Goal: Task Accomplishment & Management: Complete application form

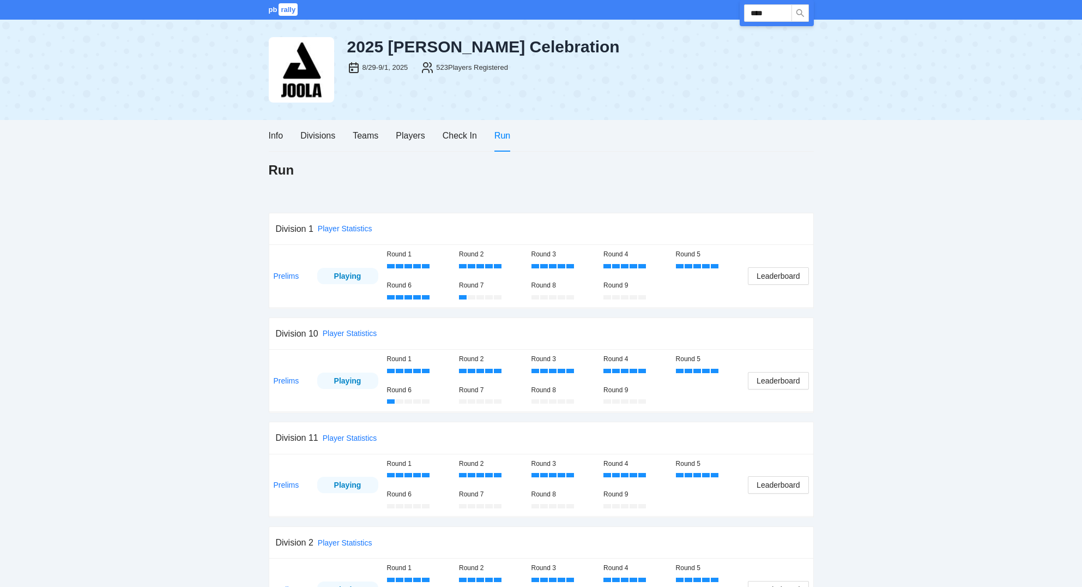
scroll to position [233, 0]
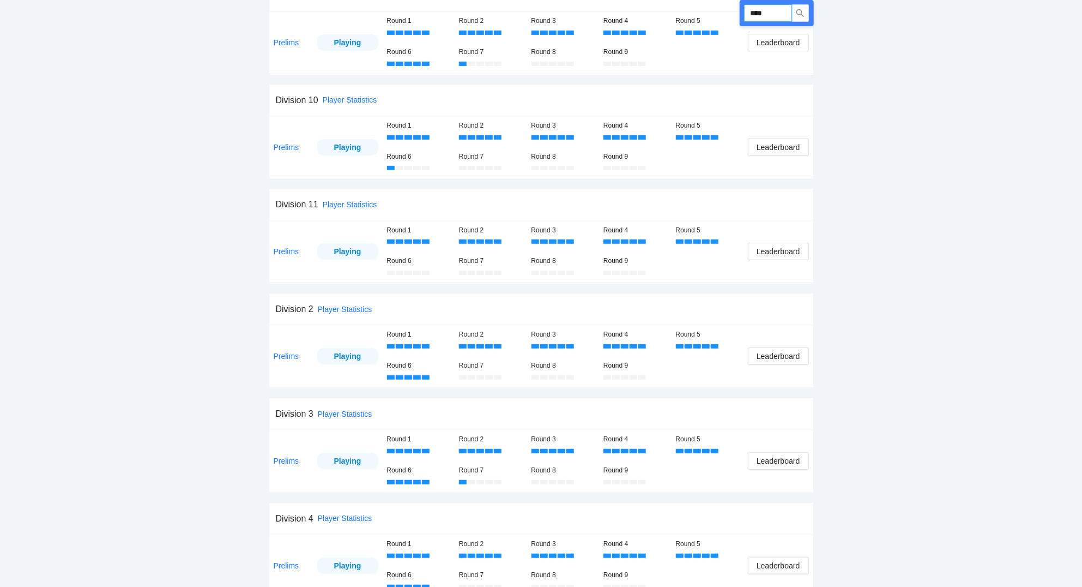
click at [787, 12] on input "****" at bounding box center [768, 12] width 48 height 17
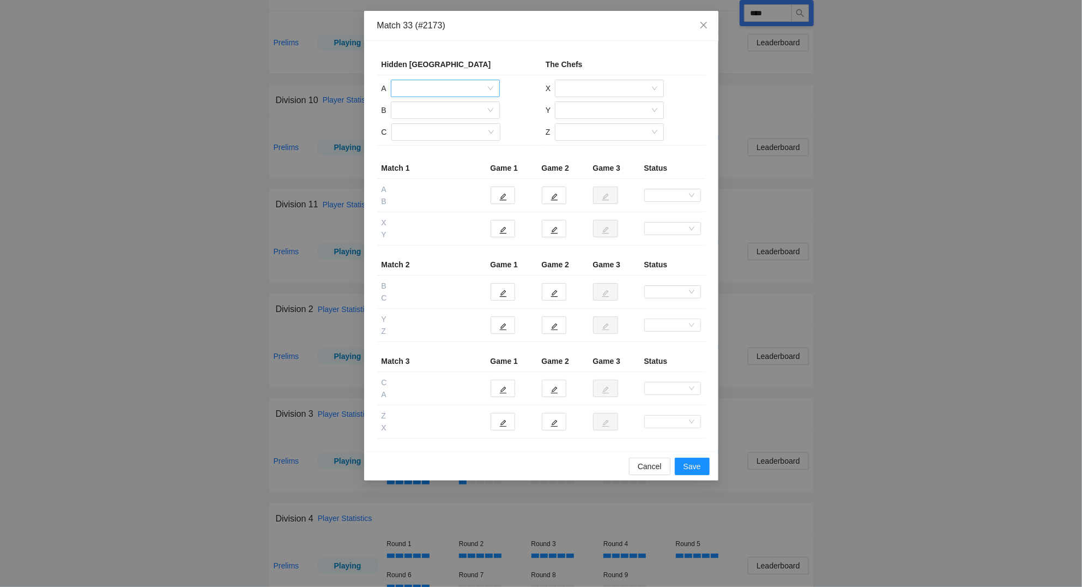
click at [442, 85] on input "search" at bounding box center [442, 88] width 88 height 16
click at [440, 162] on div "[PERSON_NAME]" at bounding box center [446, 163] width 96 height 12
click at [429, 112] on input "search" at bounding box center [442, 110] width 88 height 16
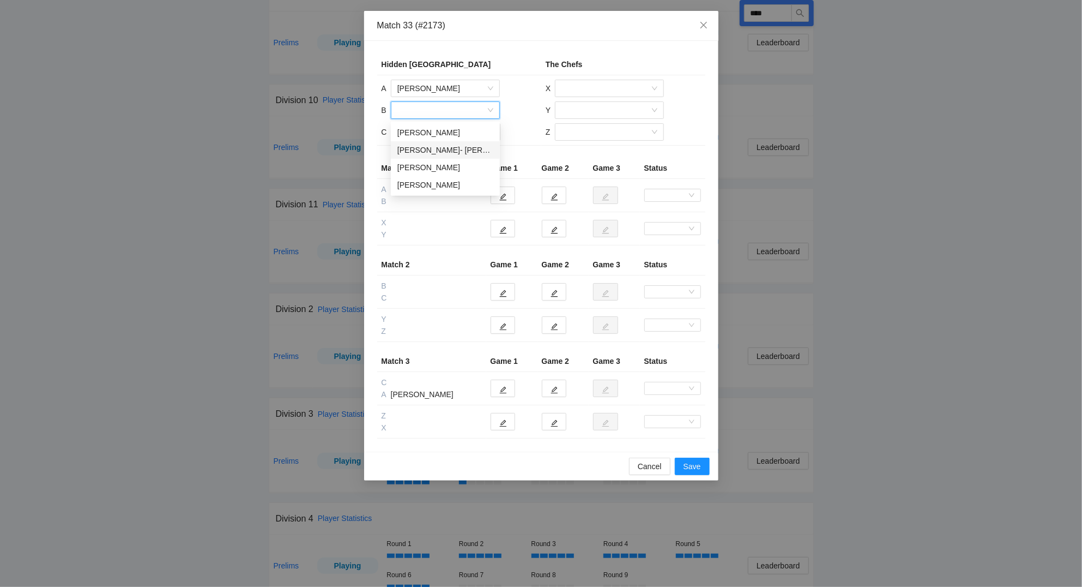
click at [435, 147] on div "[PERSON_NAME]- [PERSON_NAME]" at bounding box center [446, 150] width 96 height 12
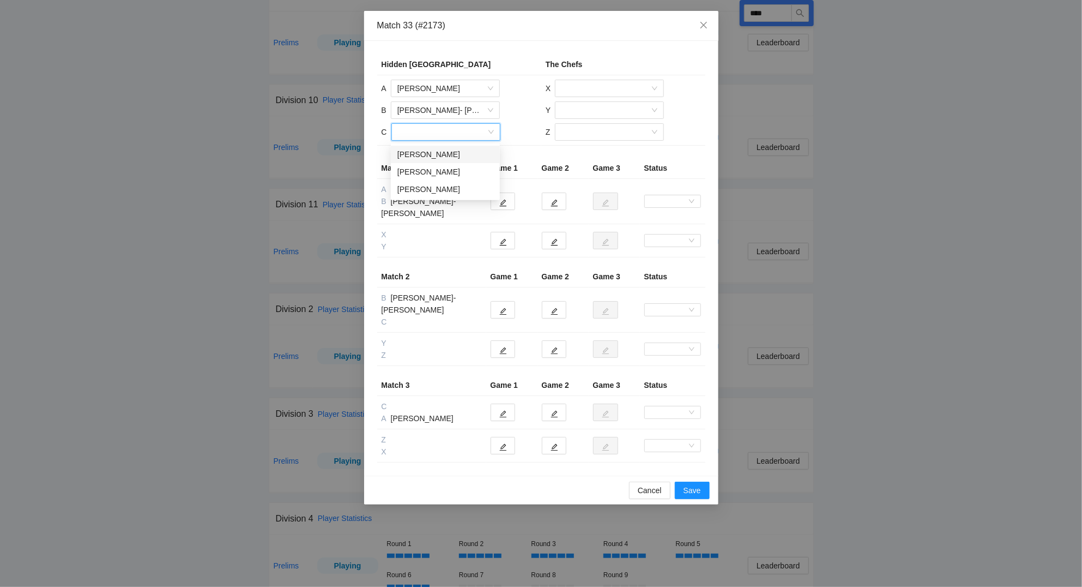
click at [433, 134] on input "search" at bounding box center [442, 132] width 88 height 16
click at [438, 172] on div "[PERSON_NAME]" at bounding box center [446, 172] width 96 height 12
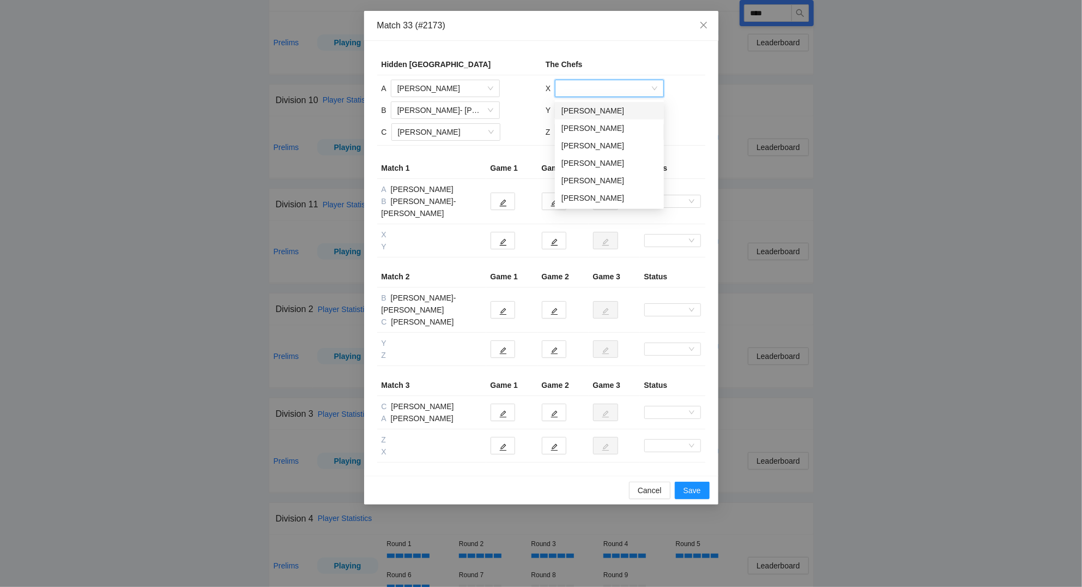
click at [597, 86] on input "search" at bounding box center [606, 88] width 88 height 16
click at [602, 160] on div "[PERSON_NAME]" at bounding box center [610, 163] width 96 height 12
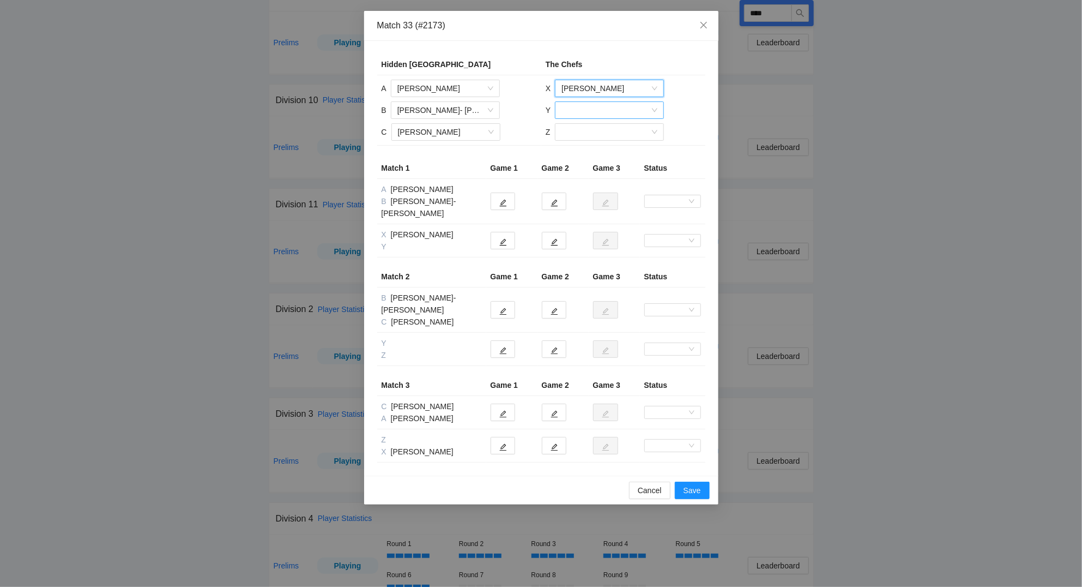
click at [570, 111] on input "search" at bounding box center [606, 110] width 88 height 16
click at [586, 168] on div "[PERSON_NAME]" at bounding box center [610, 167] width 96 height 12
click at [589, 136] on input "search" at bounding box center [606, 132] width 88 height 16
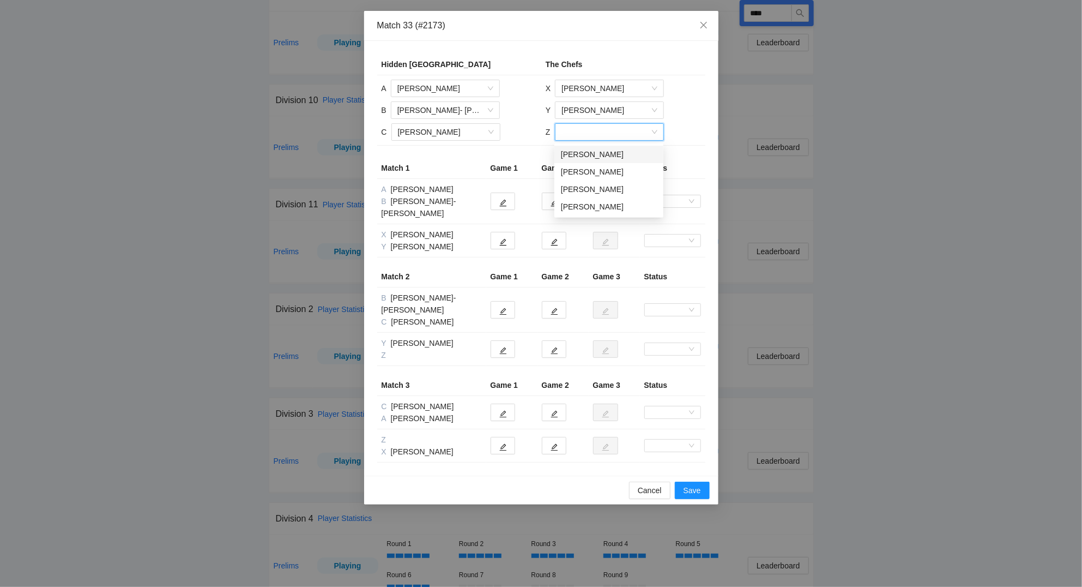
click at [588, 155] on div "[PERSON_NAME]" at bounding box center [609, 154] width 96 height 12
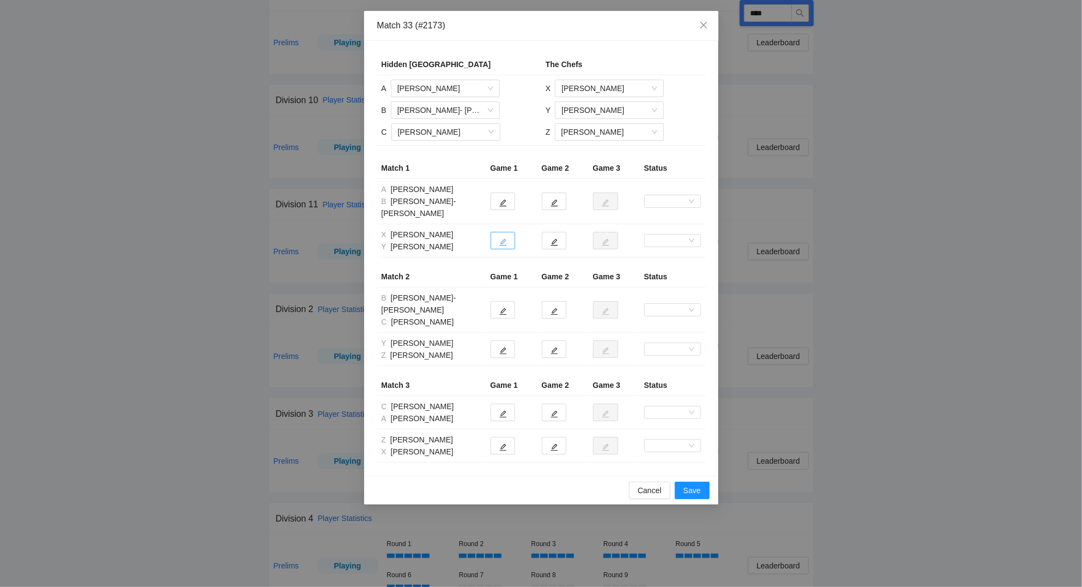
click at [507, 238] on icon "edit" at bounding box center [503, 242] width 8 height 8
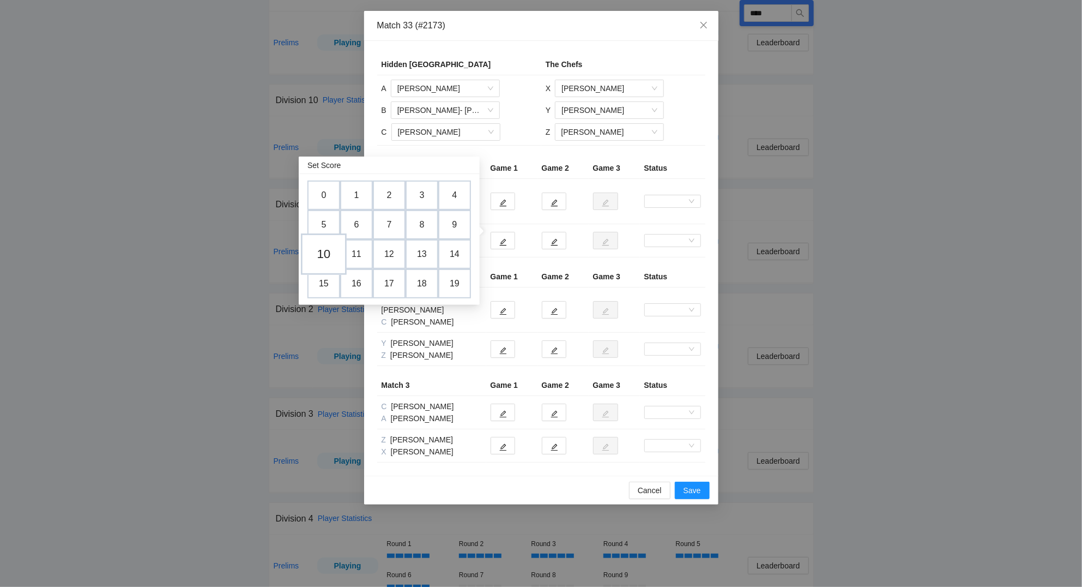
click at [327, 249] on td "10" at bounding box center [324, 253] width 46 height 41
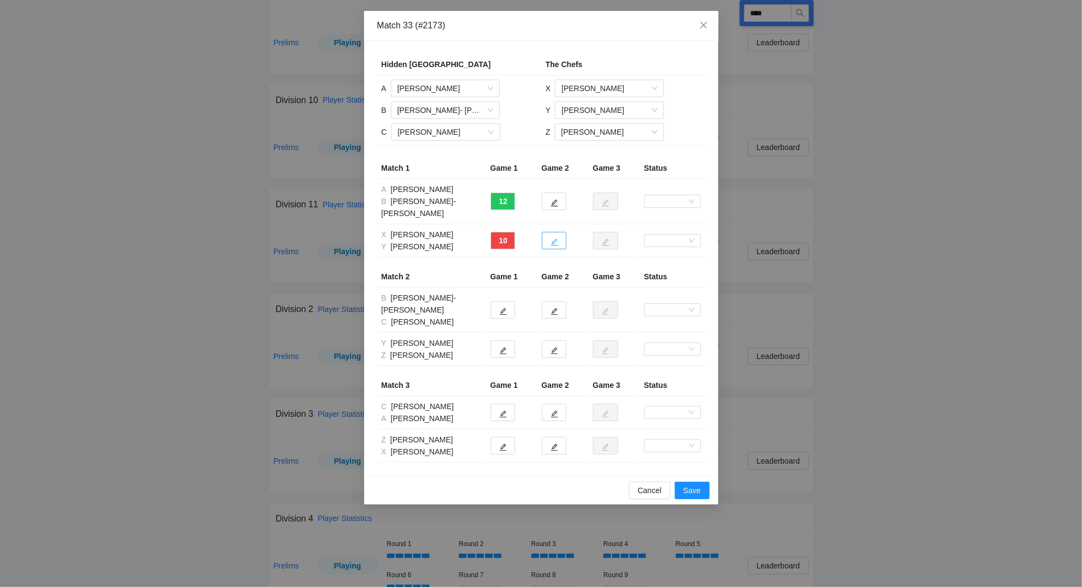
click at [559, 232] on button "button" at bounding box center [554, 240] width 25 height 17
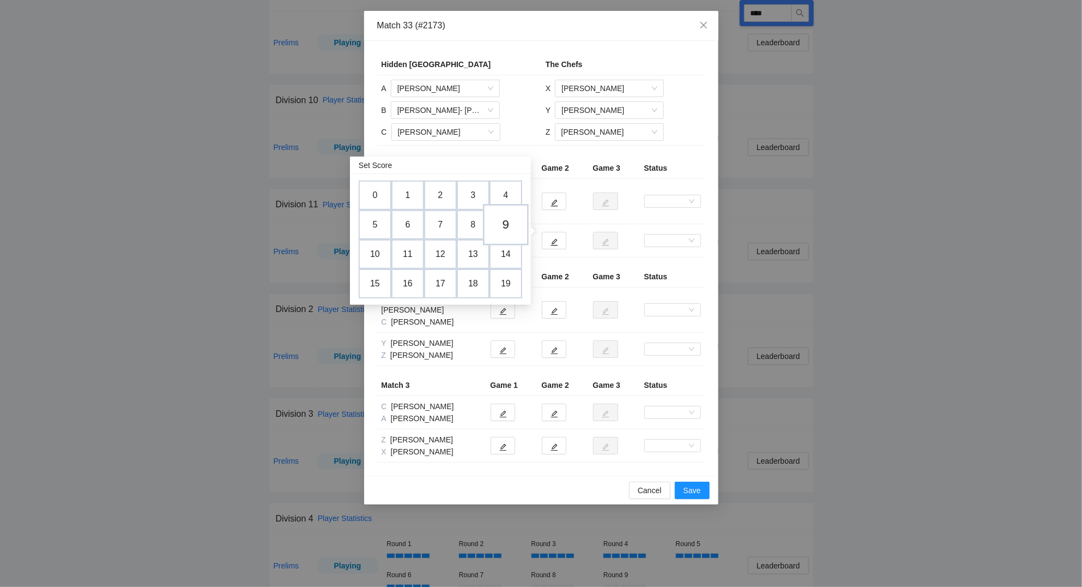
click at [518, 227] on td "9" at bounding box center [506, 224] width 46 height 41
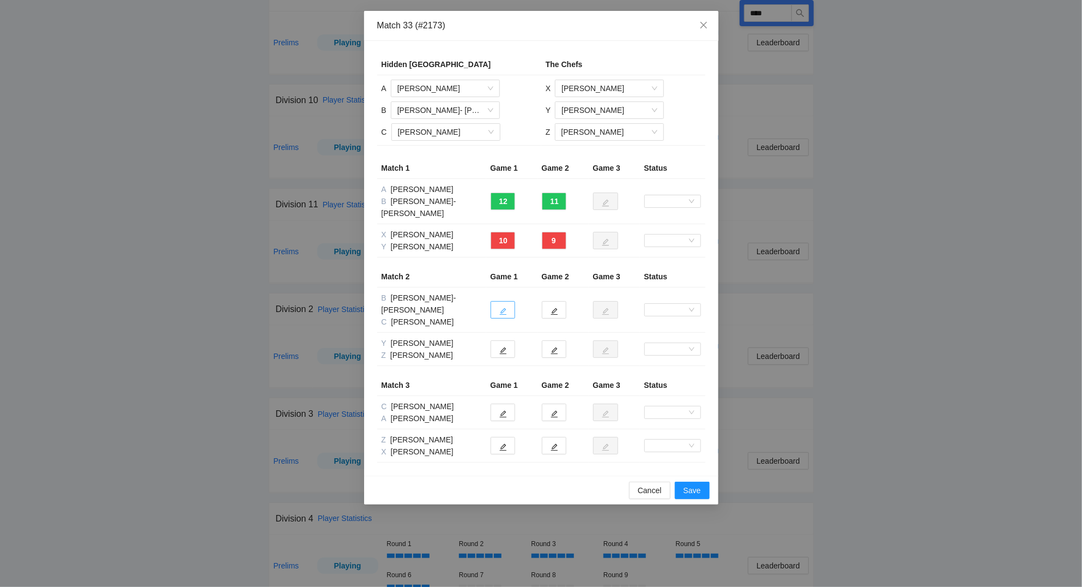
click at [503, 308] on icon "edit" at bounding box center [503, 312] width 8 height 8
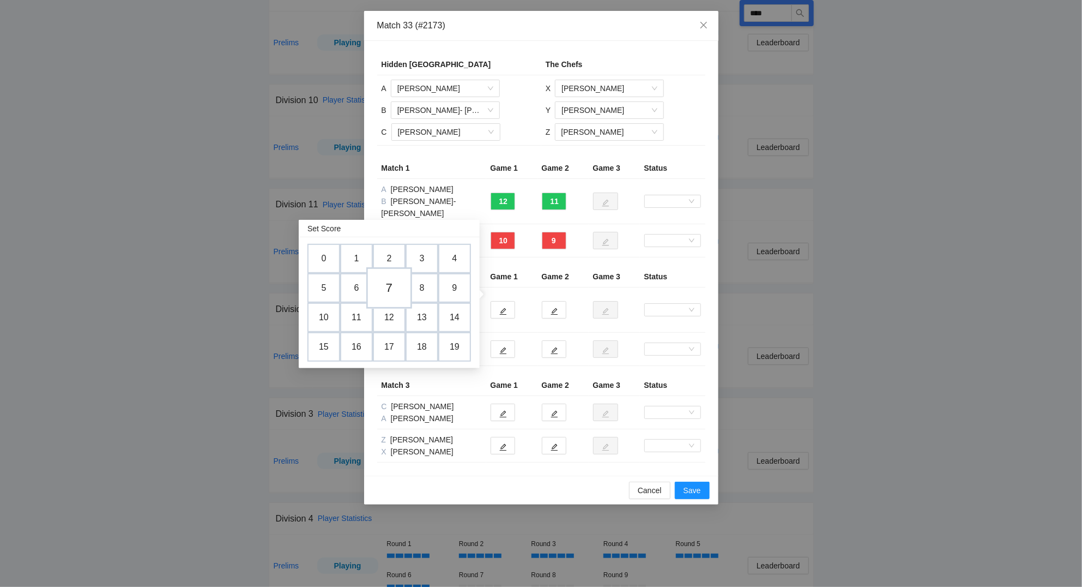
click at [394, 288] on td "7" at bounding box center [389, 287] width 46 height 41
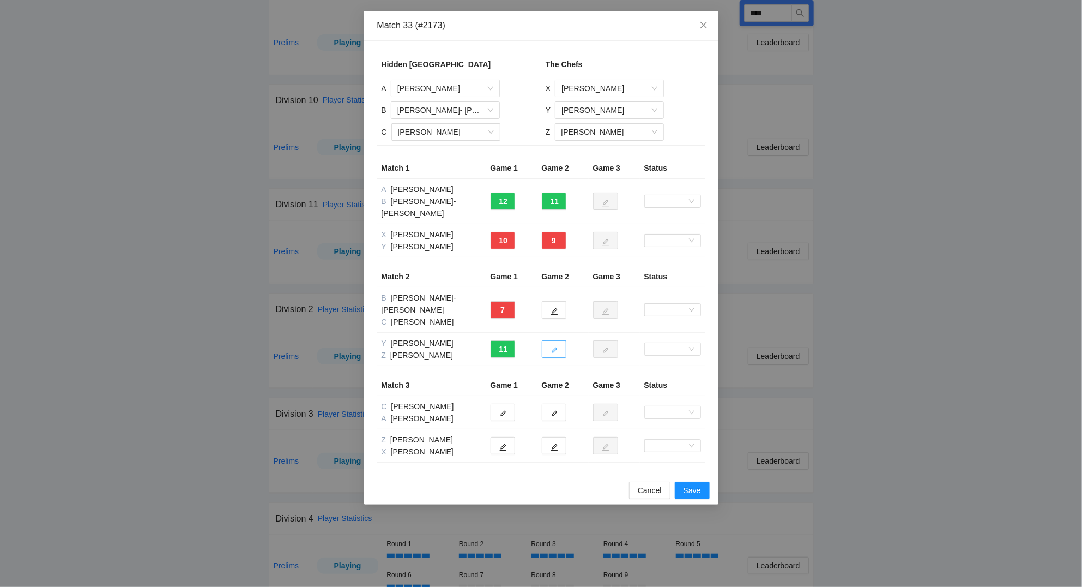
click at [557, 347] on icon "edit" at bounding box center [555, 351] width 8 height 8
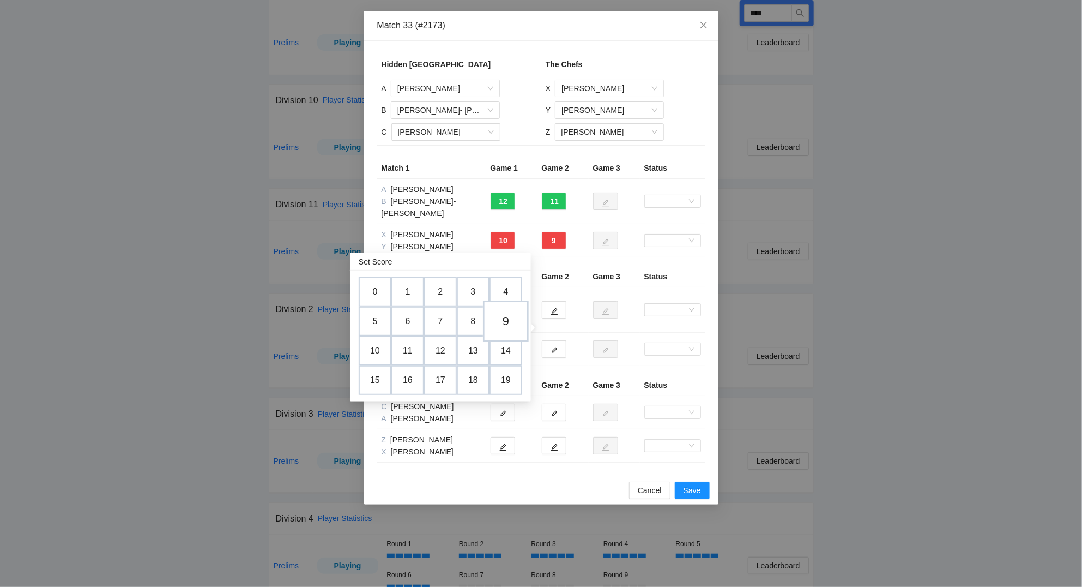
click at [512, 319] on td "9" at bounding box center [506, 320] width 46 height 41
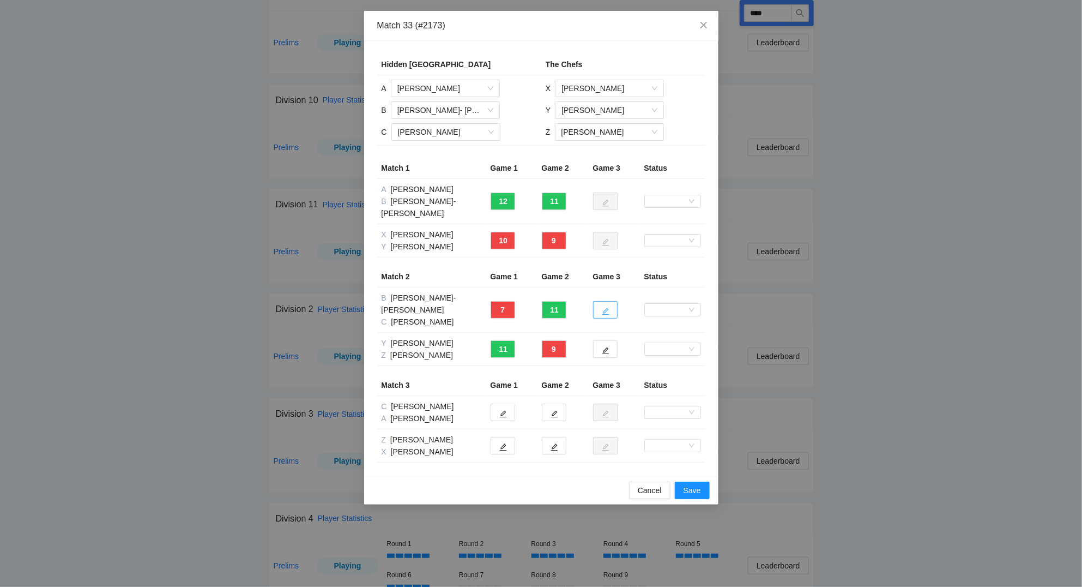
click at [604, 308] on icon "edit" at bounding box center [605, 311] width 7 height 7
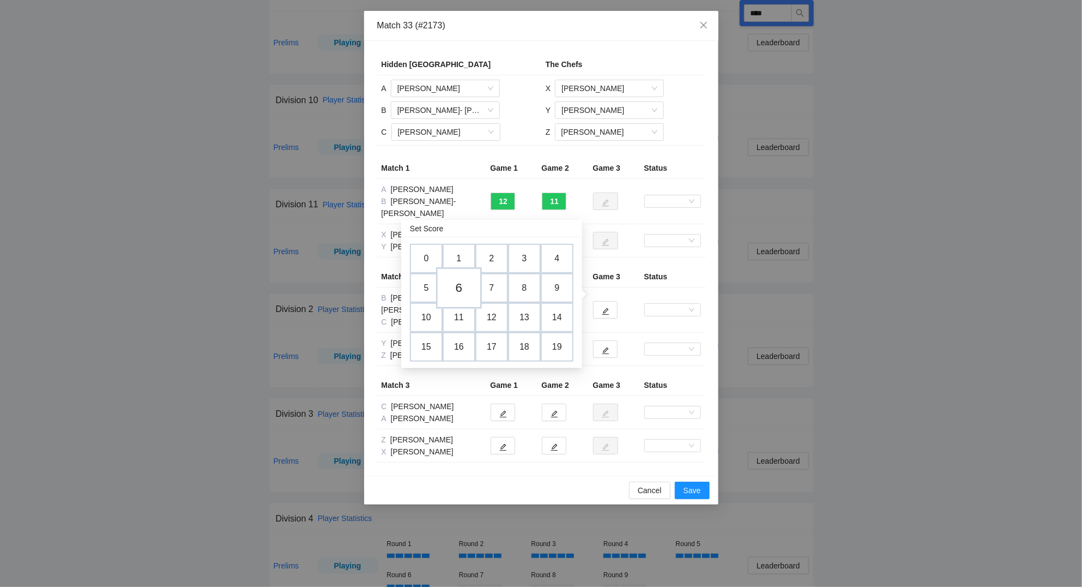
click at [460, 285] on td "6" at bounding box center [459, 287] width 46 height 41
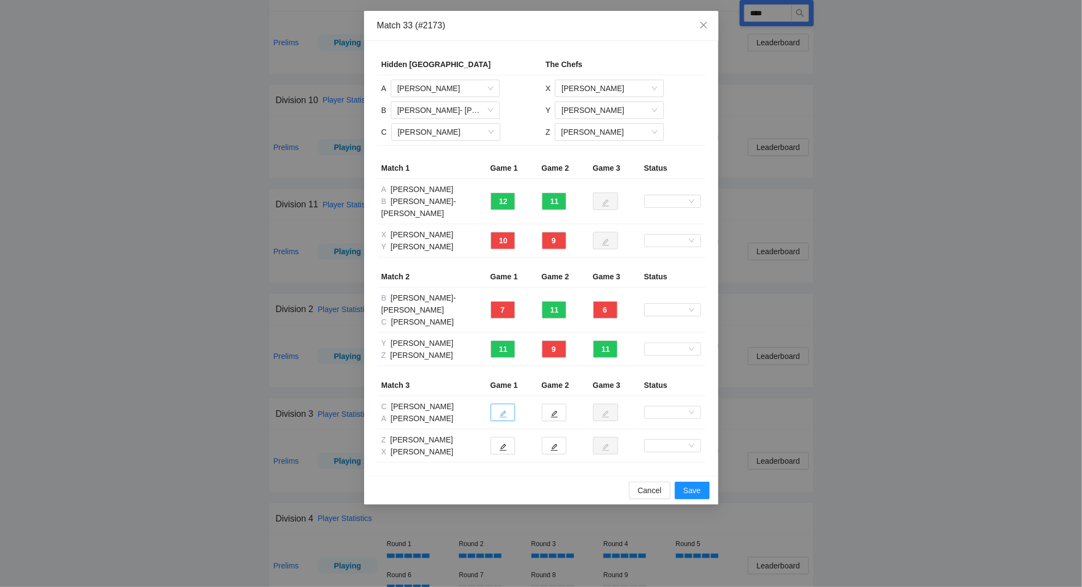
click at [503, 410] on icon "edit" at bounding box center [503, 414] width 8 height 8
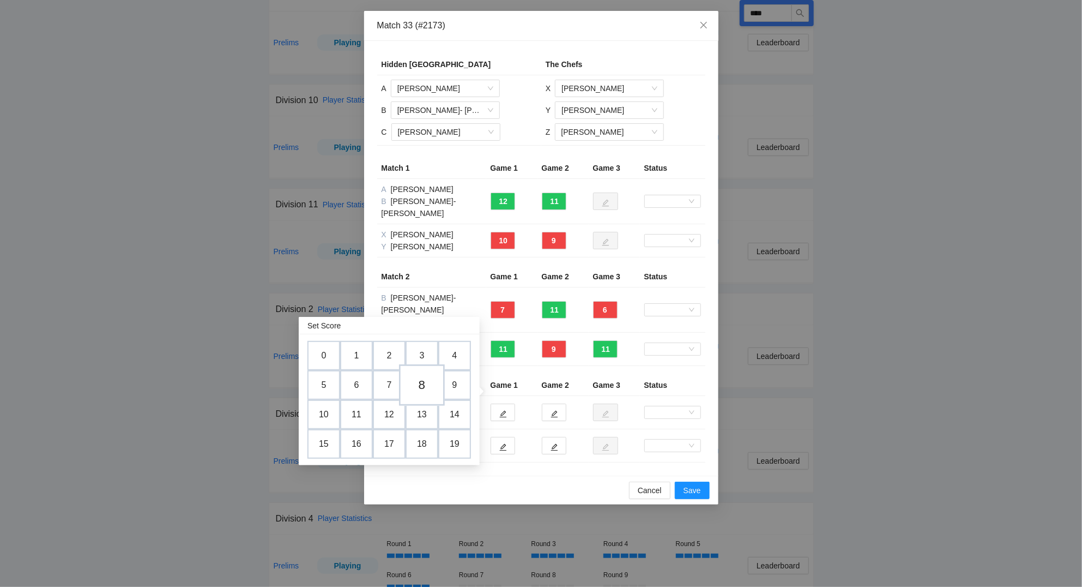
click at [423, 381] on td "8" at bounding box center [422, 384] width 46 height 41
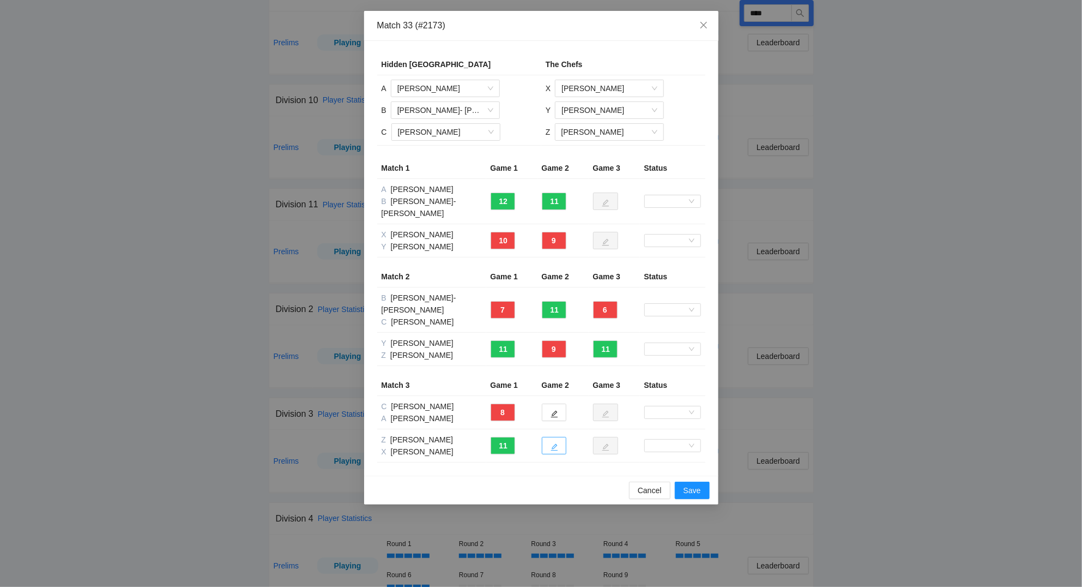
click at [557, 443] on icon "edit" at bounding box center [555, 447] width 8 height 8
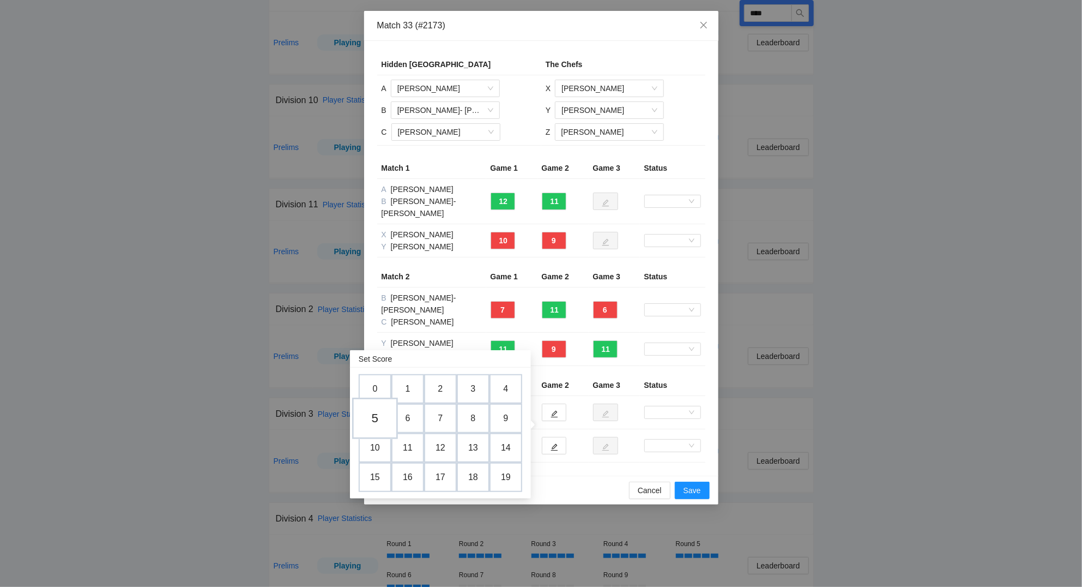
click at [378, 417] on td "5" at bounding box center [375, 418] width 46 height 41
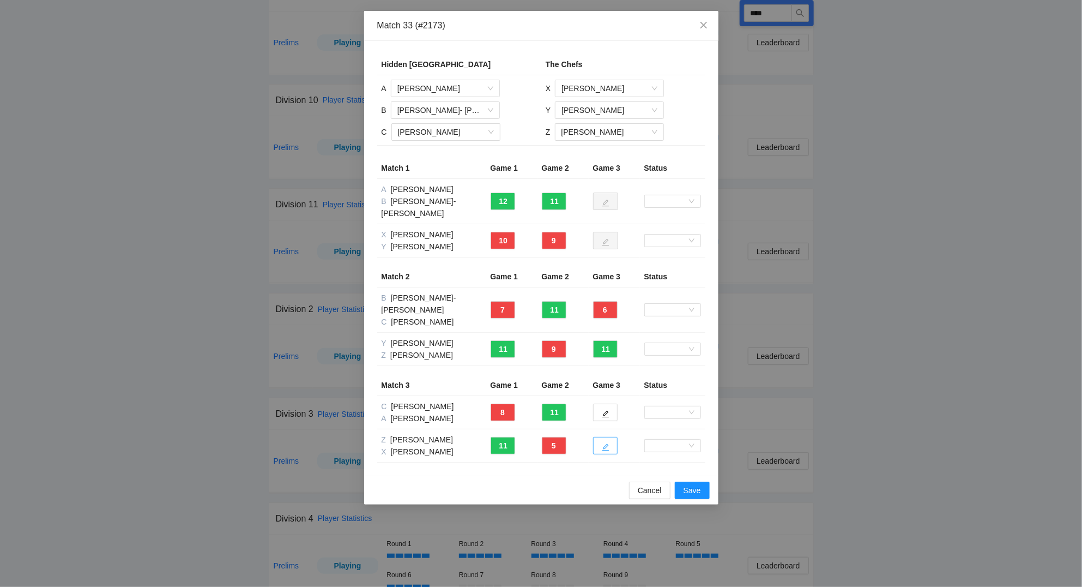
click at [607, 443] on icon "edit" at bounding box center [606, 447] width 8 height 8
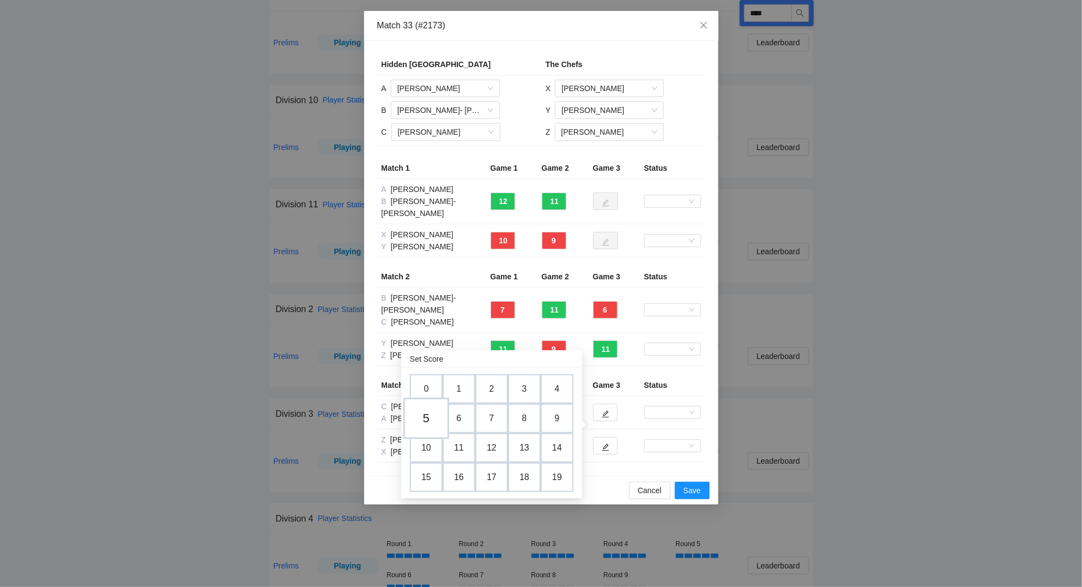
click at [420, 416] on td "5" at bounding box center [427, 418] width 46 height 41
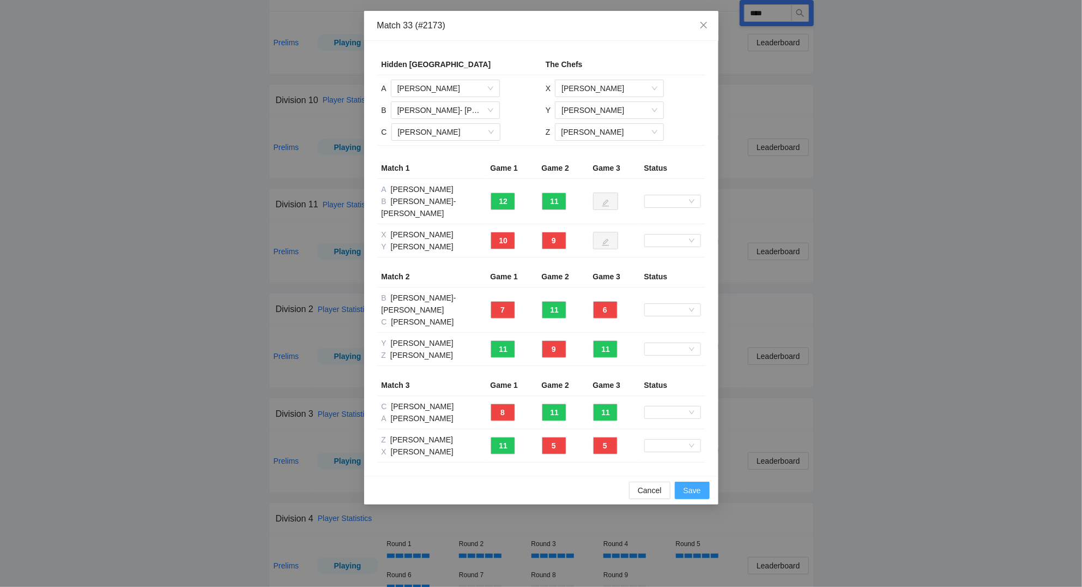
click at [696, 484] on span "Save" at bounding box center [692, 490] width 17 height 12
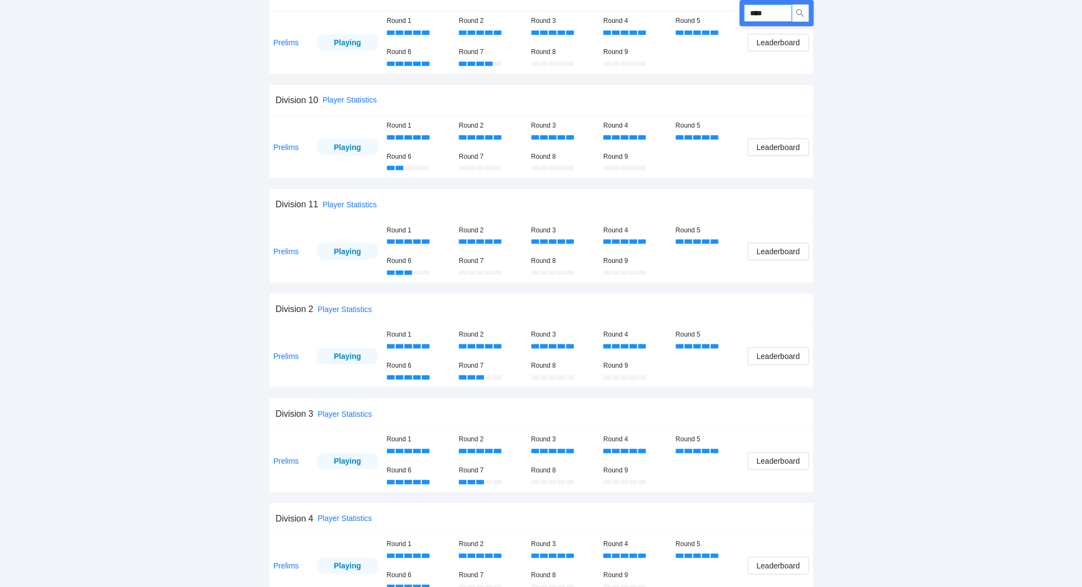
click at [780, 10] on input "****" at bounding box center [768, 12] width 48 height 17
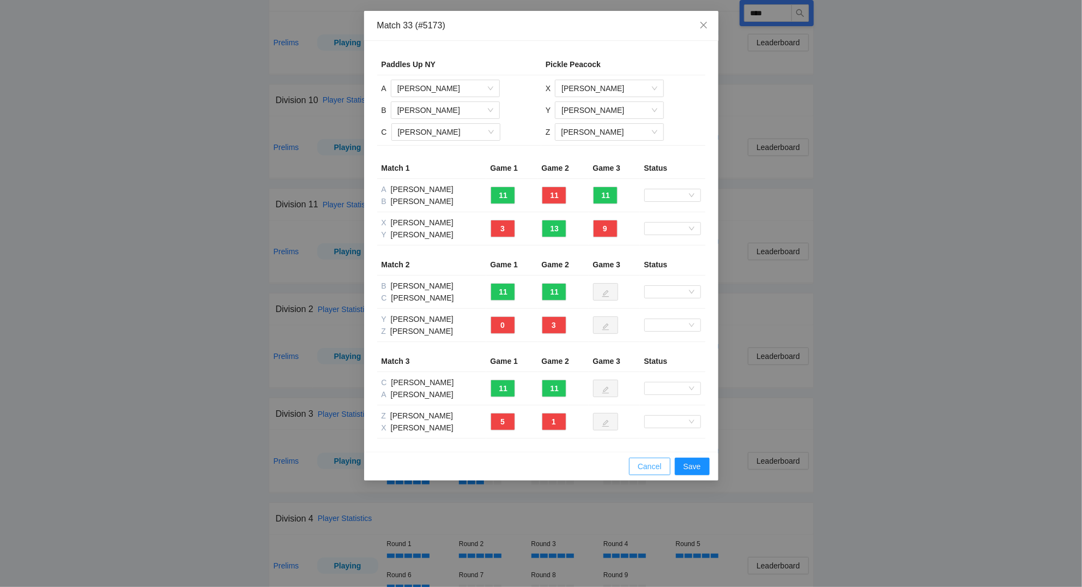
click at [654, 471] on span "Cancel" at bounding box center [650, 466] width 24 height 12
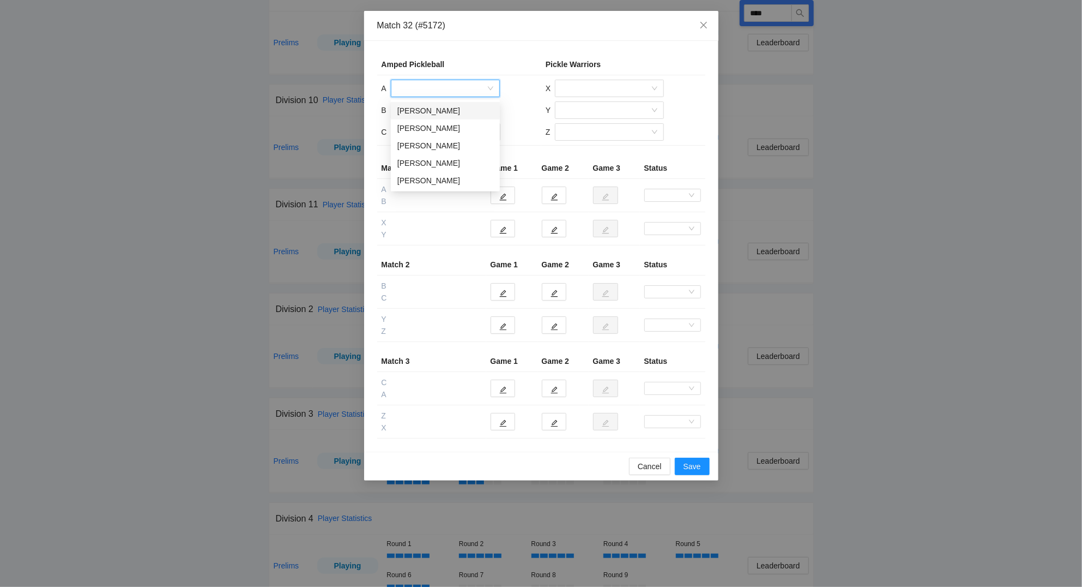
click at [404, 92] on input "search" at bounding box center [442, 88] width 88 height 16
click at [426, 146] on div "[PERSON_NAME]" at bounding box center [446, 146] width 96 height 12
click at [428, 111] on input "search" at bounding box center [442, 110] width 88 height 16
click at [438, 168] on div "[PERSON_NAME]" at bounding box center [446, 167] width 96 height 12
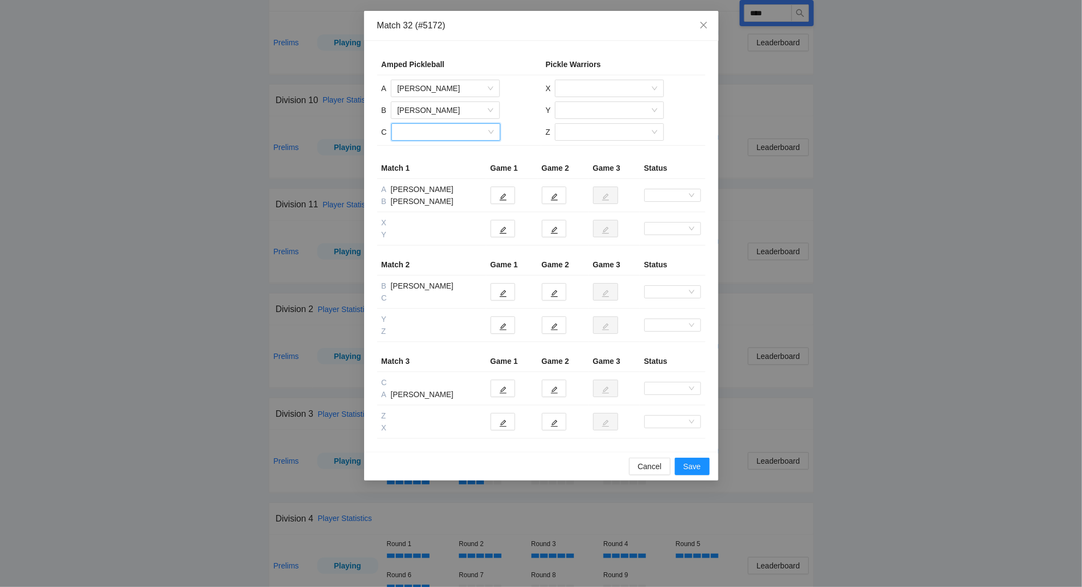
click at [433, 127] on input "search" at bounding box center [442, 132] width 88 height 16
click at [433, 170] on div "[PERSON_NAME]" at bounding box center [446, 172] width 96 height 12
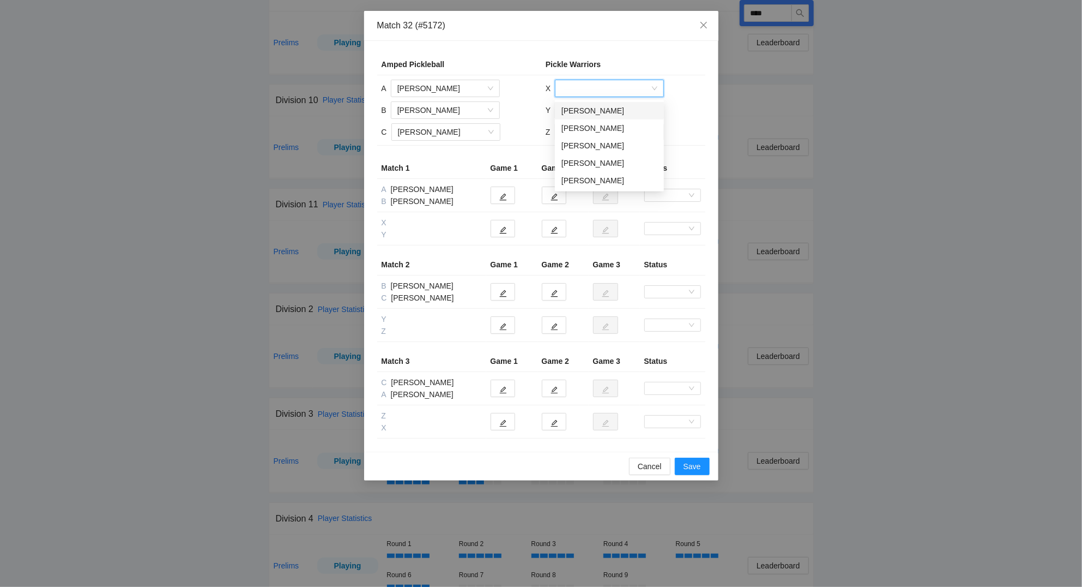
click at [594, 86] on input "search" at bounding box center [606, 88] width 88 height 16
click at [600, 113] on div "[PERSON_NAME]" at bounding box center [610, 111] width 96 height 12
click at [594, 111] on input "search" at bounding box center [606, 110] width 88 height 16
click at [598, 148] on div "[PERSON_NAME]" at bounding box center [610, 150] width 96 height 12
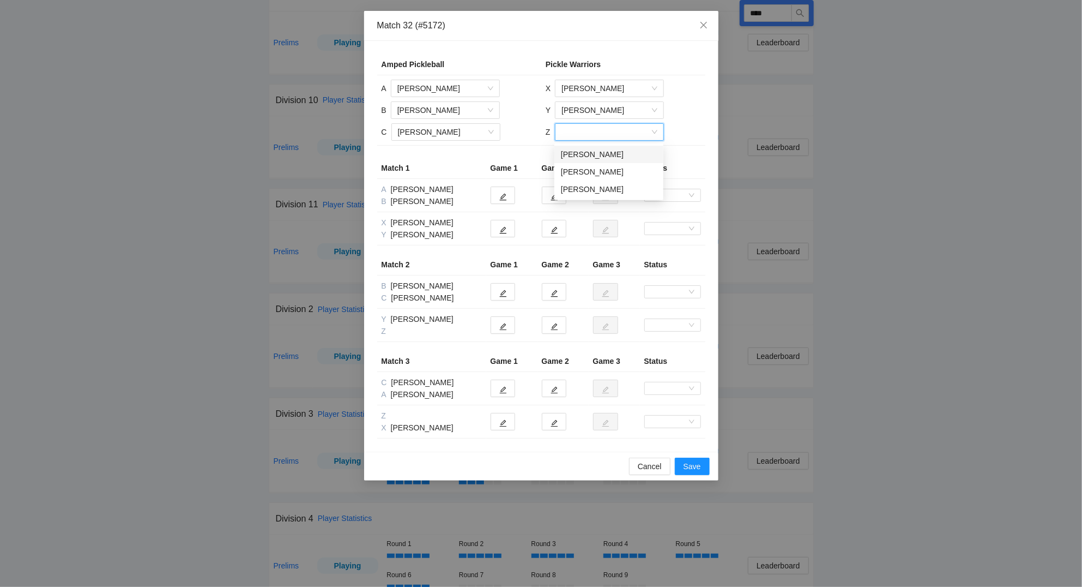
click at [590, 131] on input "search" at bounding box center [606, 132] width 88 height 16
click at [599, 188] on div "[PERSON_NAME]" at bounding box center [609, 189] width 96 height 12
click at [502, 191] on button "button" at bounding box center [503, 194] width 25 height 17
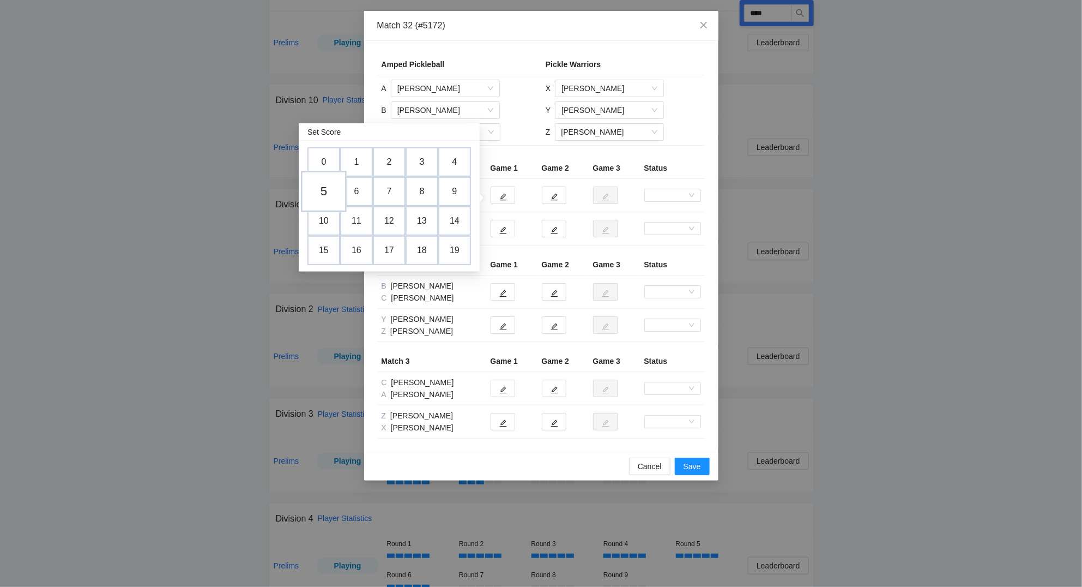
click at [327, 192] on td "5" at bounding box center [324, 191] width 46 height 41
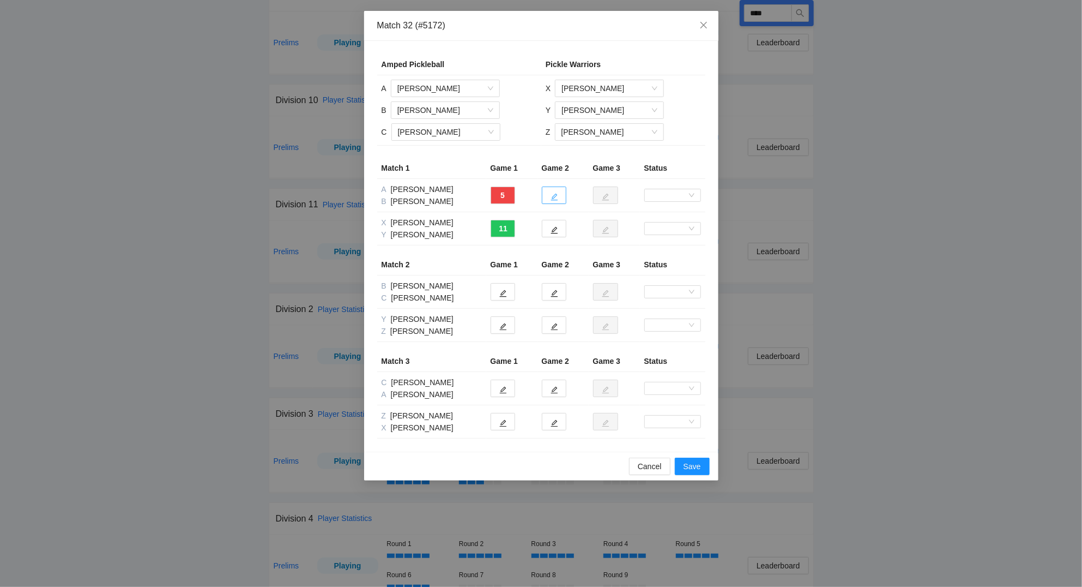
click at [556, 197] on icon "edit" at bounding box center [555, 197] width 8 height 8
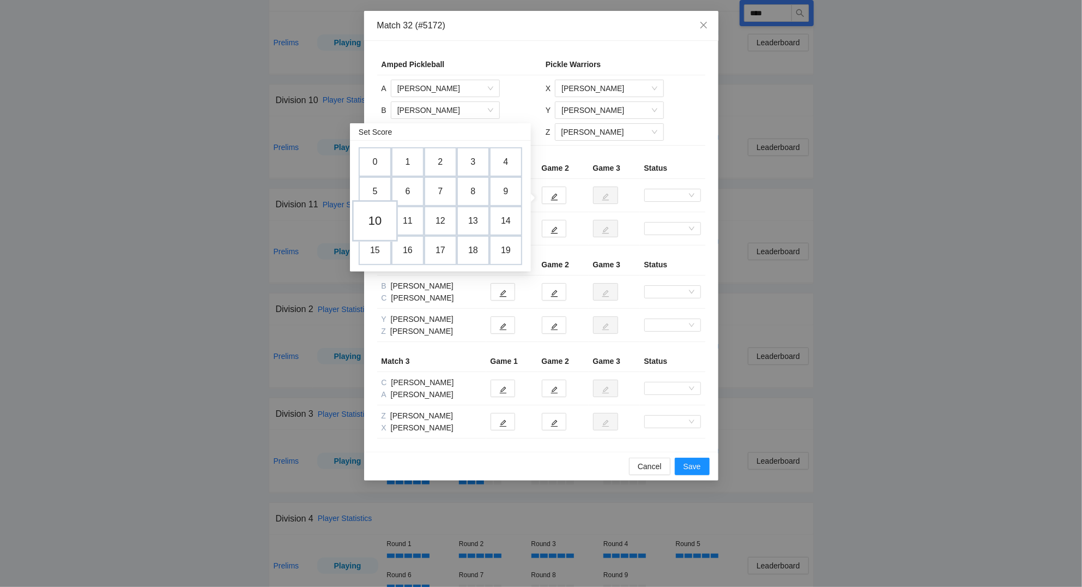
click at [382, 220] on td "10" at bounding box center [375, 220] width 46 height 41
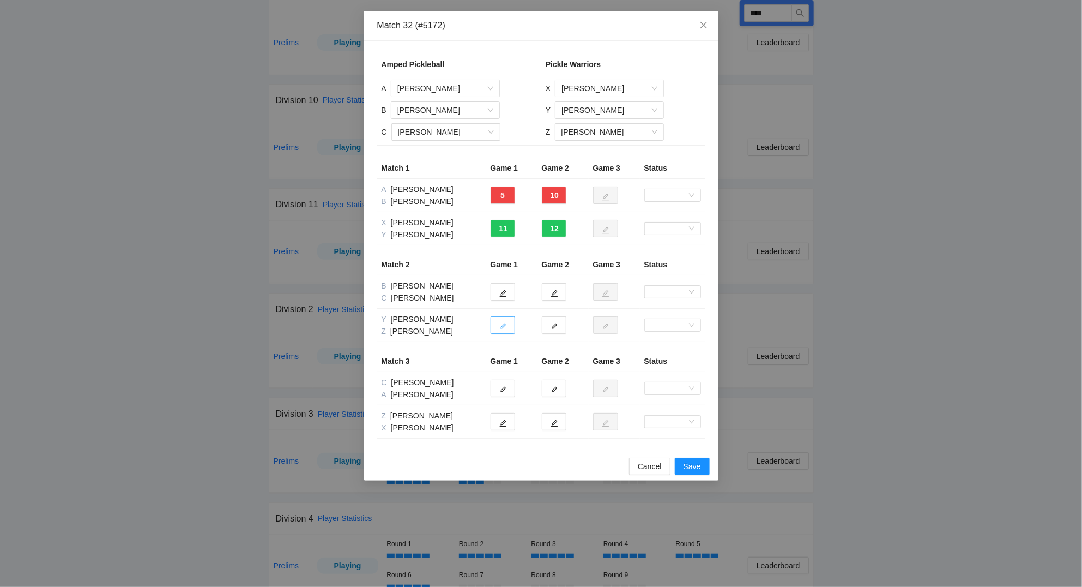
click at [504, 328] on icon "edit" at bounding box center [503, 327] width 8 height 8
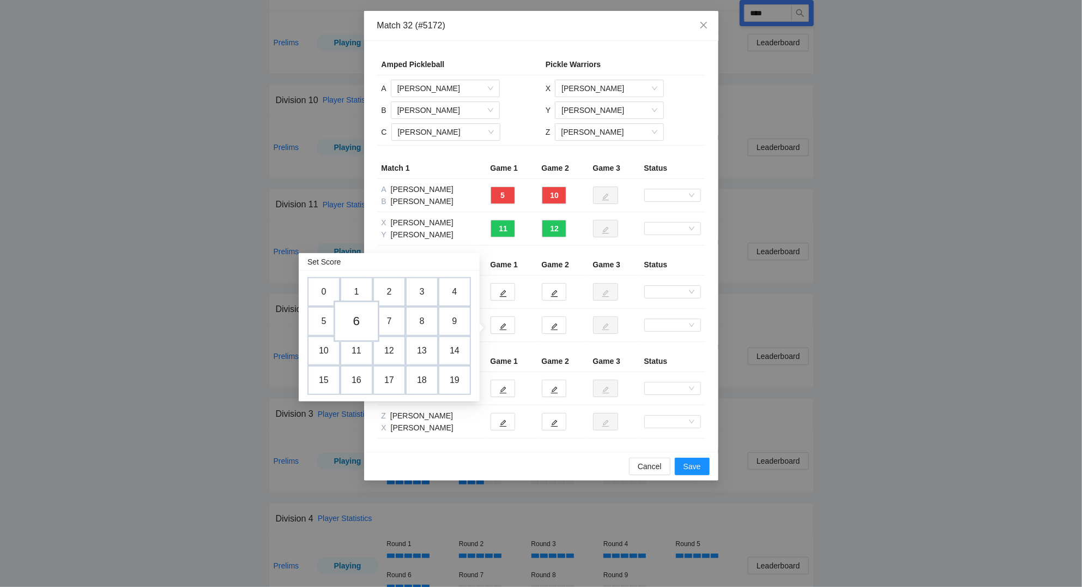
click at [354, 324] on td "6" at bounding box center [357, 320] width 46 height 41
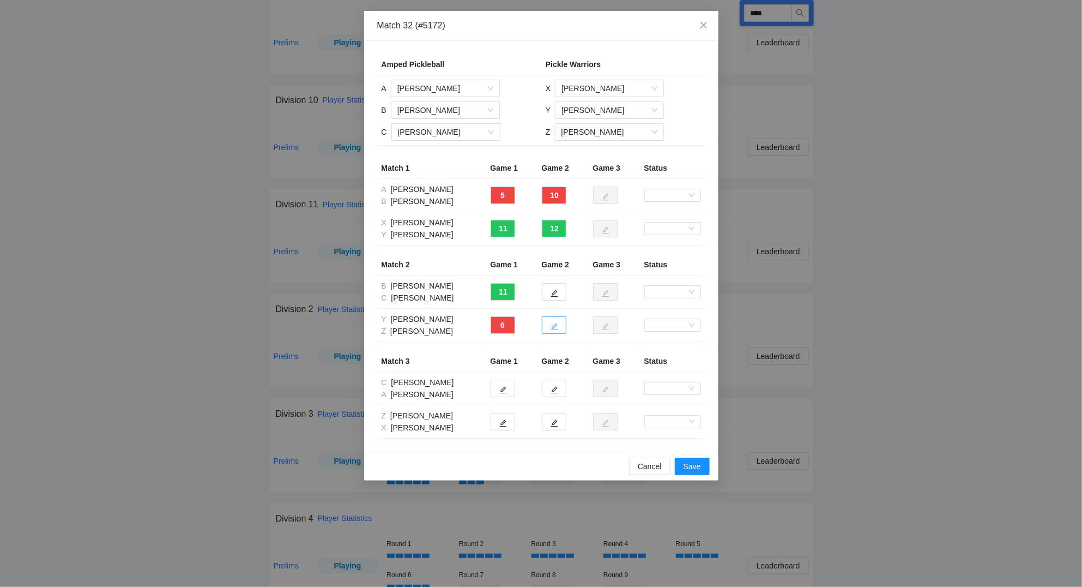
click at [560, 324] on button "button" at bounding box center [554, 324] width 25 height 17
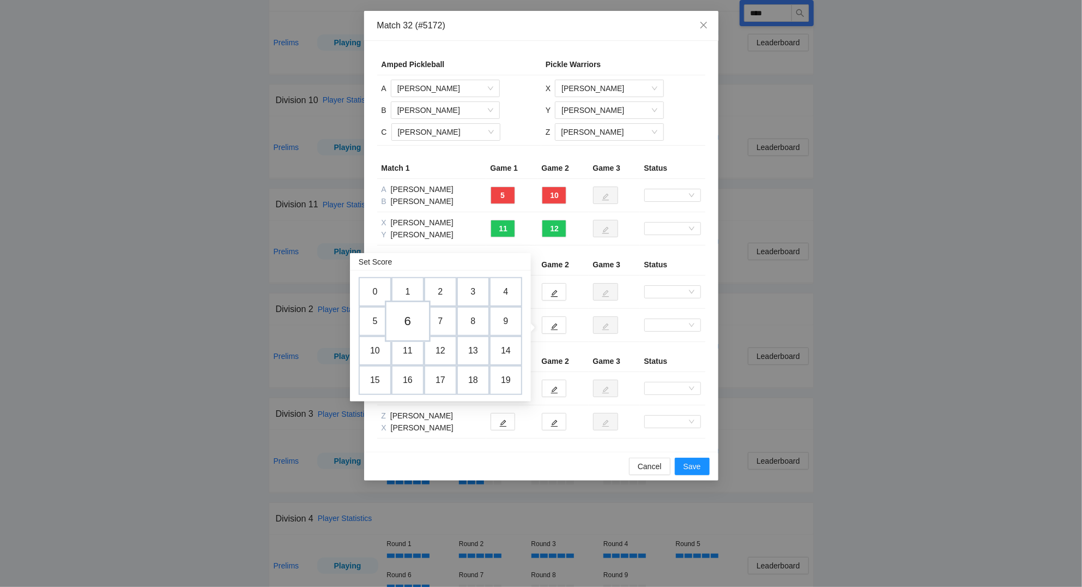
click at [411, 321] on td "6" at bounding box center [408, 320] width 46 height 41
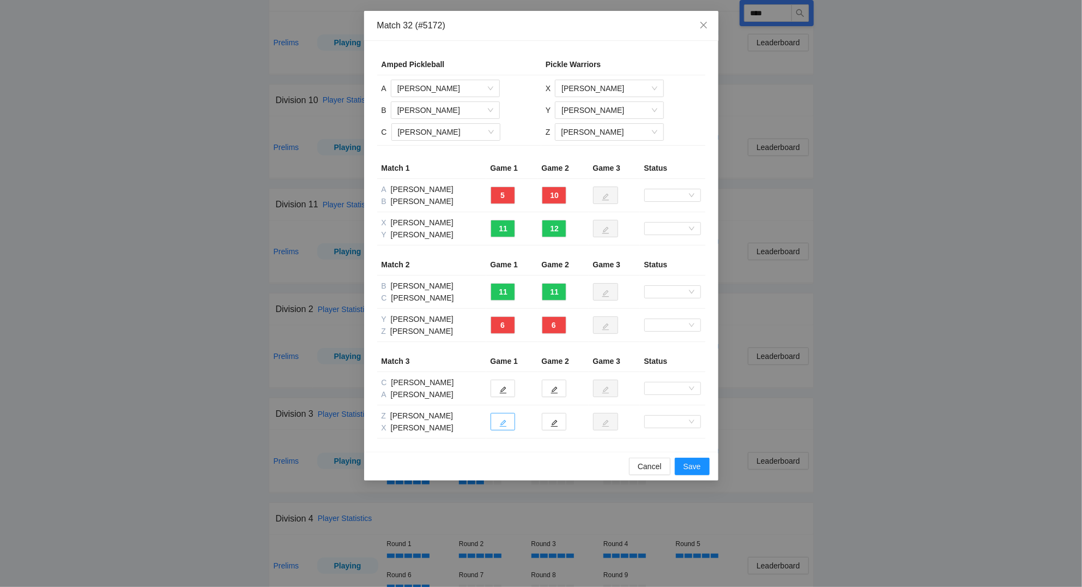
click at [498, 422] on button "button" at bounding box center [503, 421] width 25 height 17
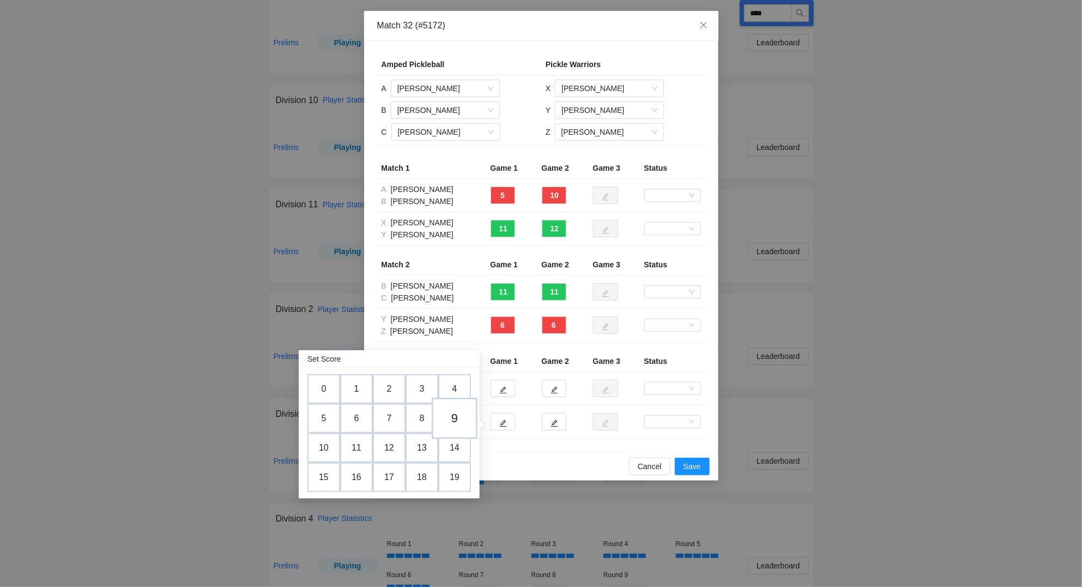
click at [457, 419] on td "9" at bounding box center [455, 418] width 46 height 41
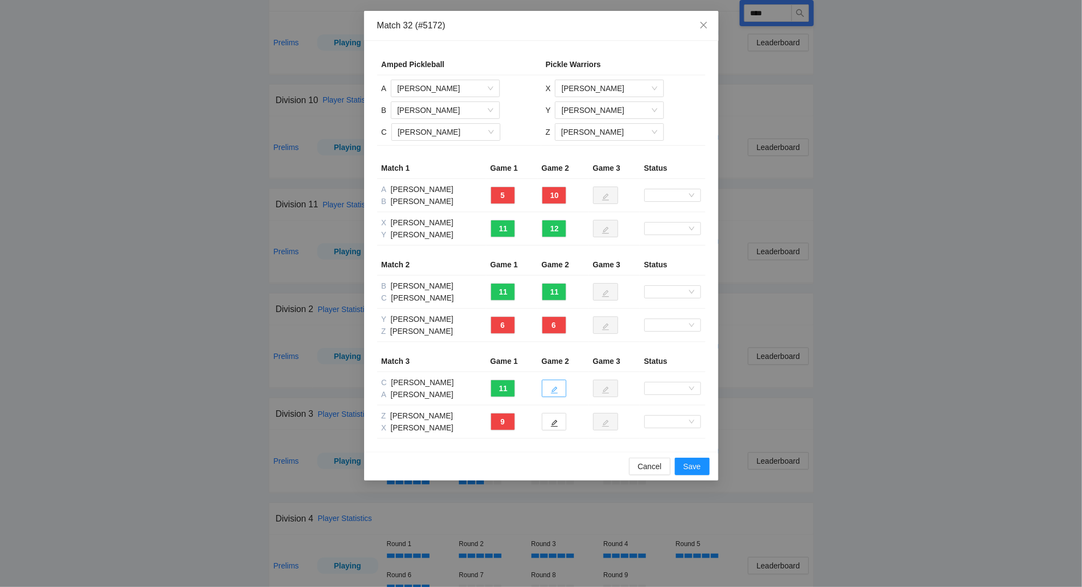
click at [562, 389] on button "button" at bounding box center [554, 388] width 25 height 17
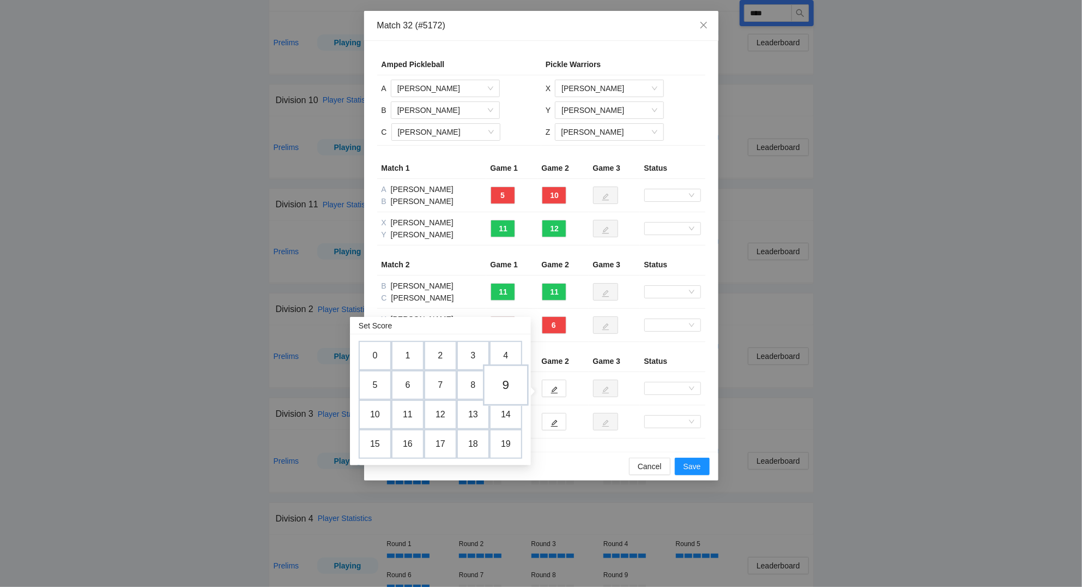
click at [501, 380] on td "9" at bounding box center [506, 384] width 46 height 41
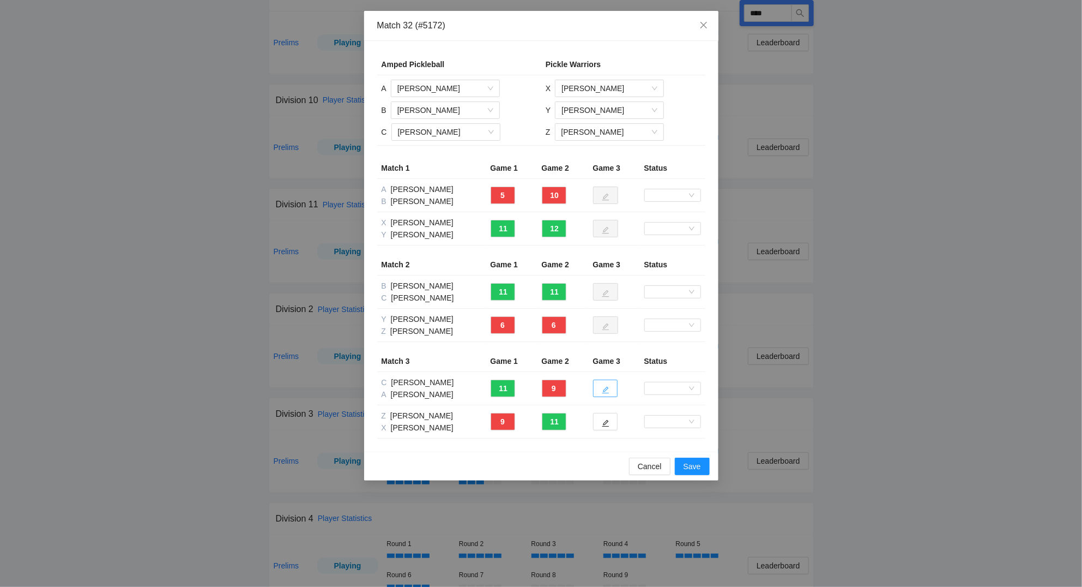
click at [609, 393] on icon "edit" at bounding box center [605, 390] width 7 height 7
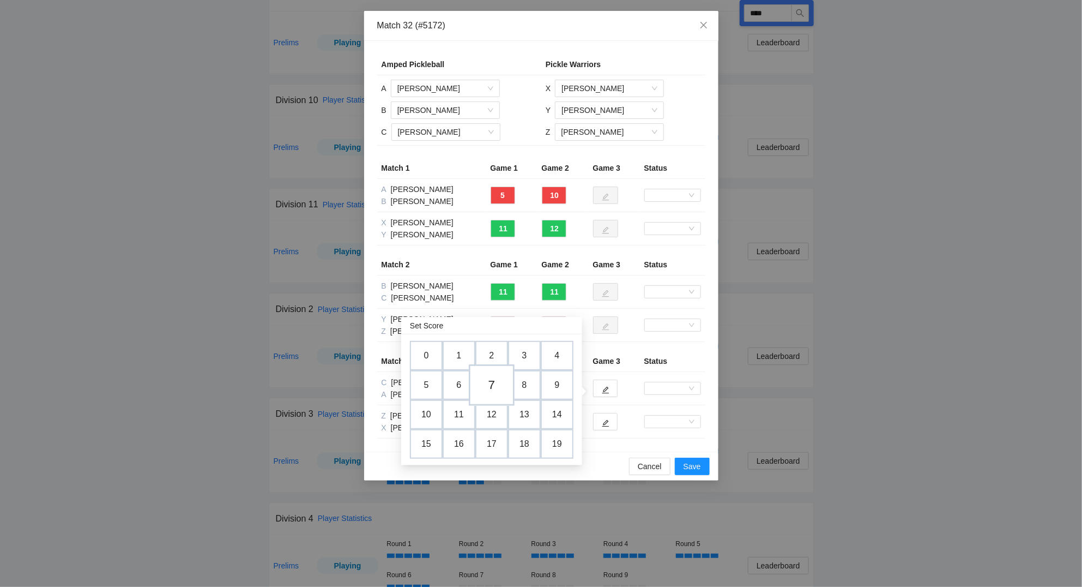
click at [495, 387] on td "7" at bounding box center [492, 384] width 46 height 41
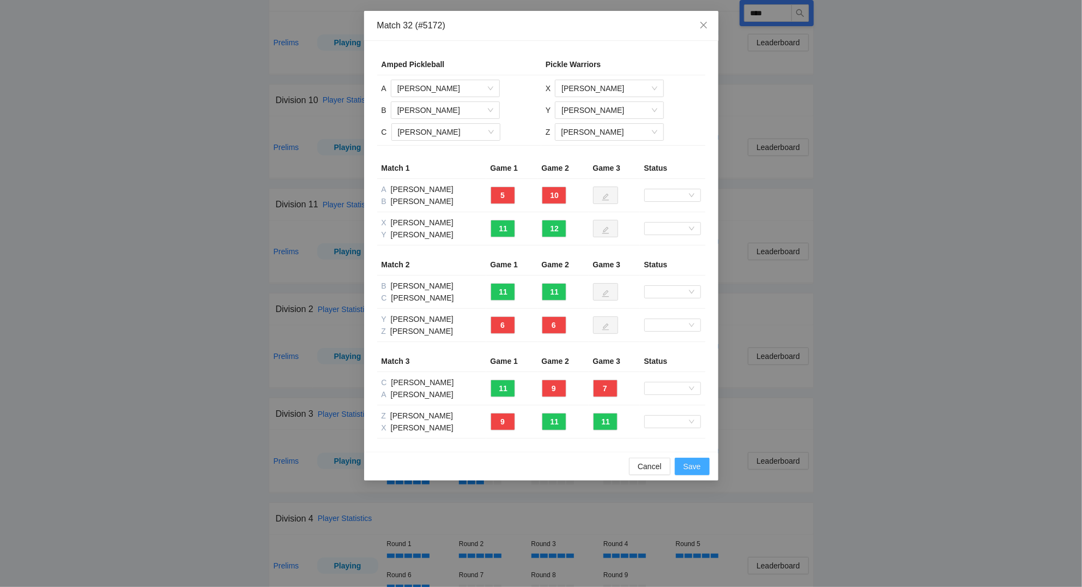
click at [691, 464] on span "Save" at bounding box center [692, 466] width 17 height 12
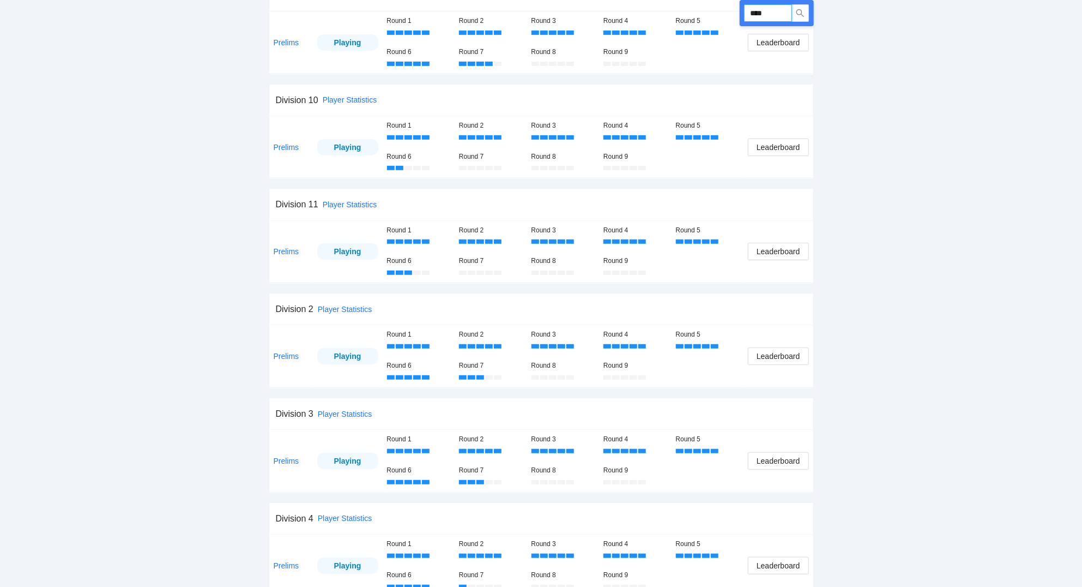
click at [778, 7] on input "****" at bounding box center [768, 12] width 48 height 17
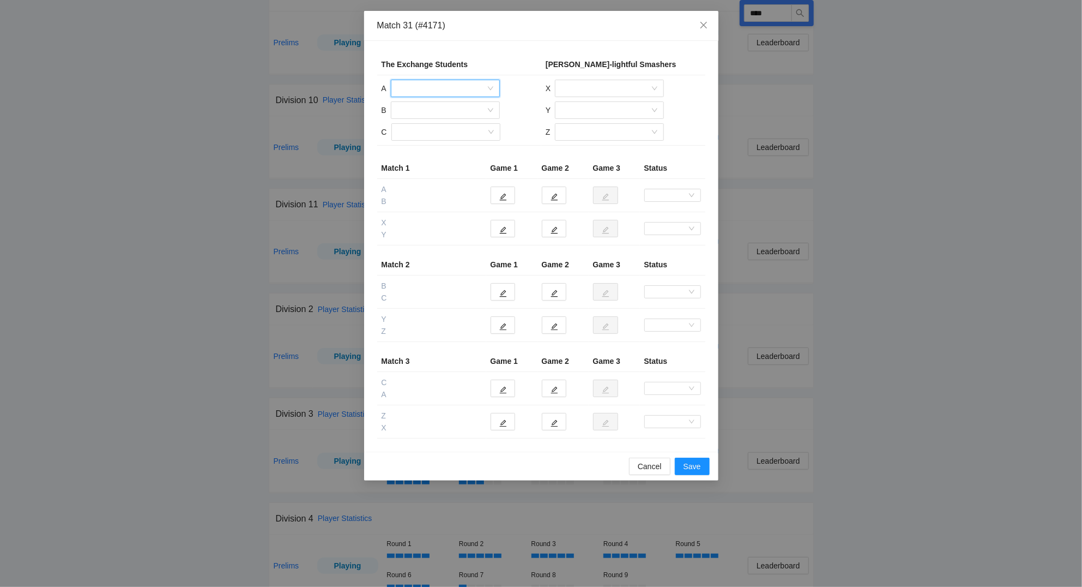
click at [419, 83] on input "search" at bounding box center [442, 88] width 88 height 16
click at [428, 125] on div "[PERSON_NAME]" at bounding box center [446, 128] width 96 height 12
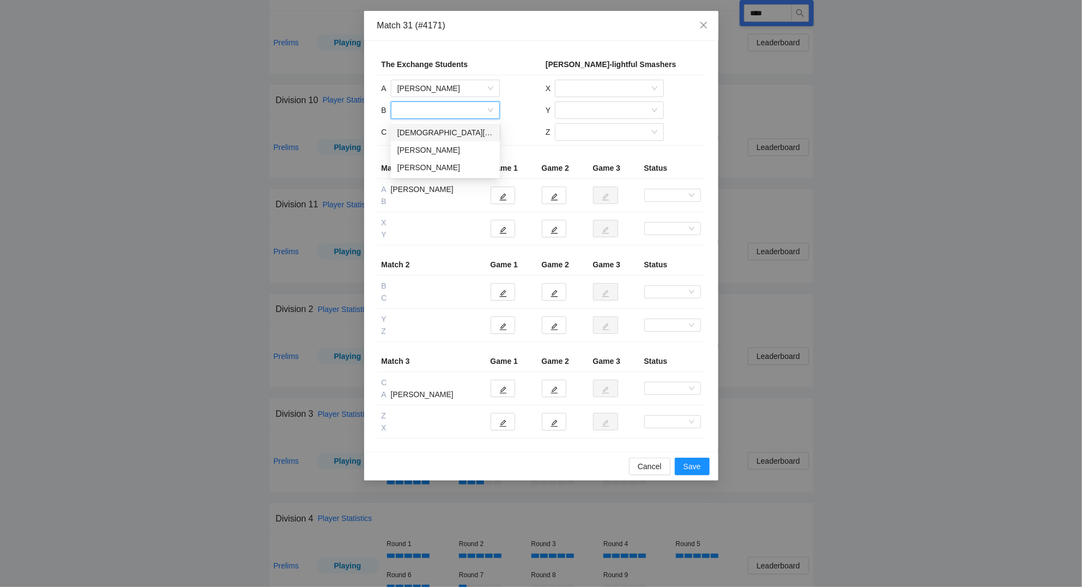
click at [425, 114] on input "search" at bounding box center [442, 110] width 88 height 16
click at [426, 146] on div "[PERSON_NAME]" at bounding box center [446, 150] width 96 height 12
click at [422, 135] on input "search" at bounding box center [442, 132] width 88 height 16
click at [427, 152] on div "[DEMOGRAPHIC_DATA][PERSON_NAME]" at bounding box center [446, 154] width 96 height 12
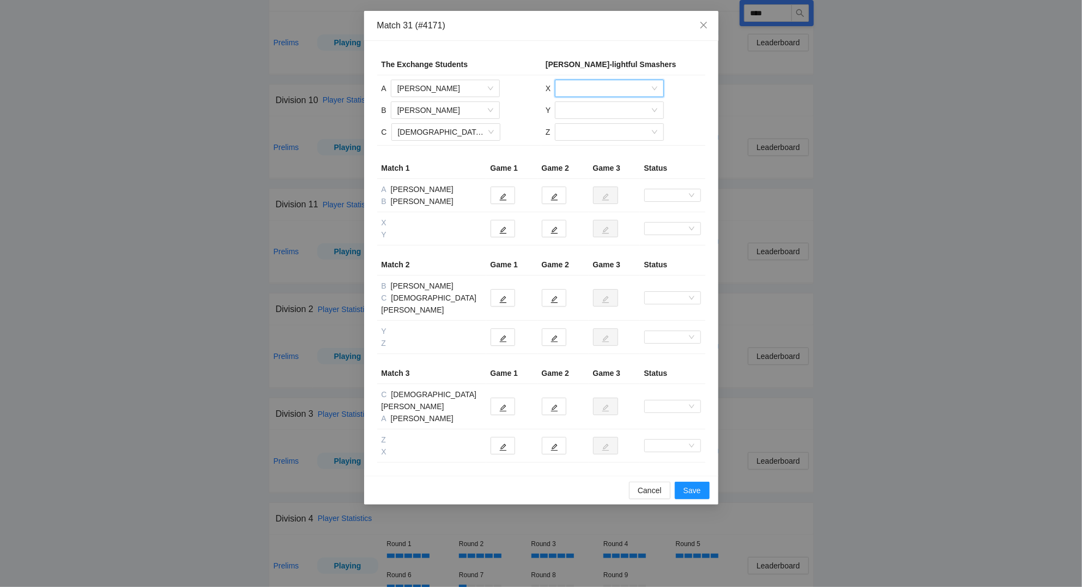
click at [601, 90] on input "search" at bounding box center [606, 88] width 88 height 16
click at [597, 163] on div "[PERSON_NAME]" at bounding box center [610, 163] width 96 height 12
click at [591, 110] on input "search" at bounding box center [606, 110] width 88 height 16
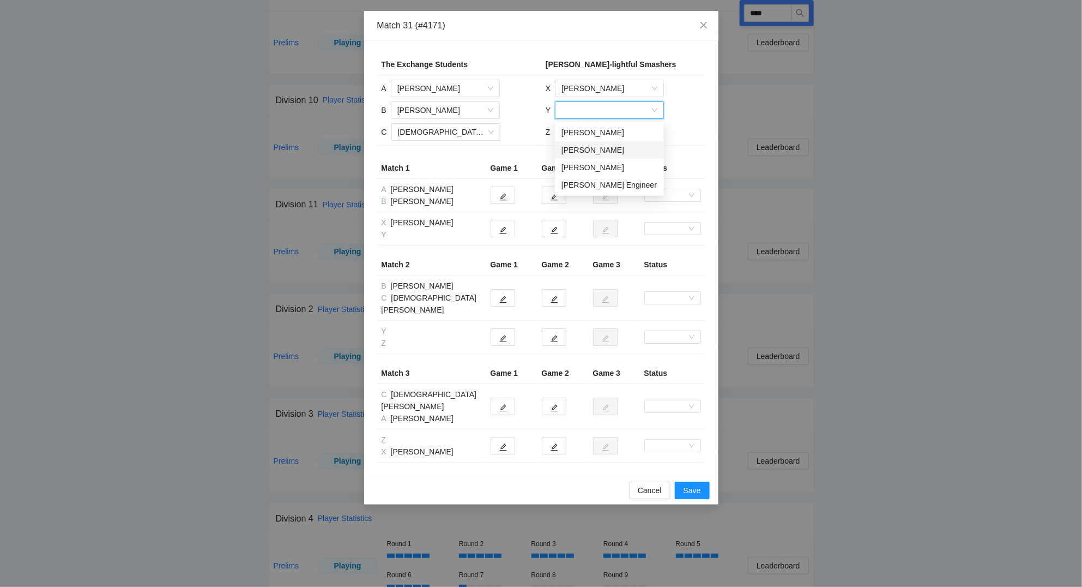
click at [588, 147] on div "[PERSON_NAME]" at bounding box center [610, 150] width 96 height 12
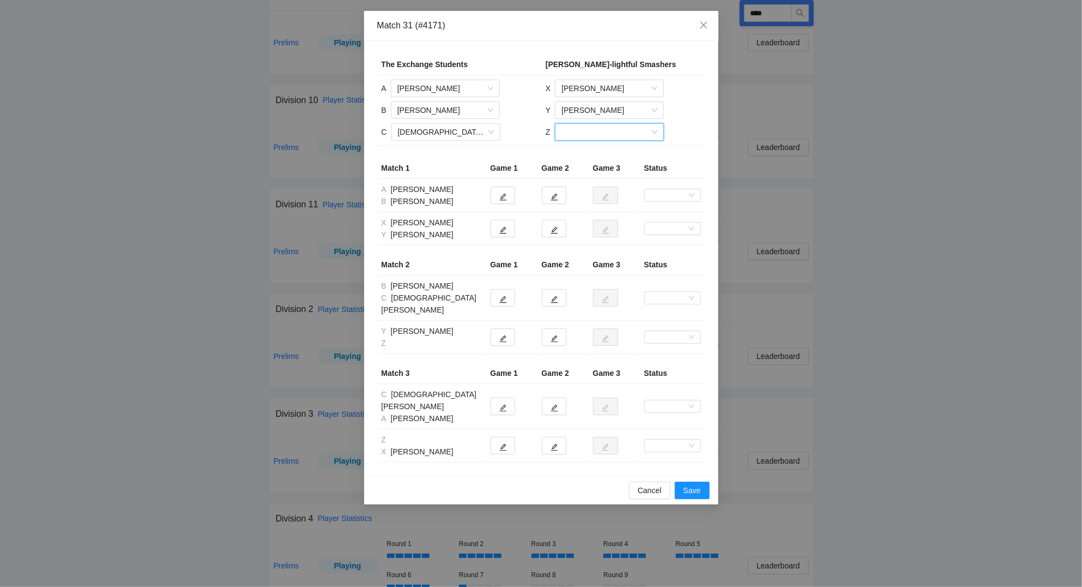
click at [589, 135] on input "search" at bounding box center [606, 132] width 88 height 16
click at [593, 169] on div "[PERSON_NAME]" at bounding box center [609, 172] width 96 height 12
click at [505, 227] on icon "edit" at bounding box center [502, 230] width 7 height 7
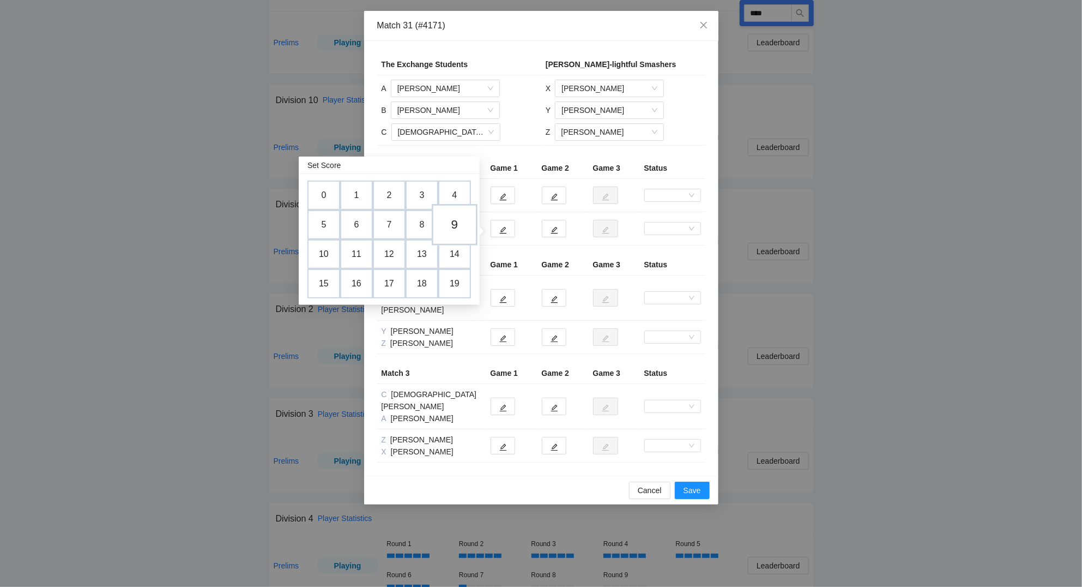
click at [465, 225] on td "9" at bounding box center [455, 224] width 46 height 41
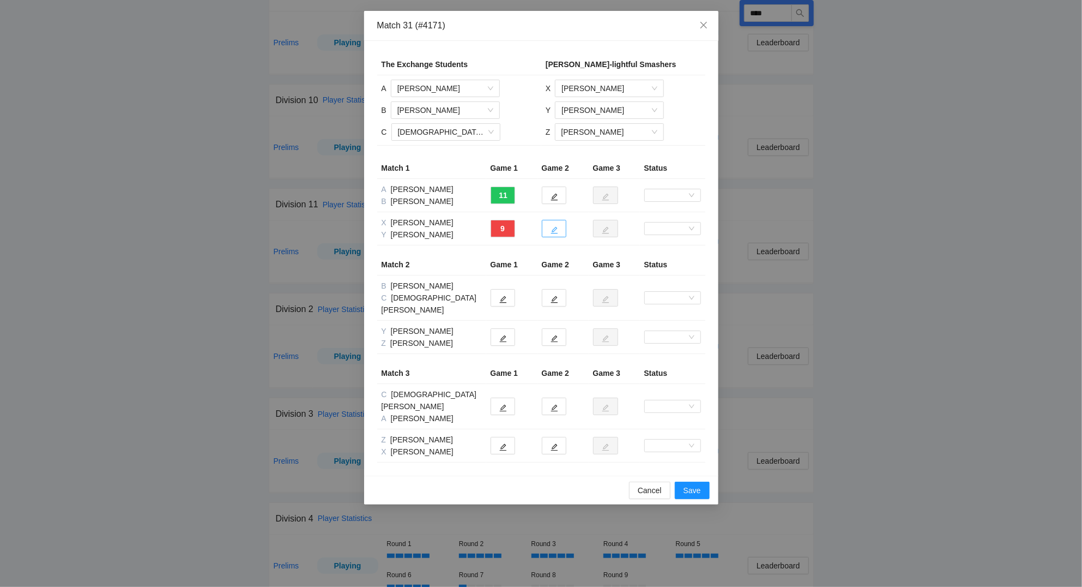
click at [558, 233] on button "button" at bounding box center [554, 228] width 25 height 17
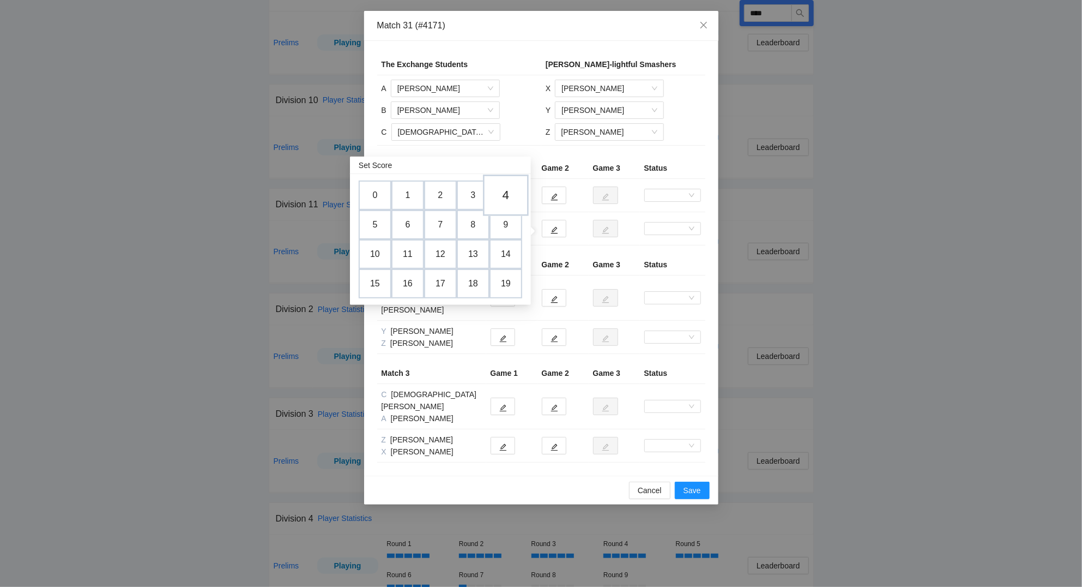
click at [506, 195] on td "4" at bounding box center [506, 194] width 46 height 41
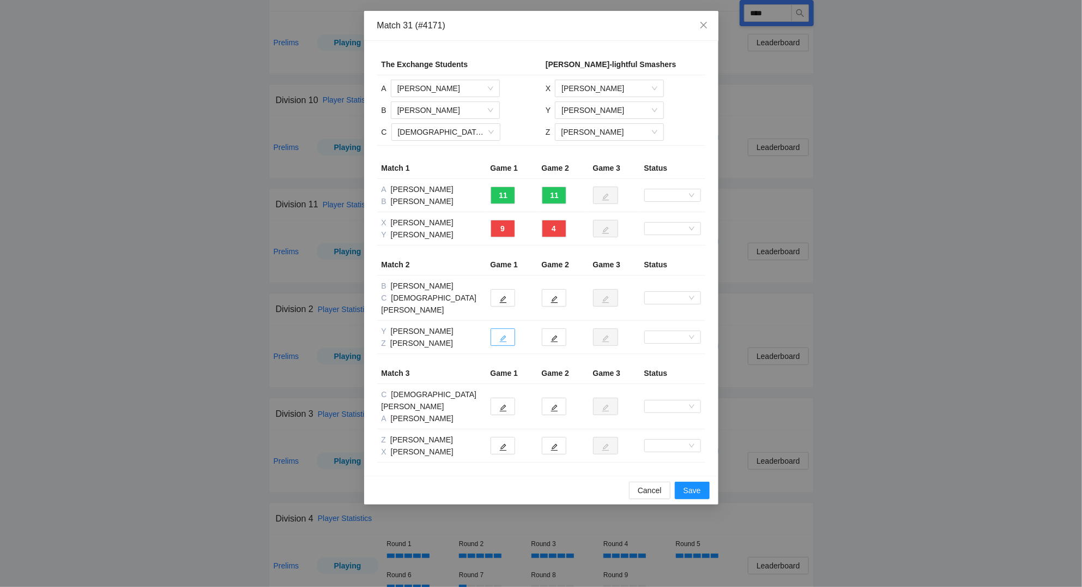
click at [499, 328] on button "button" at bounding box center [503, 336] width 25 height 17
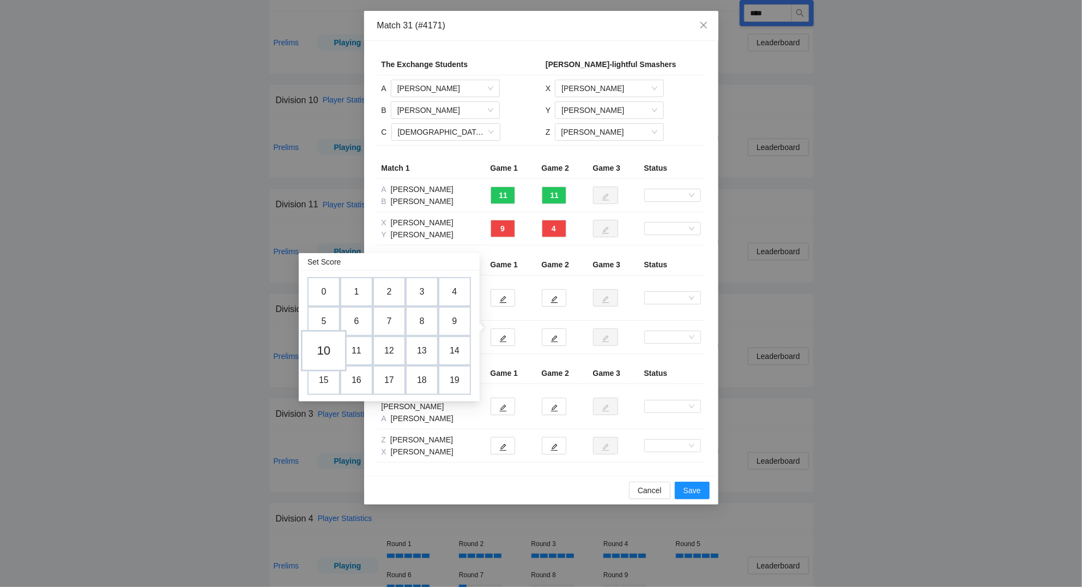
click at [320, 353] on td "10" at bounding box center [324, 350] width 46 height 41
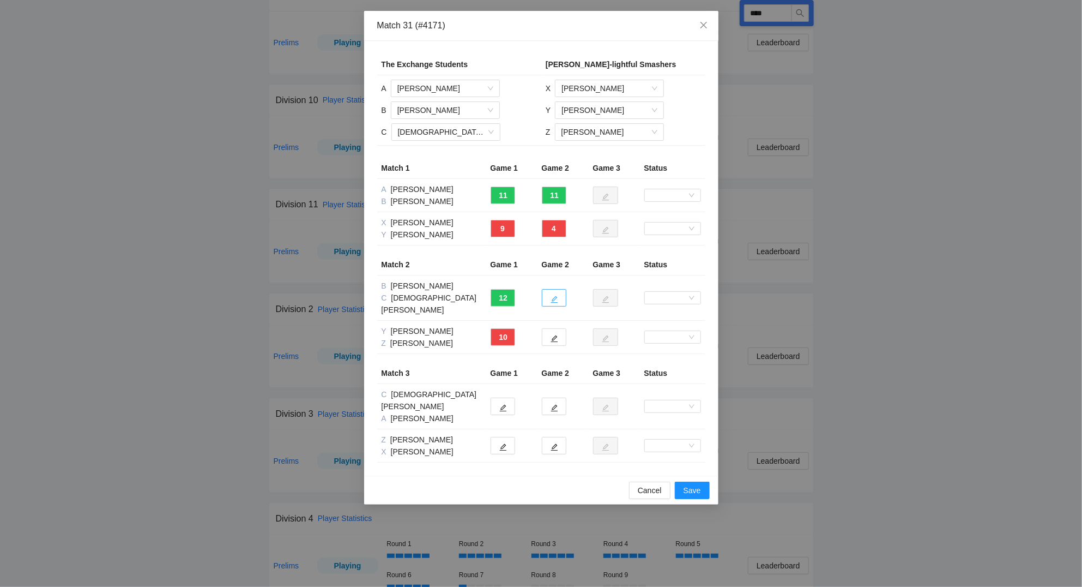
click at [558, 291] on button "button" at bounding box center [554, 297] width 25 height 17
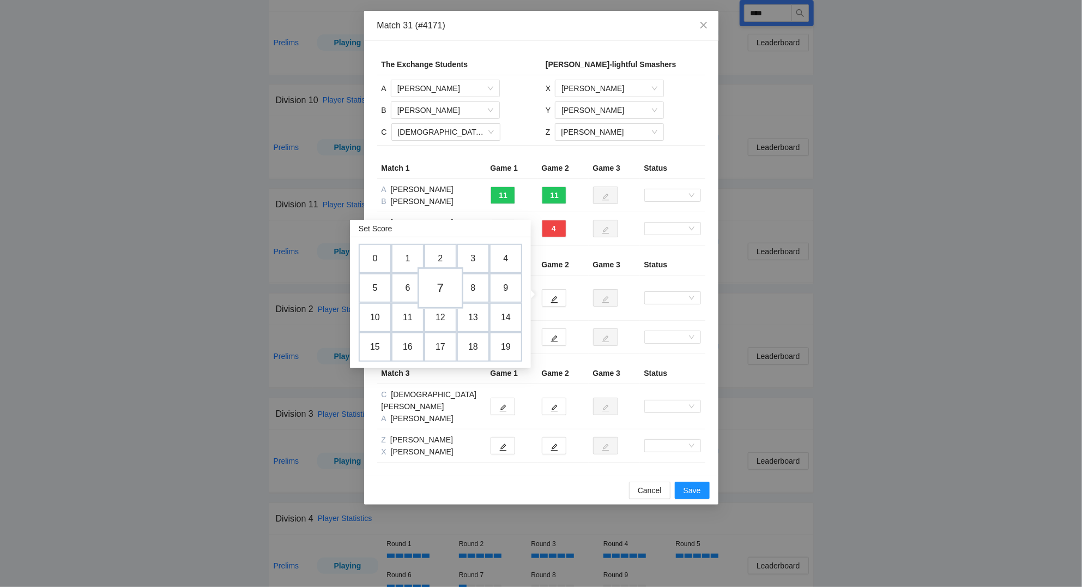
click at [438, 288] on td "7" at bounding box center [441, 287] width 46 height 41
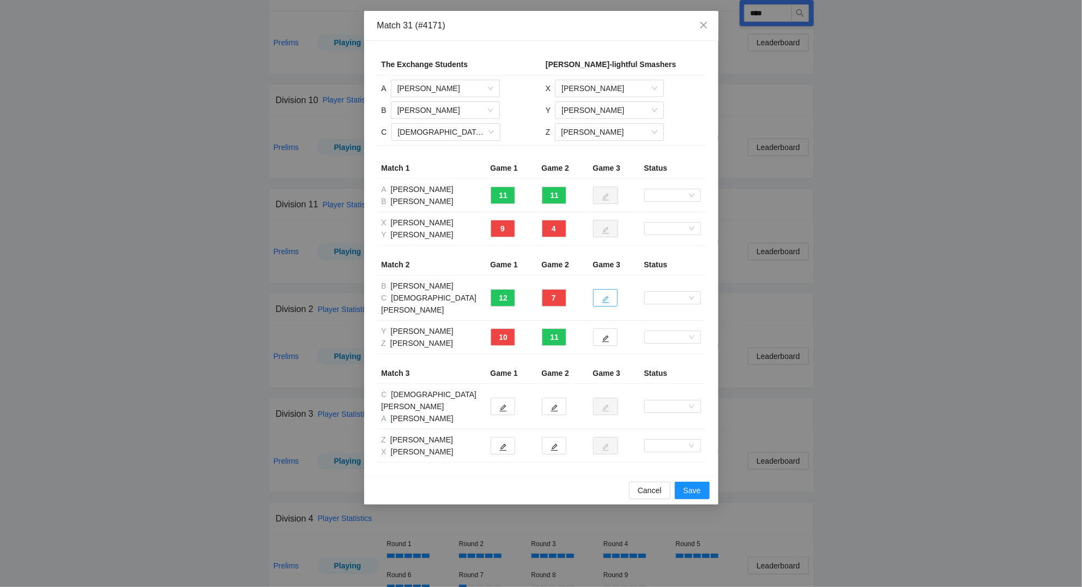
click at [612, 293] on button "button" at bounding box center [605, 297] width 25 height 17
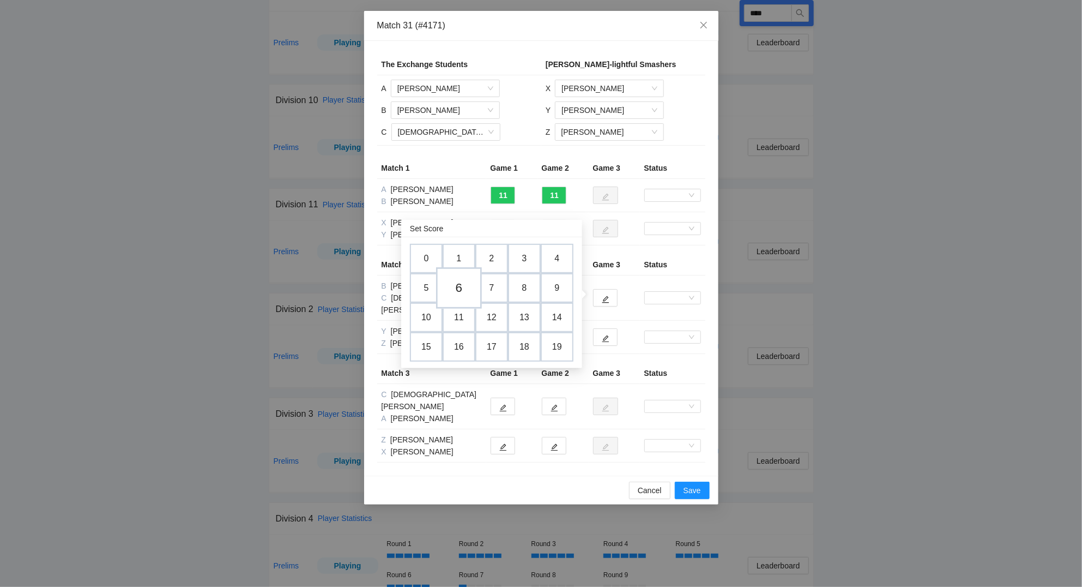
click at [450, 287] on td "6" at bounding box center [459, 287] width 46 height 41
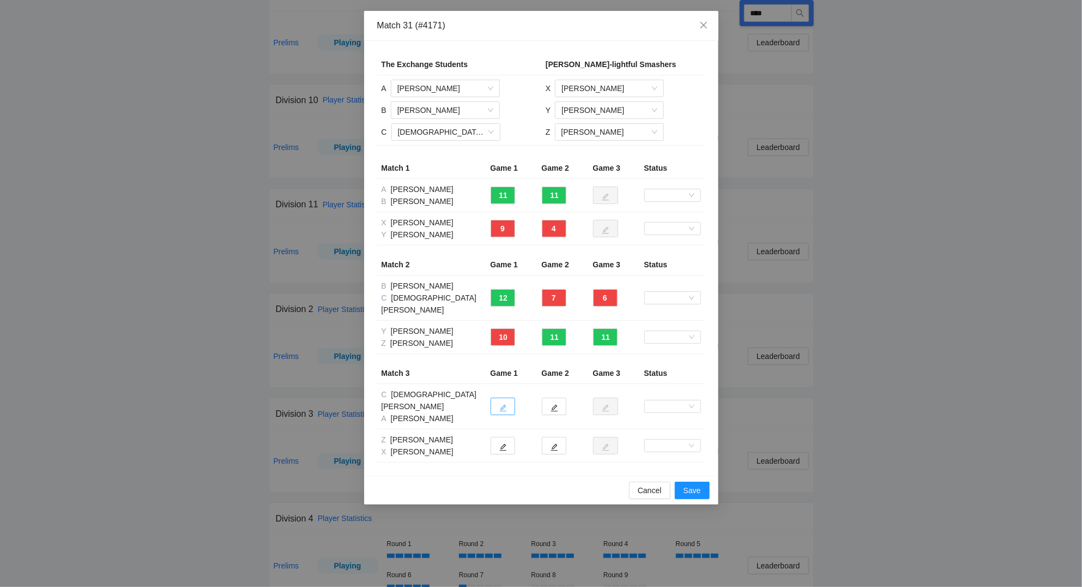
click at [502, 398] on button "button" at bounding box center [503, 406] width 25 height 17
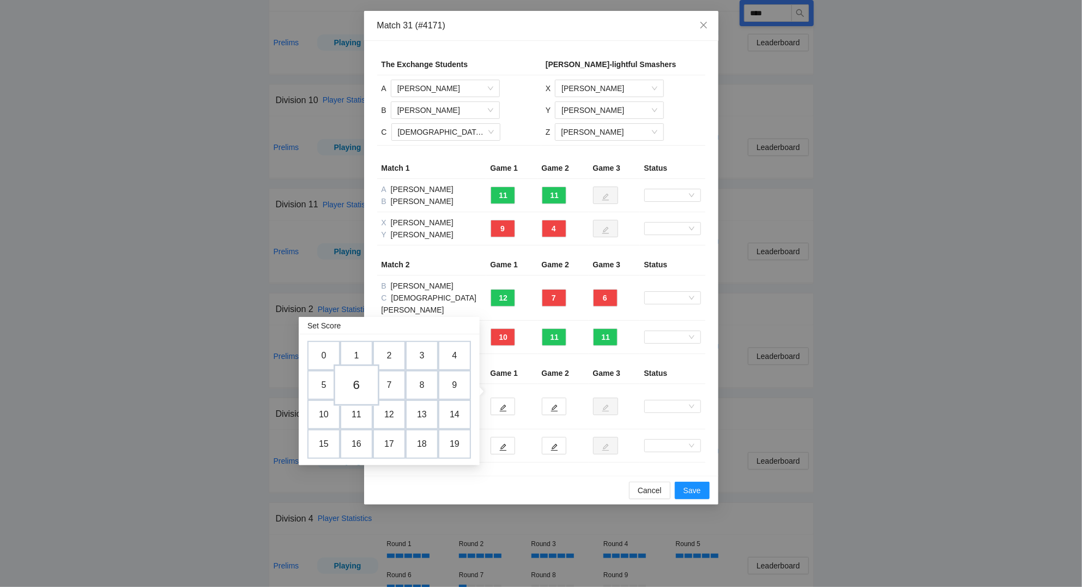
click at [360, 384] on td "6" at bounding box center [357, 384] width 46 height 41
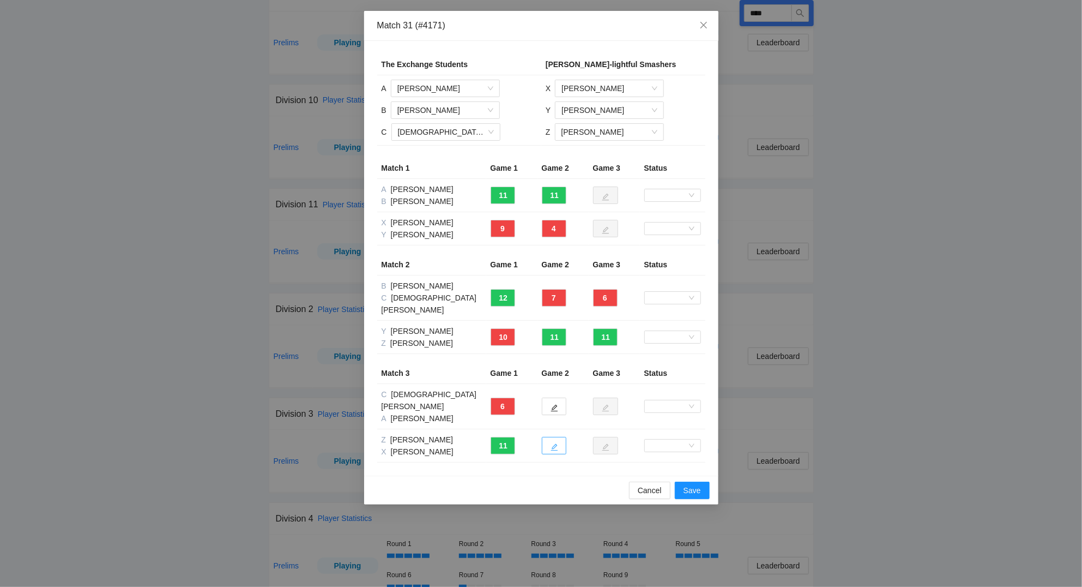
click at [551, 437] on button "button" at bounding box center [554, 445] width 25 height 17
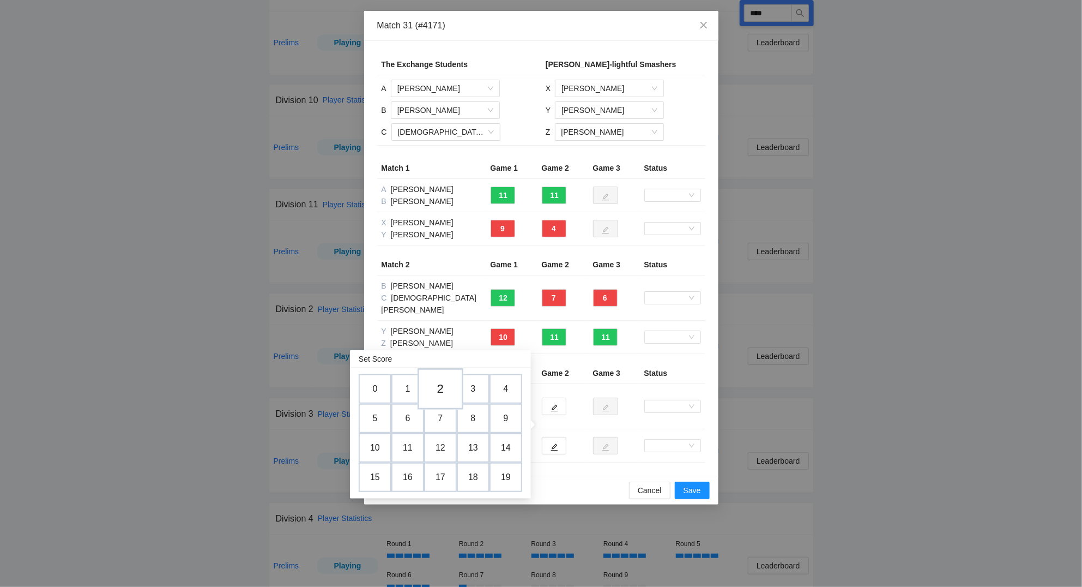
click at [449, 392] on td "2" at bounding box center [441, 388] width 46 height 41
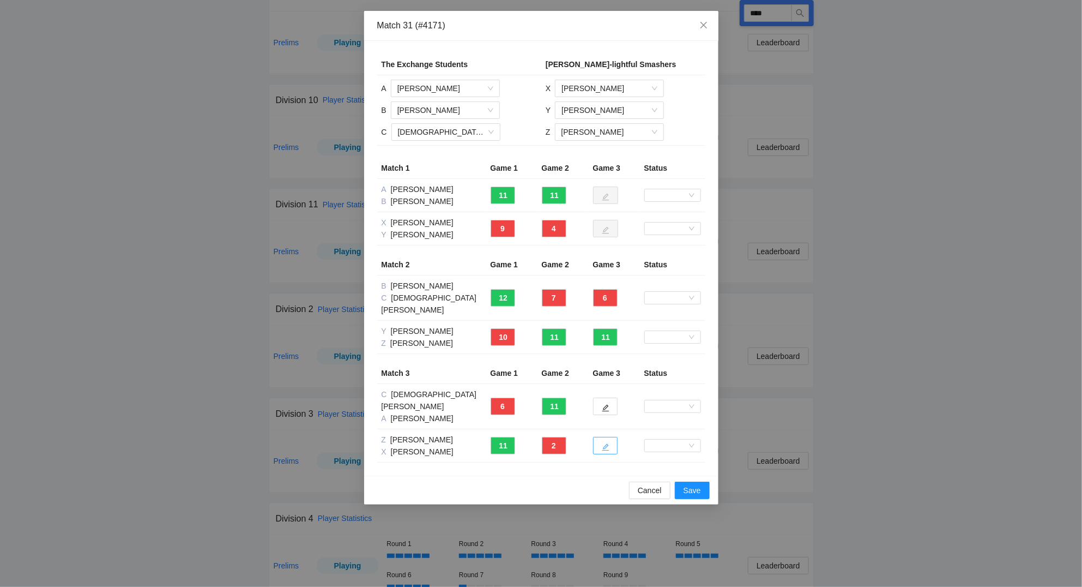
click at [605, 444] on icon "edit" at bounding box center [605, 447] width 7 height 7
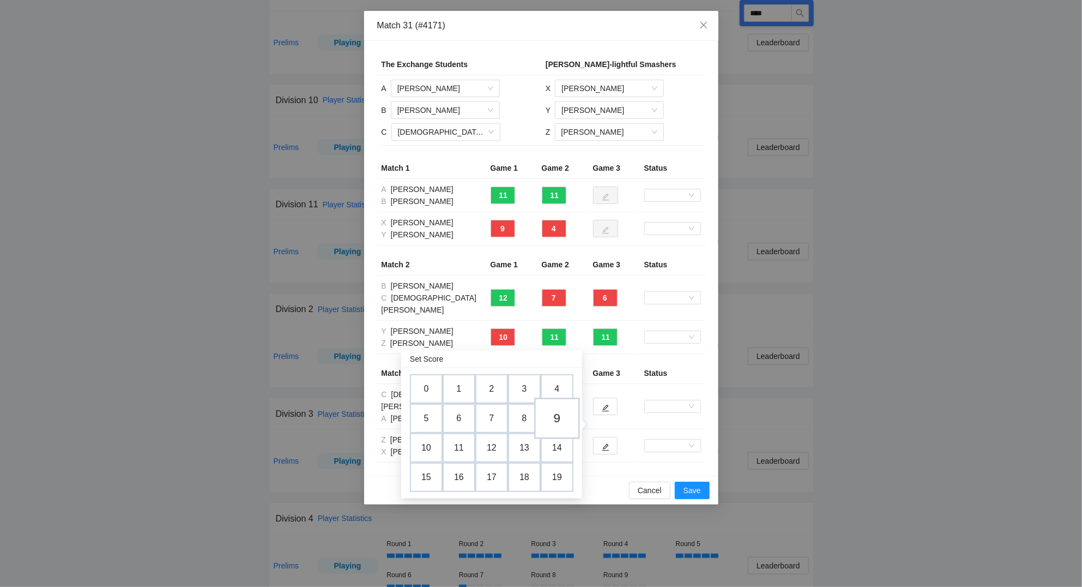
click at [569, 418] on td "9" at bounding box center [557, 418] width 46 height 41
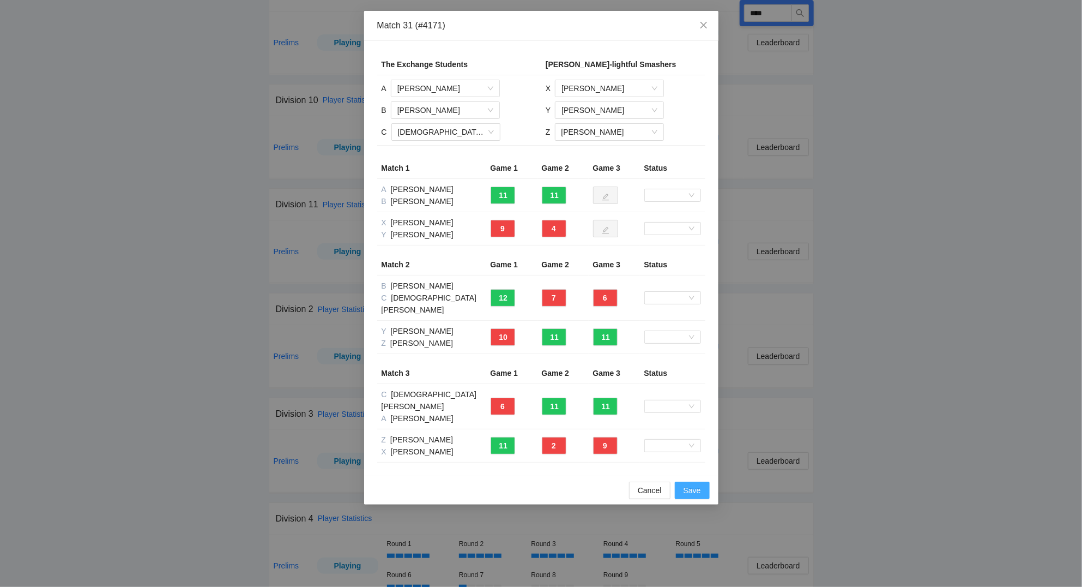
click at [692, 484] on span "Save" at bounding box center [692, 490] width 17 height 12
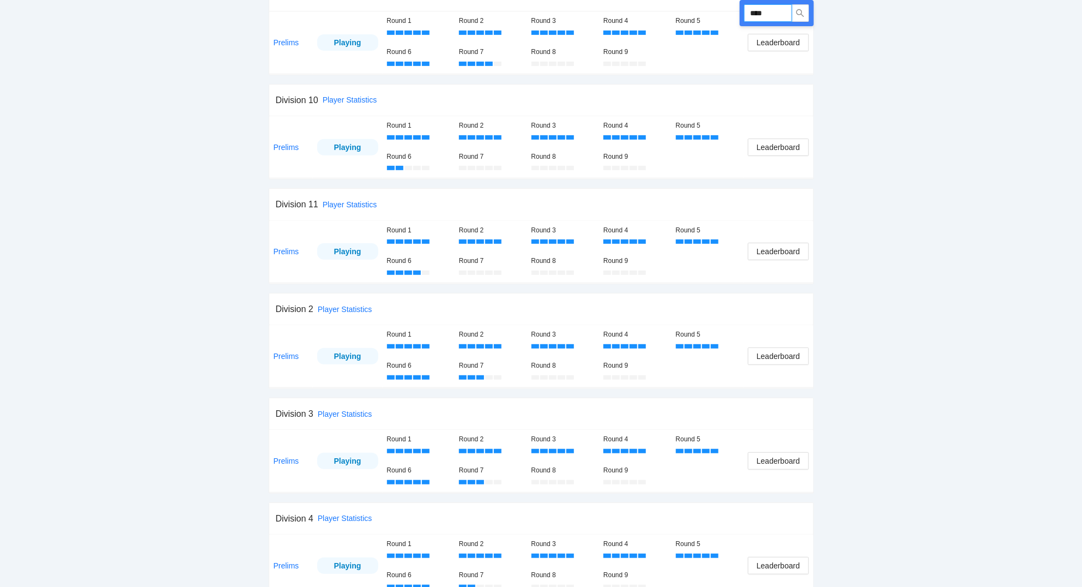
click at [779, 11] on input "****" at bounding box center [768, 12] width 48 height 17
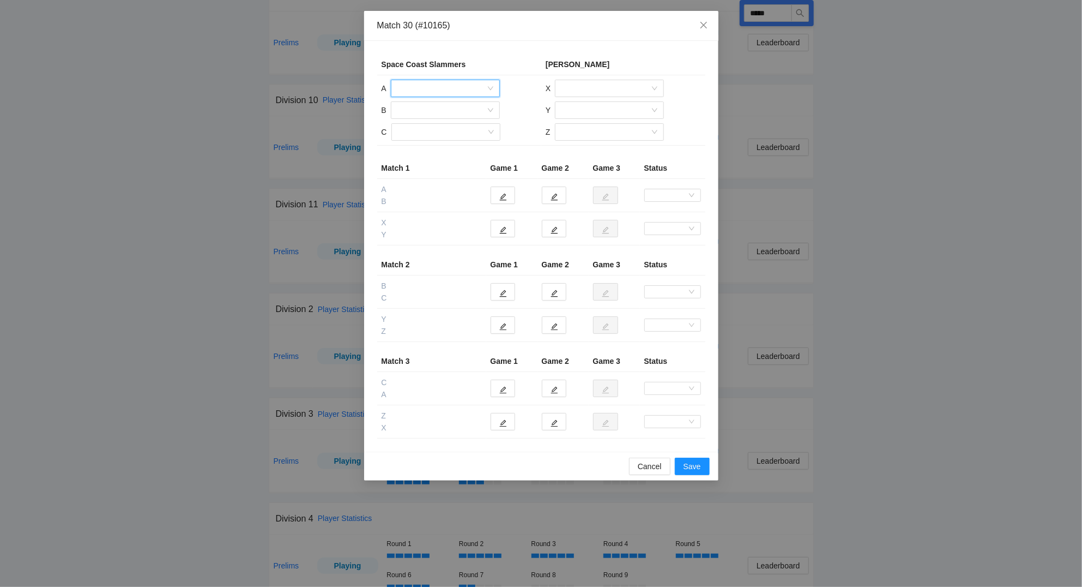
click at [412, 90] on input "search" at bounding box center [442, 88] width 88 height 16
click at [428, 165] on div "[PERSON_NAME]" at bounding box center [446, 163] width 96 height 12
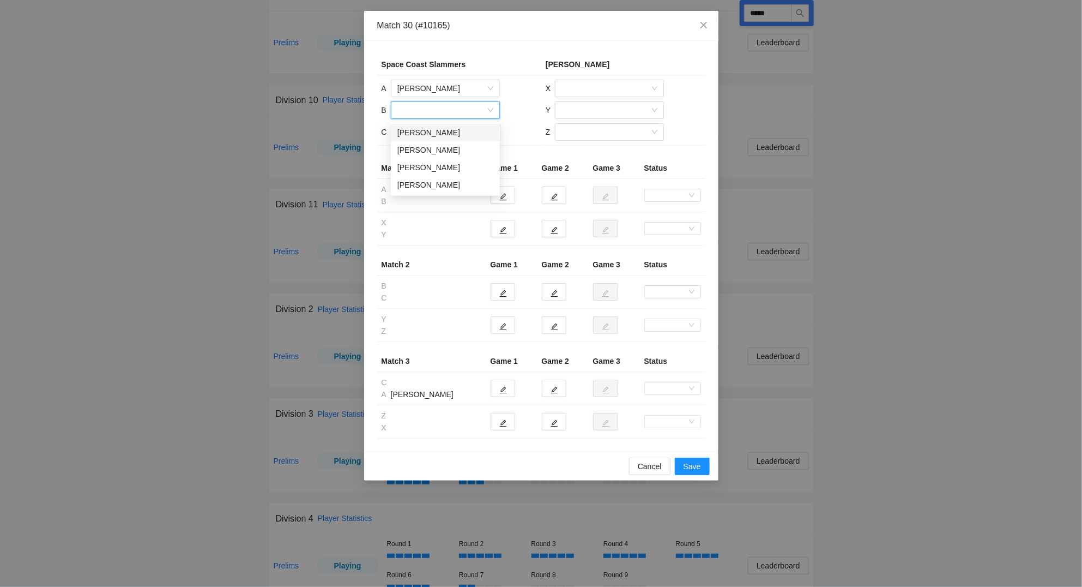
click at [422, 107] on input "search" at bounding box center [442, 110] width 88 height 16
click at [426, 151] on div "[PERSON_NAME]" at bounding box center [446, 150] width 96 height 12
click at [422, 131] on input "search" at bounding box center [442, 132] width 88 height 16
click at [435, 184] on div "[PERSON_NAME]" at bounding box center [446, 189] width 96 height 12
click at [606, 90] on input "search" at bounding box center [606, 88] width 88 height 16
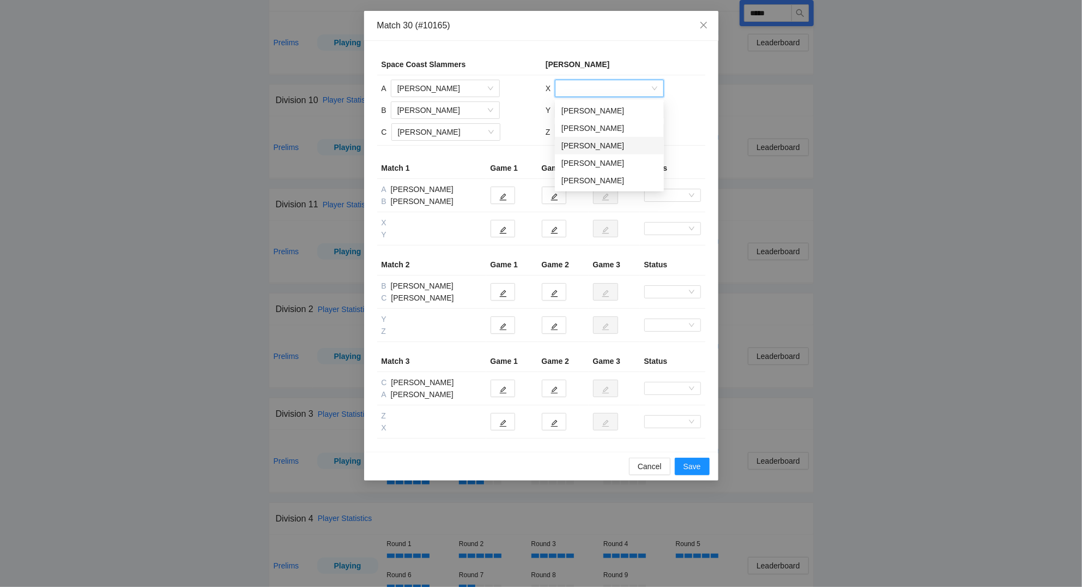
click at [597, 143] on div "[PERSON_NAME]" at bounding box center [610, 146] width 96 height 12
click at [583, 109] on input "search" at bounding box center [606, 110] width 88 height 16
click at [586, 148] on div "[PERSON_NAME]" at bounding box center [610, 150] width 96 height 12
click at [583, 132] on input "search" at bounding box center [606, 132] width 88 height 16
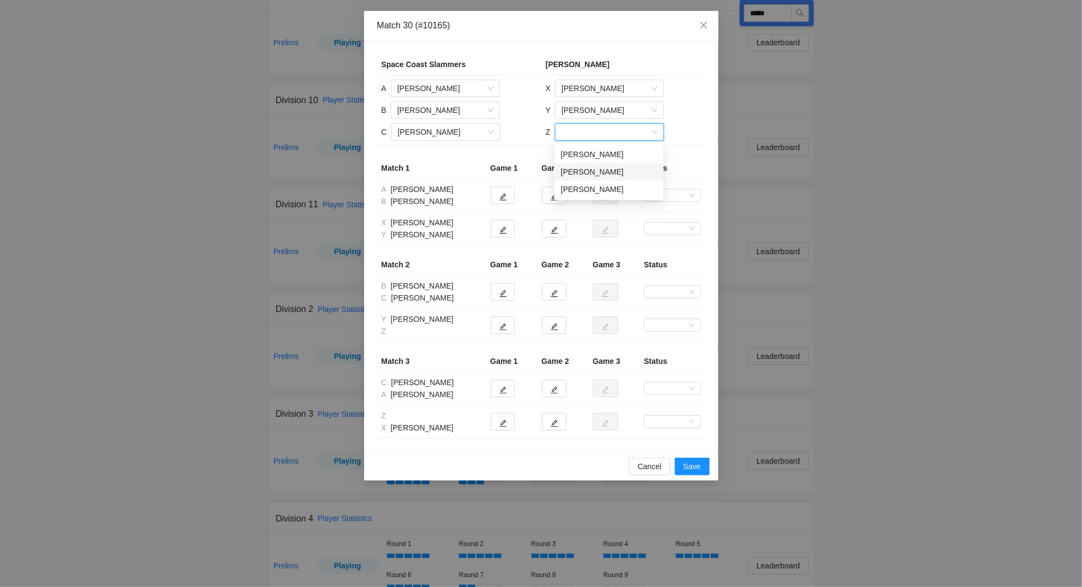
click at [585, 172] on div "[PERSON_NAME]" at bounding box center [609, 172] width 96 height 12
click at [502, 194] on icon "edit" at bounding box center [503, 197] width 8 height 8
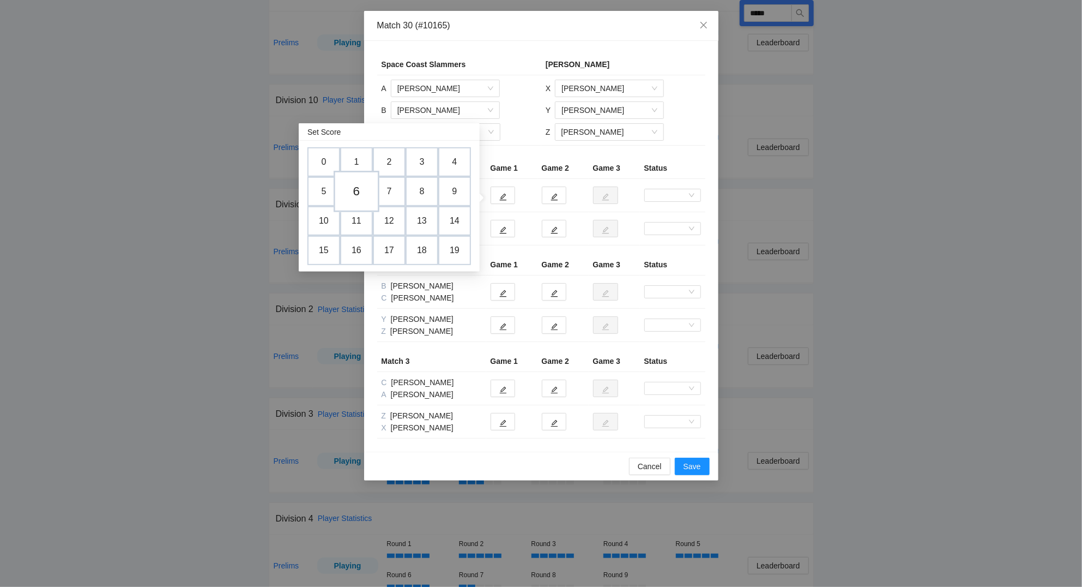
click at [357, 194] on td "6" at bounding box center [357, 191] width 46 height 41
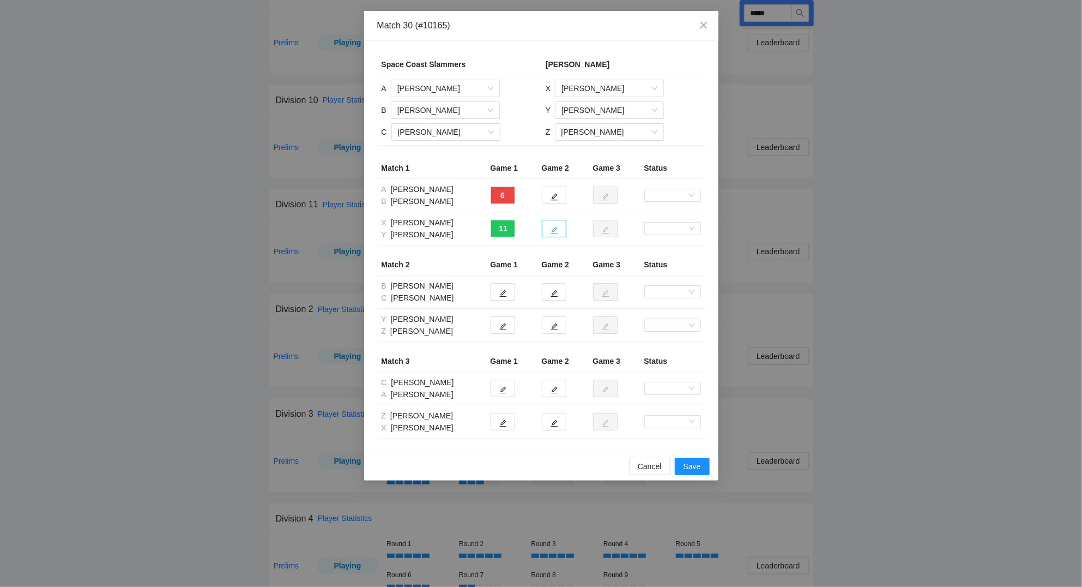
click at [549, 230] on button "button" at bounding box center [554, 228] width 25 height 17
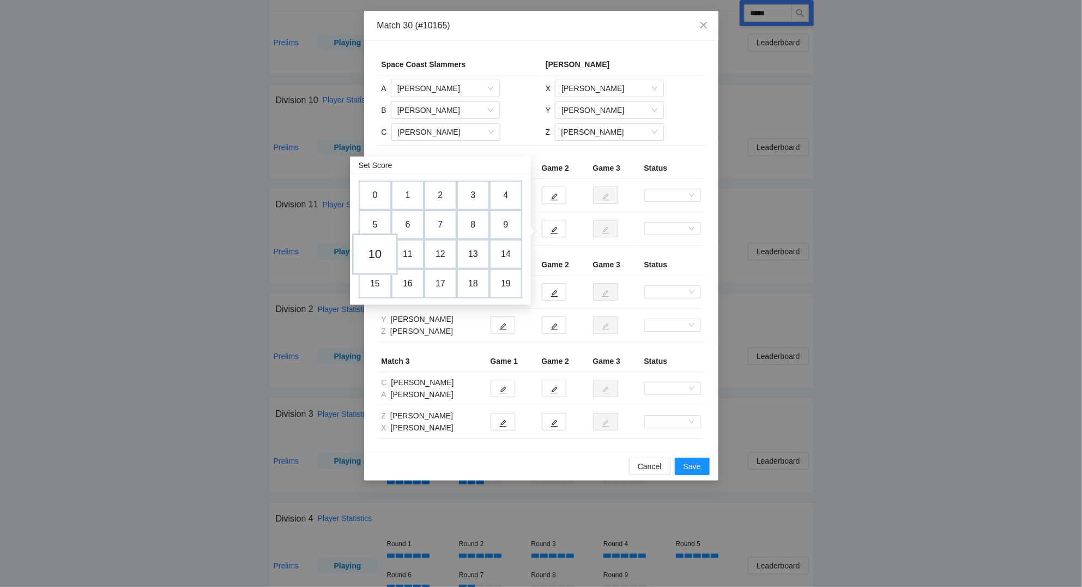
click at [376, 249] on td "10" at bounding box center [375, 253] width 46 height 41
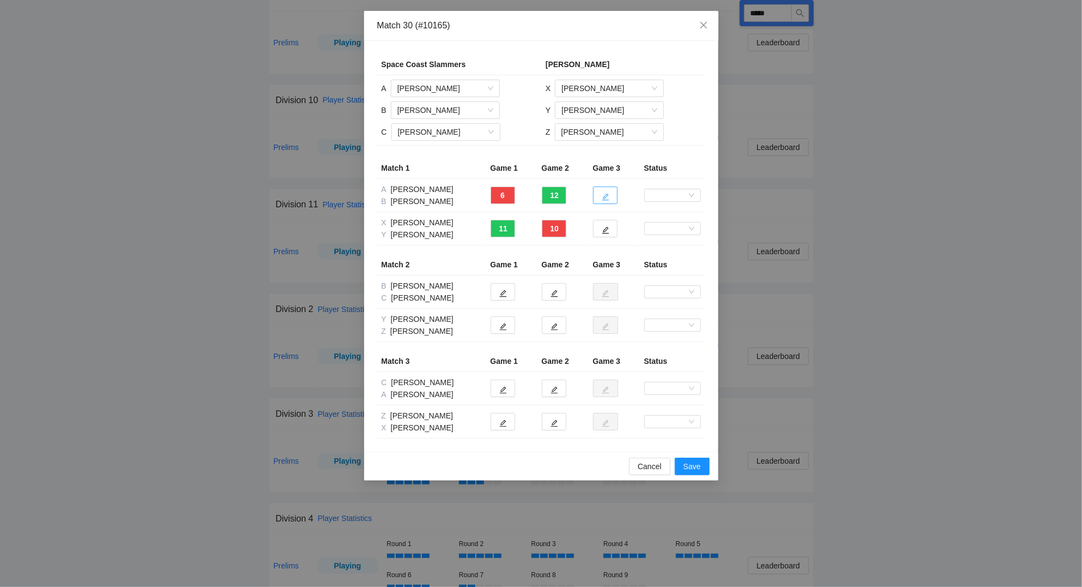
click at [606, 198] on icon "edit" at bounding box center [605, 197] width 7 height 7
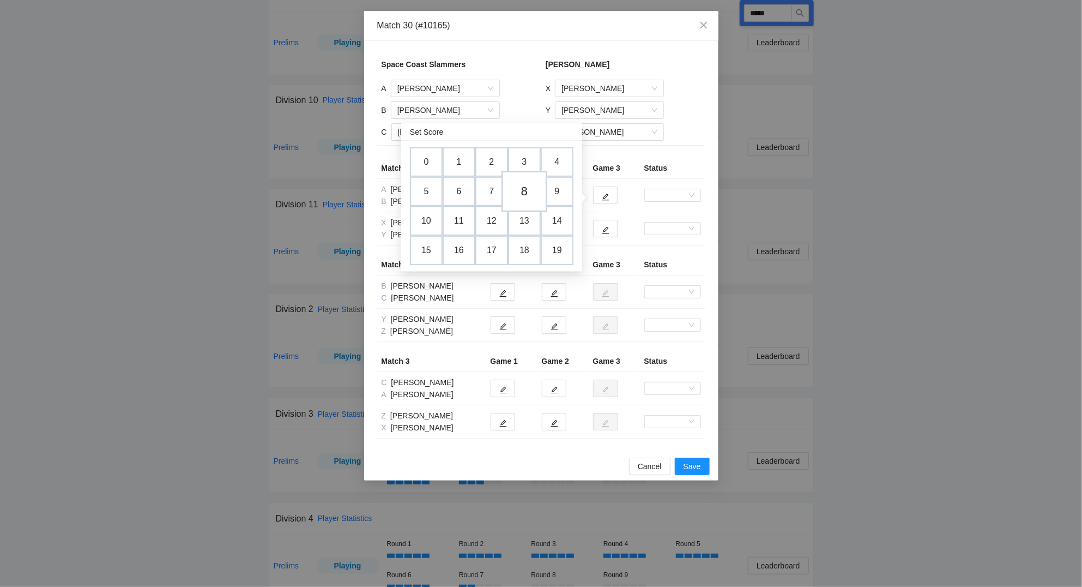
click at [527, 192] on td "8" at bounding box center [525, 191] width 46 height 41
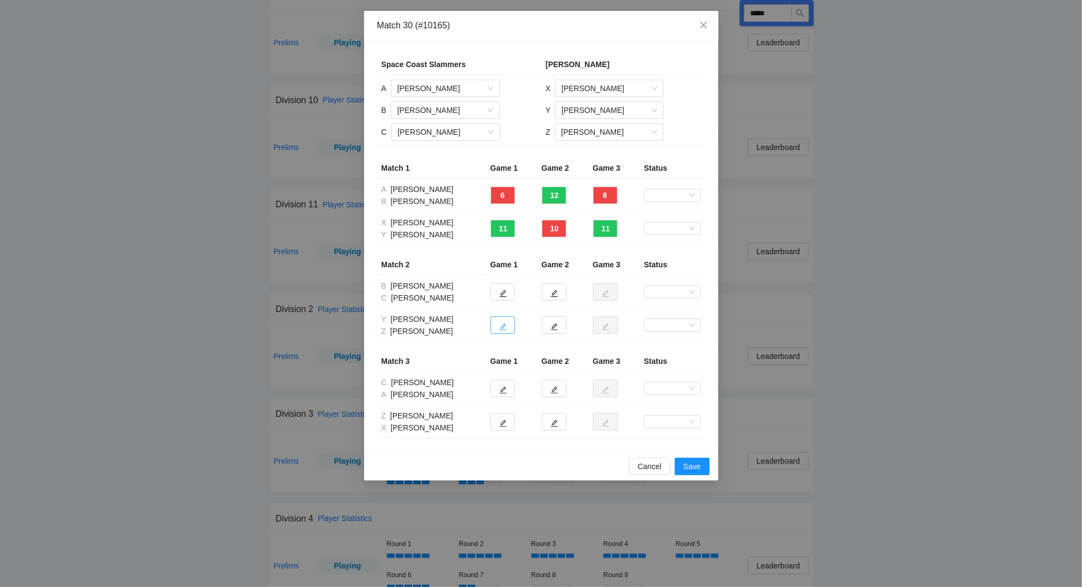
click at [501, 327] on icon "edit" at bounding box center [503, 327] width 8 height 8
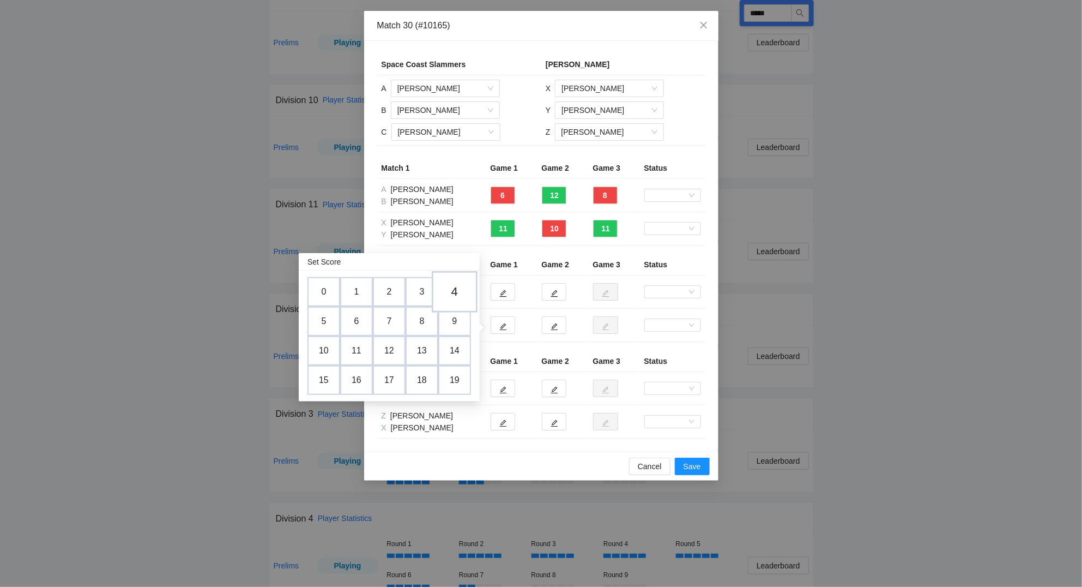
click at [460, 291] on td "4" at bounding box center [455, 291] width 46 height 41
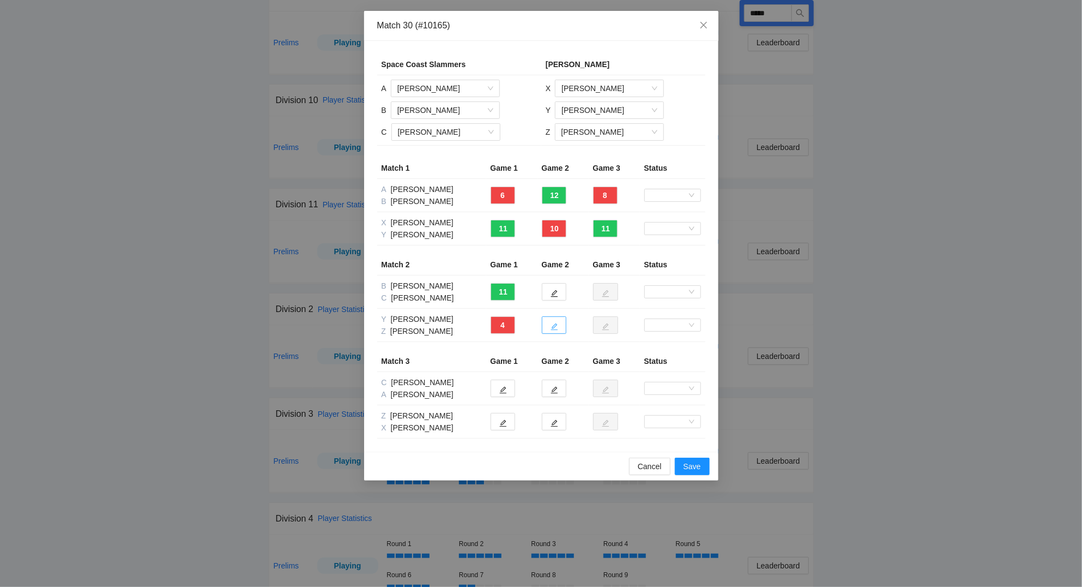
click at [553, 325] on icon "edit" at bounding box center [555, 327] width 8 height 8
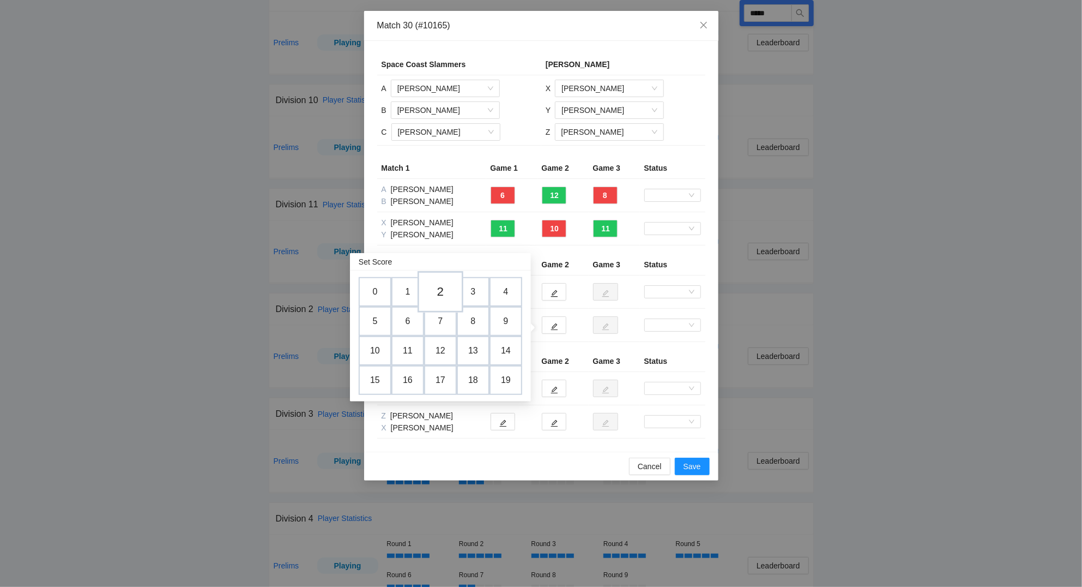
click at [449, 293] on td "2" at bounding box center [441, 291] width 46 height 41
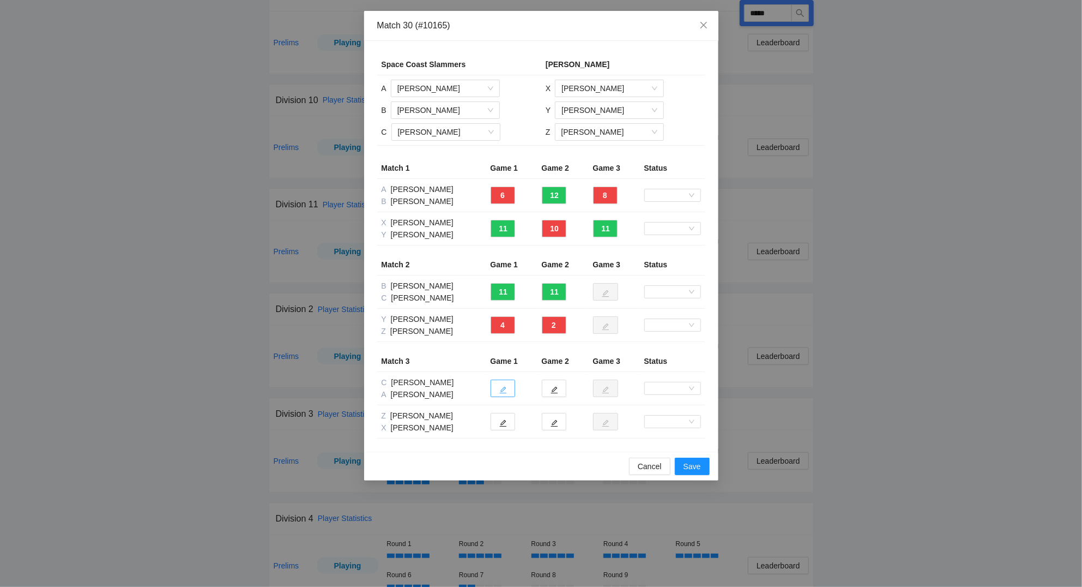
click at [509, 391] on button "button" at bounding box center [503, 388] width 25 height 17
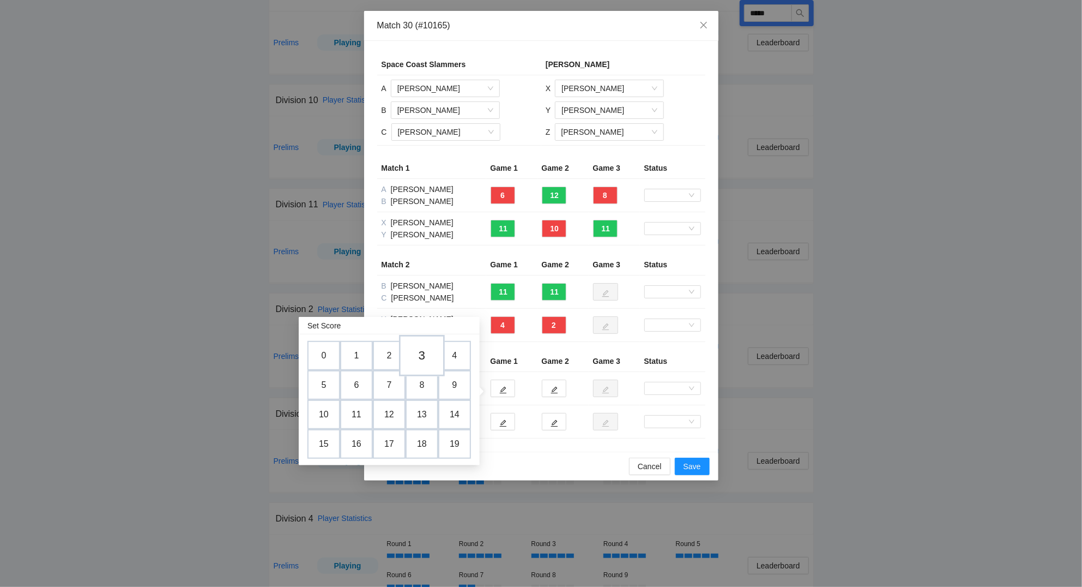
click at [430, 357] on td "3" at bounding box center [422, 355] width 46 height 41
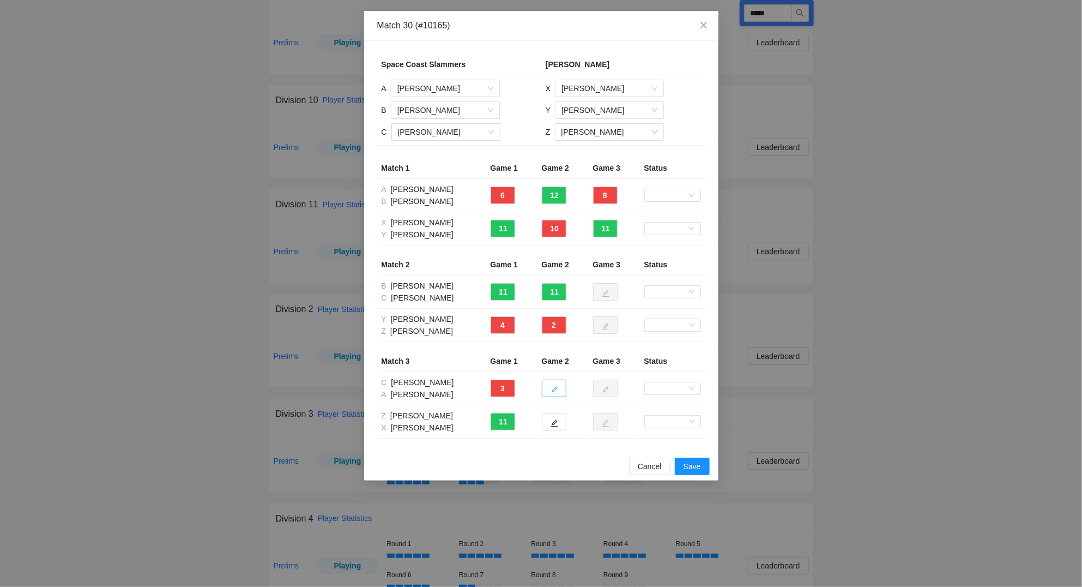
click at [557, 392] on icon "edit" at bounding box center [555, 390] width 8 height 8
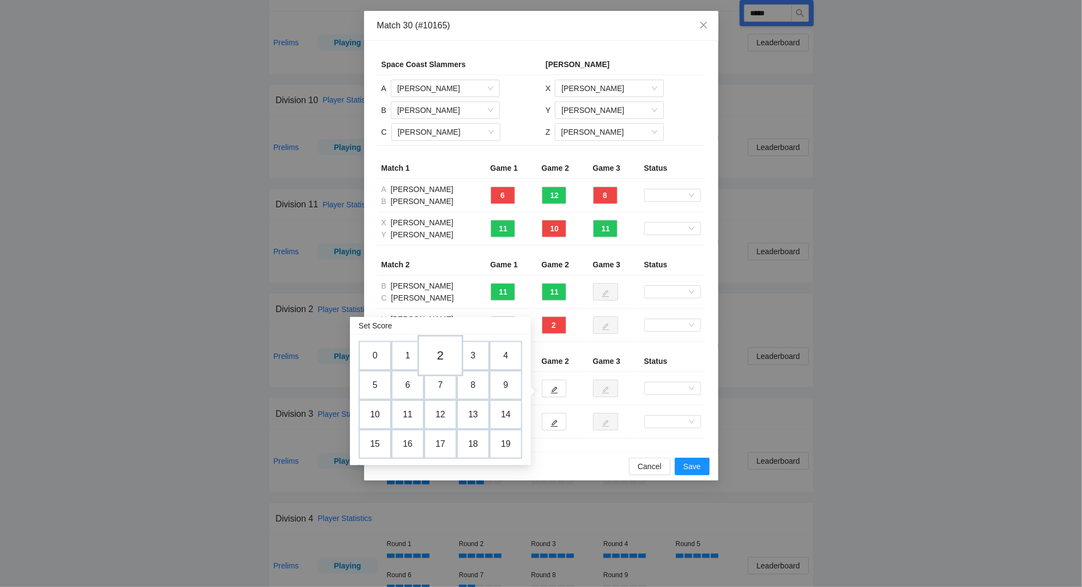
click at [443, 357] on td "2" at bounding box center [441, 355] width 46 height 41
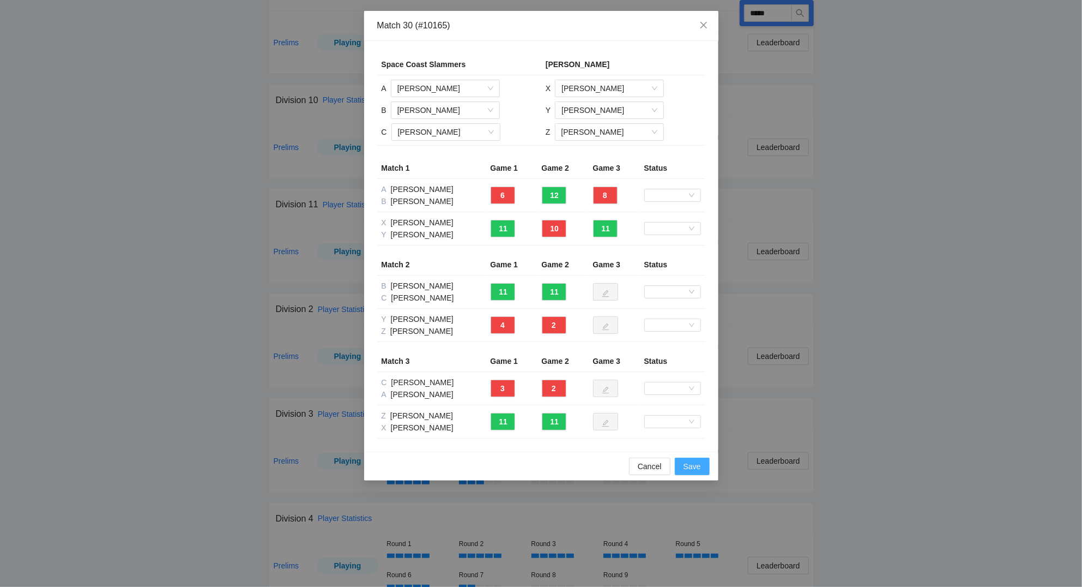
click at [692, 469] on span "Save" at bounding box center [692, 466] width 17 height 12
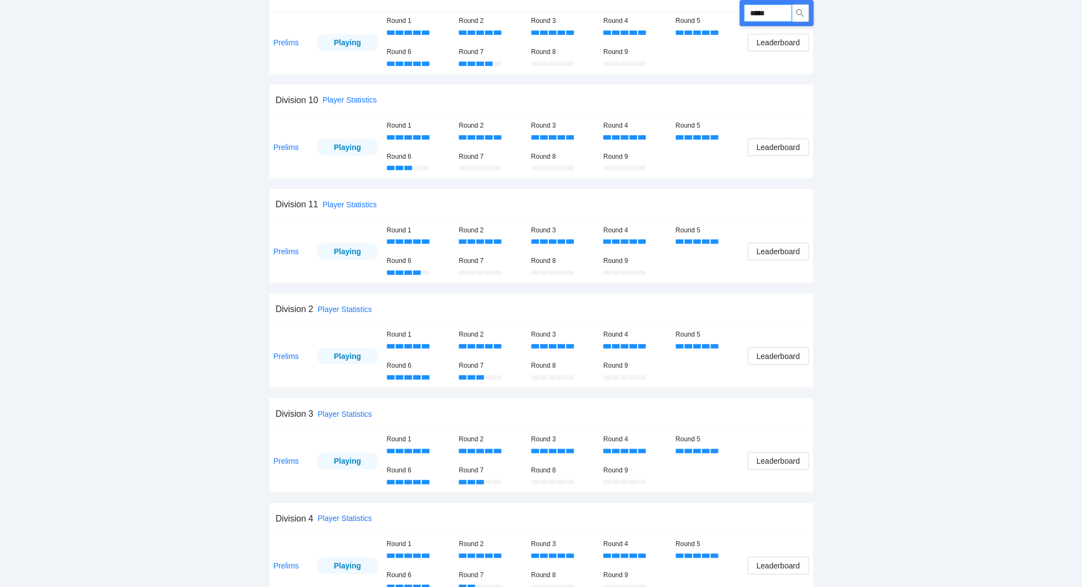
click at [777, 14] on input "*****" at bounding box center [768, 12] width 48 height 17
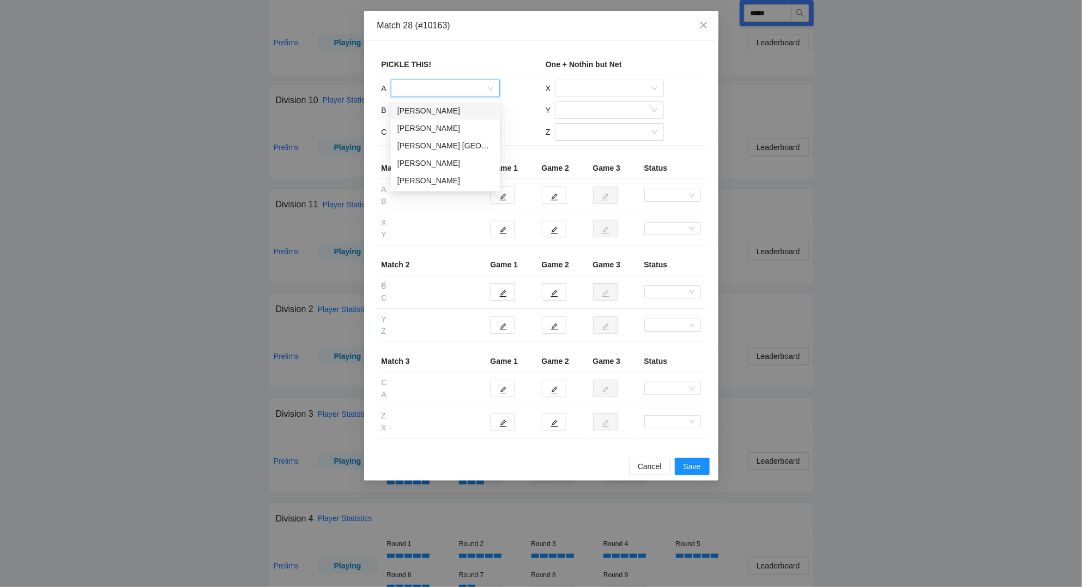
click at [433, 90] on input "search" at bounding box center [442, 88] width 88 height 16
click at [434, 166] on div "[PERSON_NAME]" at bounding box center [446, 163] width 96 height 12
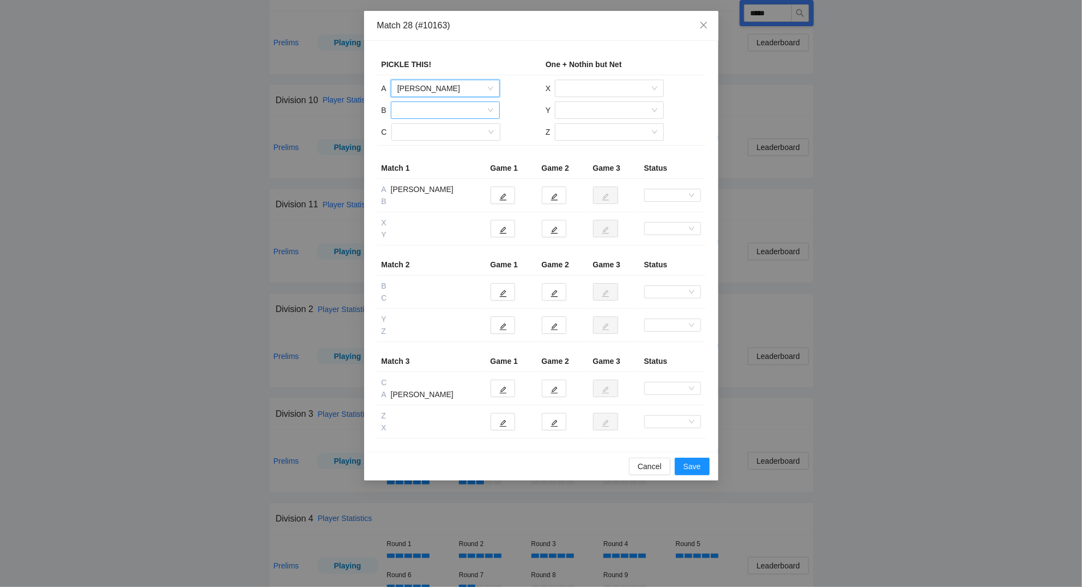
click at [419, 113] on input "search" at bounding box center [442, 110] width 88 height 16
click at [438, 184] on div "[PERSON_NAME]" at bounding box center [446, 185] width 96 height 12
click at [428, 133] on input "search" at bounding box center [442, 132] width 88 height 16
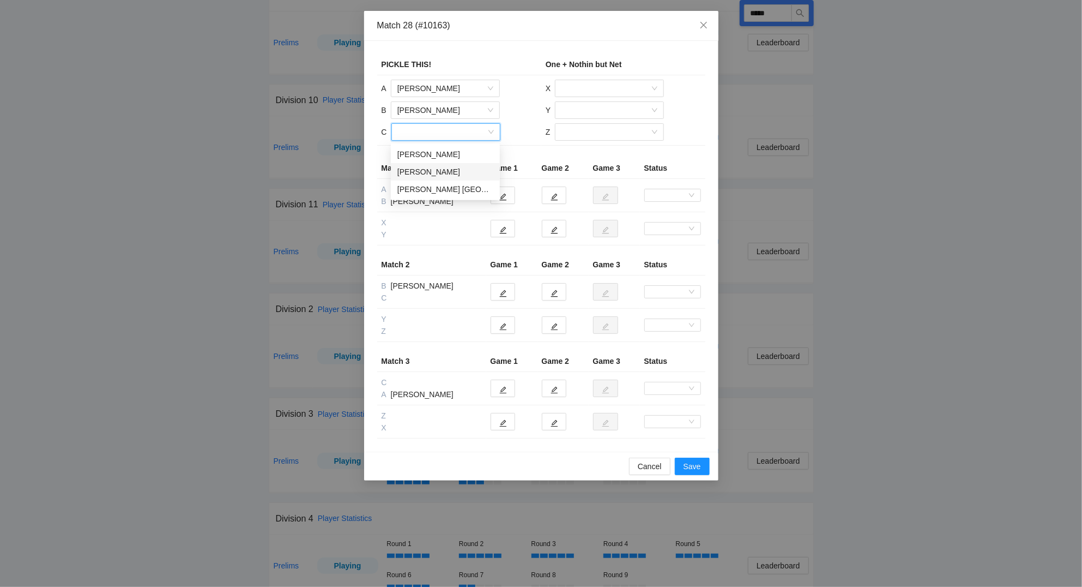
click at [434, 168] on div "[PERSON_NAME]" at bounding box center [446, 172] width 96 height 12
click at [585, 88] on input "search" at bounding box center [606, 88] width 88 height 16
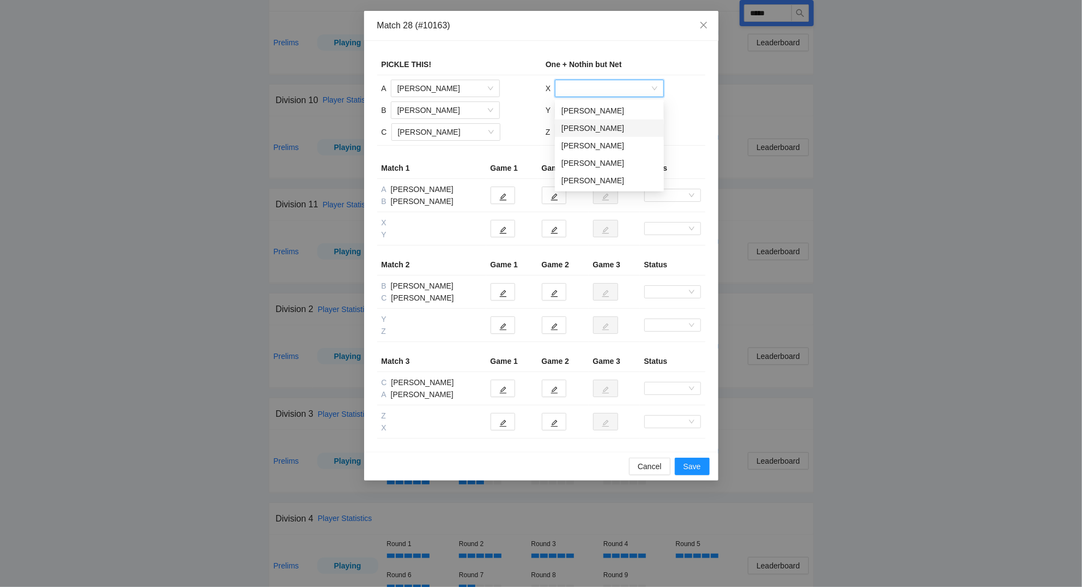
click at [589, 129] on div "[PERSON_NAME]" at bounding box center [610, 128] width 96 height 12
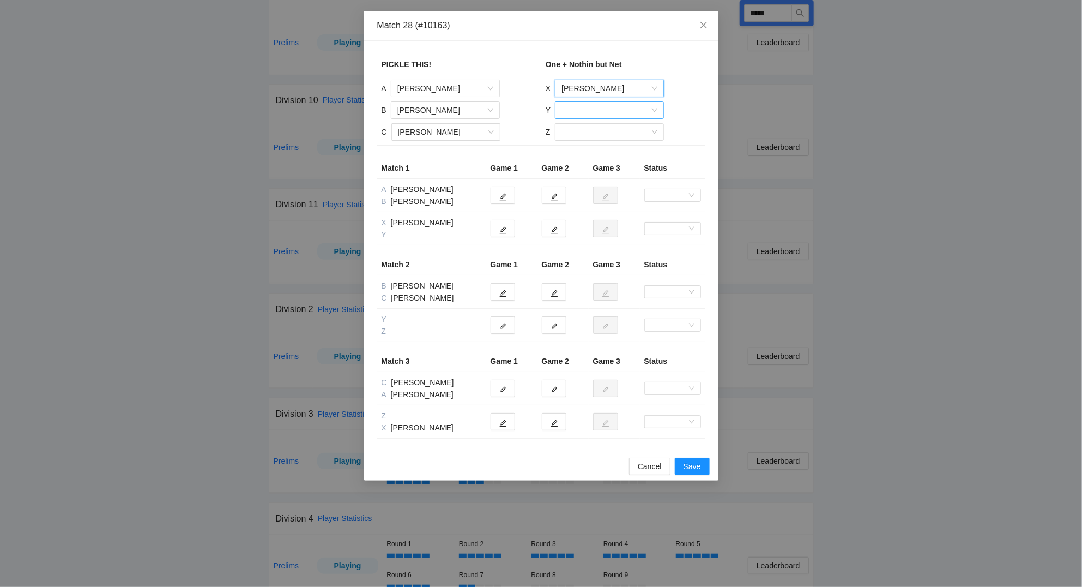
click at [591, 111] on input "search" at bounding box center [606, 110] width 88 height 16
click at [600, 188] on div "[PERSON_NAME]" at bounding box center [610, 185] width 96 height 12
click at [590, 134] on input "search" at bounding box center [606, 132] width 88 height 16
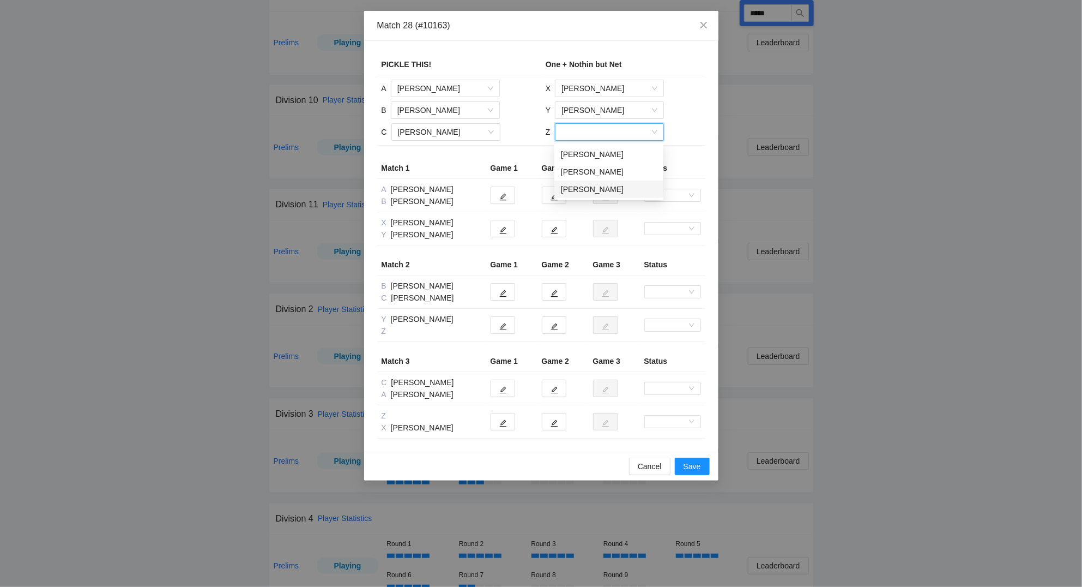
click at [595, 187] on div "[PERSON_NAME]" at bounding box center [609, 189] width 96 height 12
click at [502, 198] on icon "edit" at bounding box center [503, 197] width 8 height 8
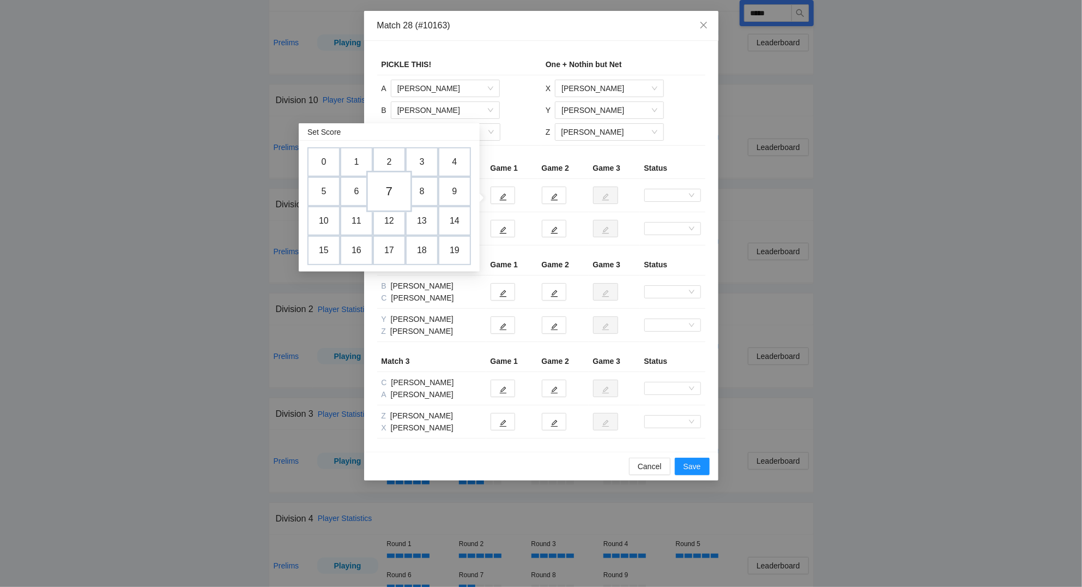
click at [398, 194] on td "7" at bounding box center [389, 191] width 46 height 41
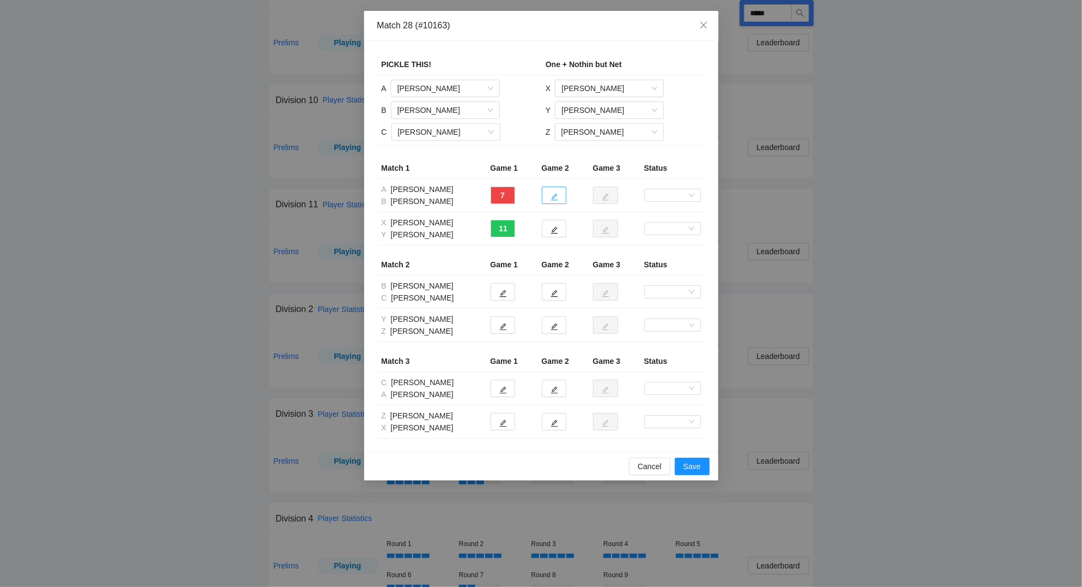
click at [562, 196] on button "button" at bounding box center [554, 194] width 25 height 17
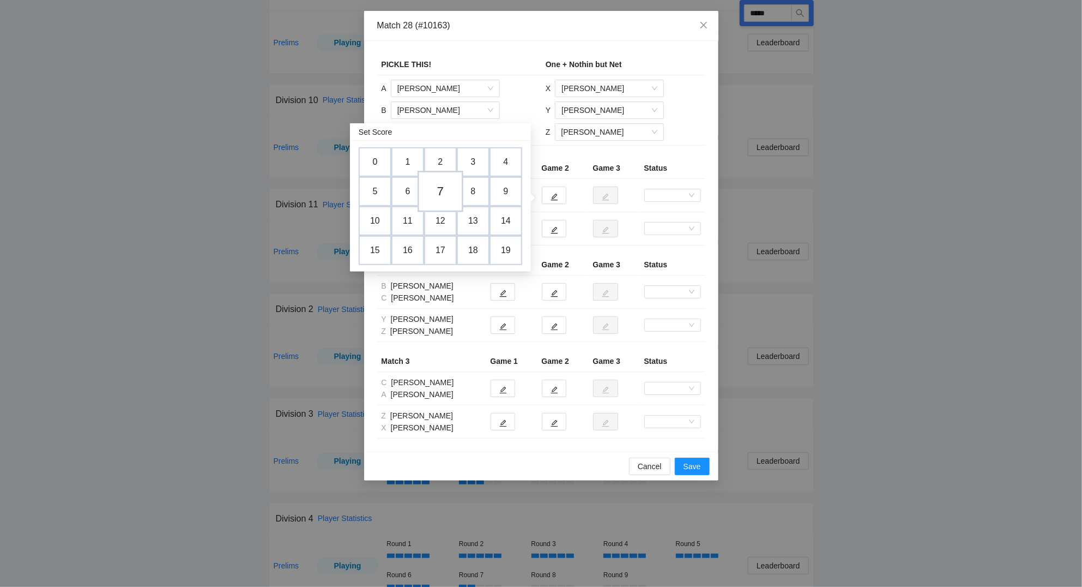
click at [449, 193] on td "7" at bounding box center [441, 191] width 46 height 41
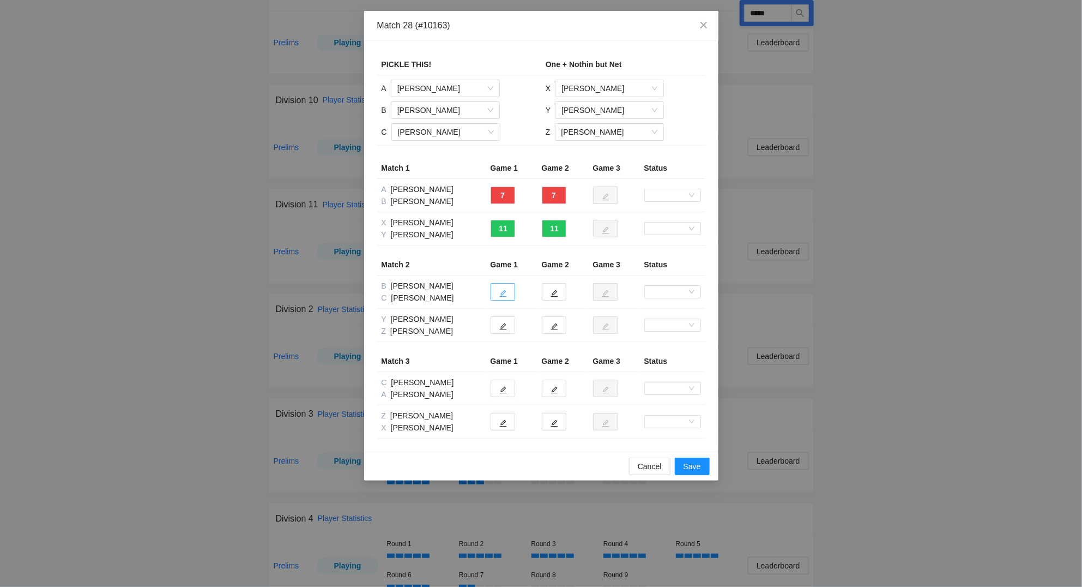
click at [502, 293] on icon "edit" at bounding box center [503, 294] width 8 height 8
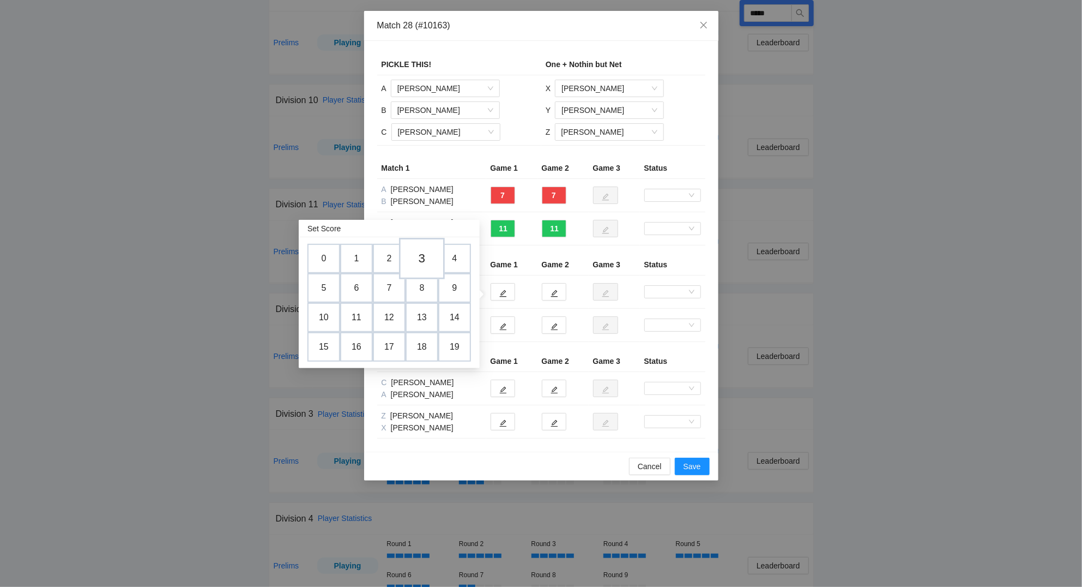
click at [428, 260] on td "3" at bounding box center [422, 258] width 46 height 41
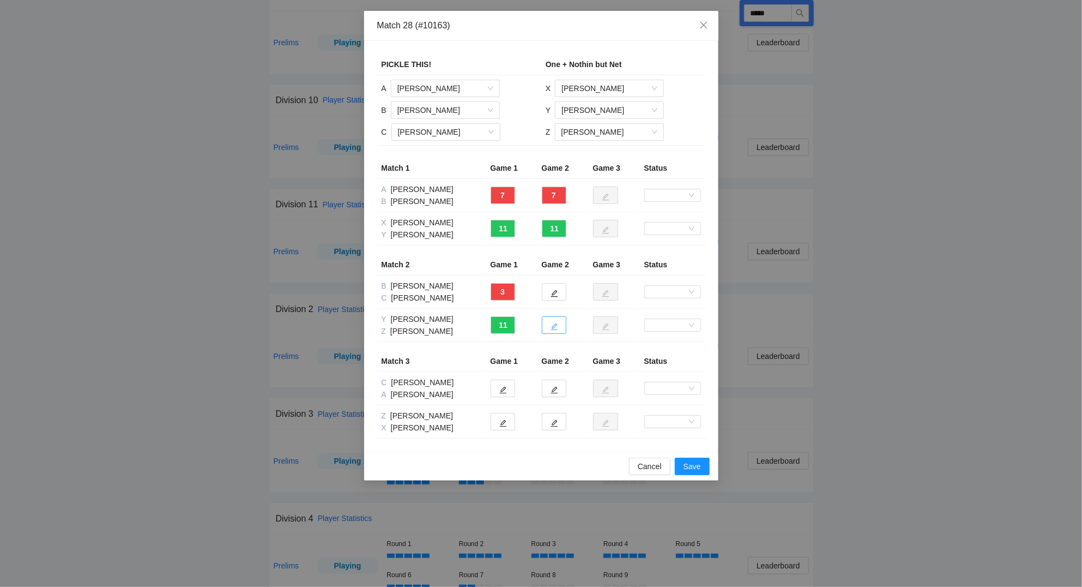
click at [557, 328] on icon "edit" at bounding box center [555, 327] width 8 height 8
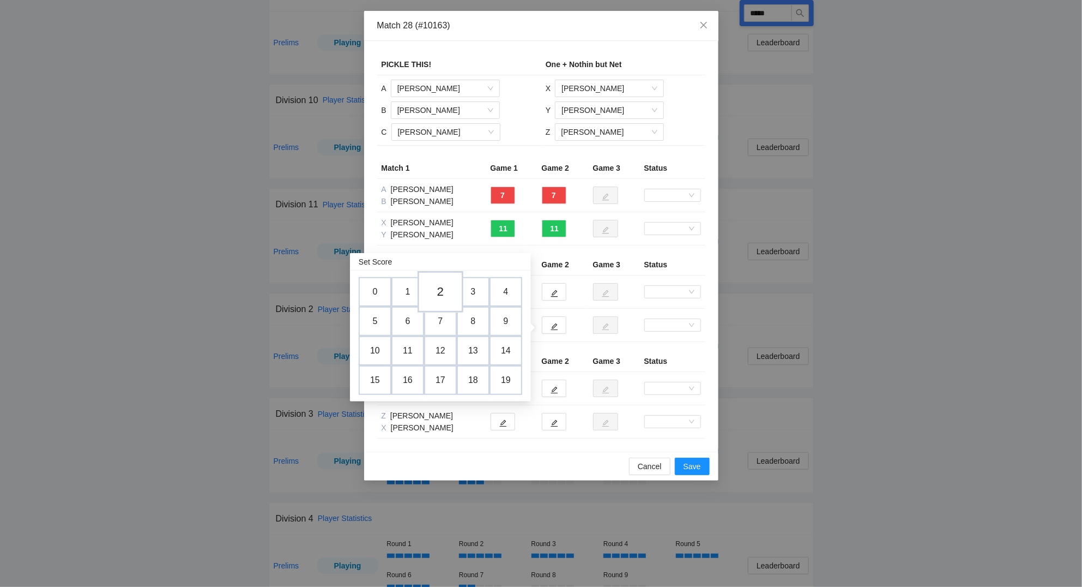
click at [446, 287] on td "2" at bounding box center [441, 291] width 46 height 41
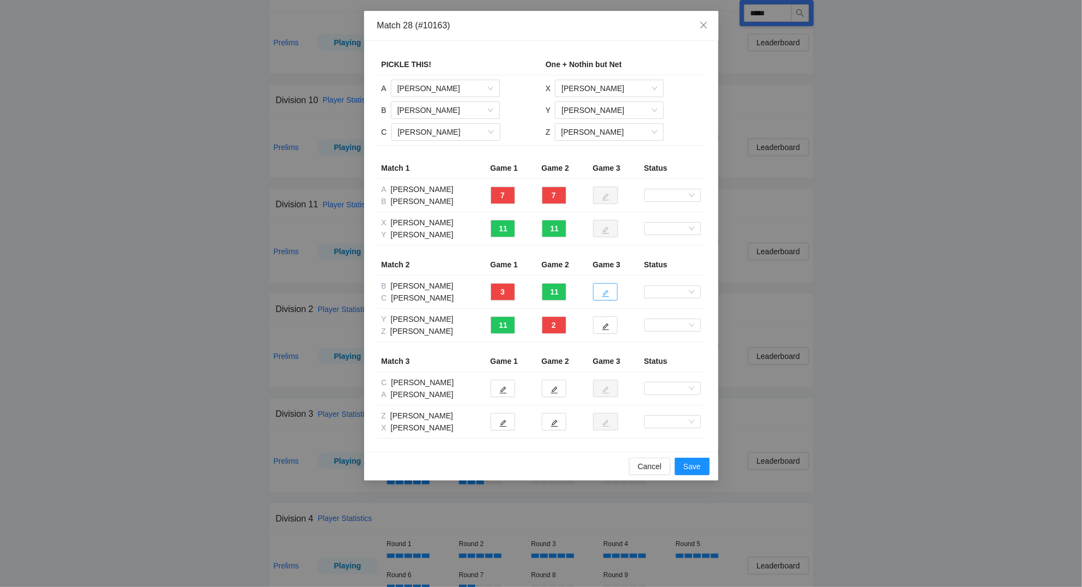
click at [611, 292] on button "button" at bounding box center [605, 291] width 25 height 17
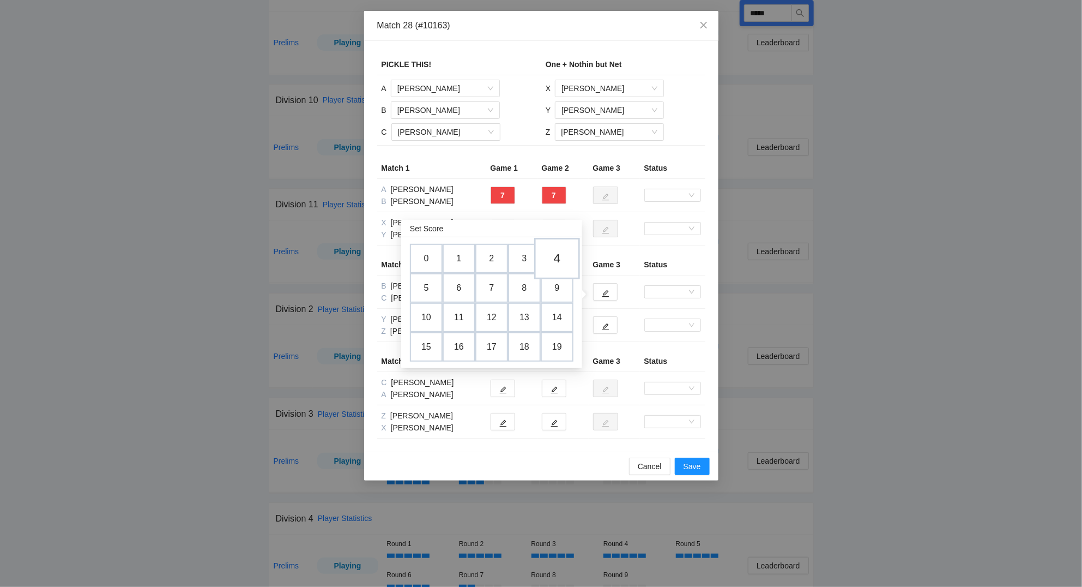
click at [563, 260] on td "4" at bounding box center [557, 258] width 46 height 41
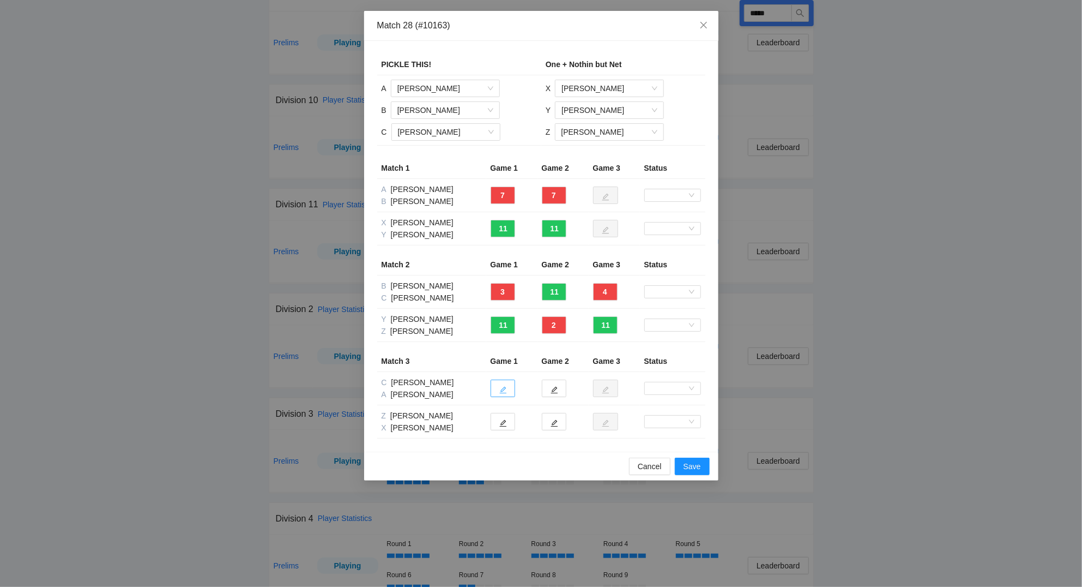
click at [503, 388] on icon "edit" at bounding box center [502, 390] width 7 height 7
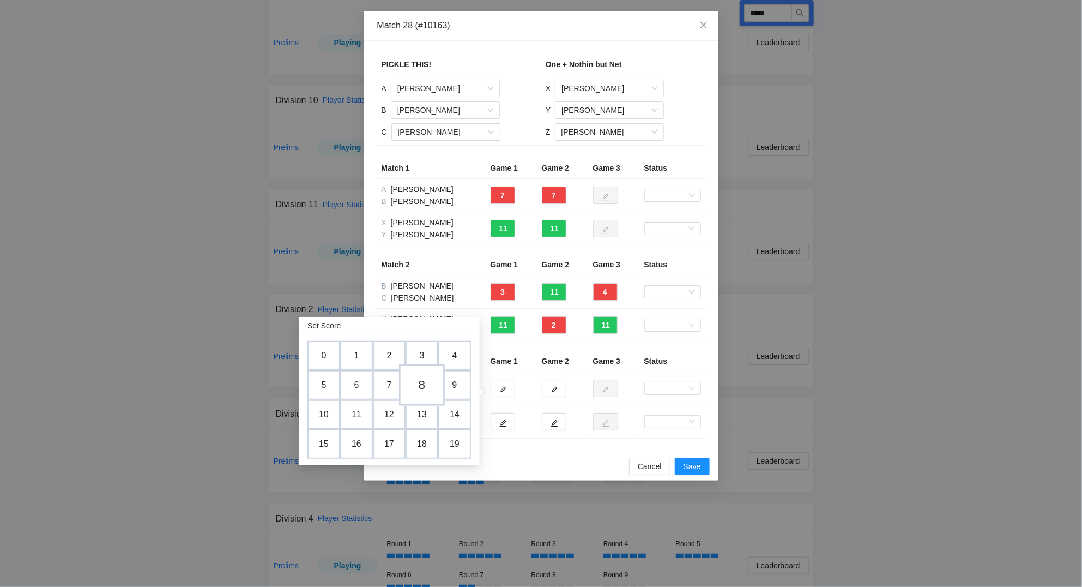
click at [424, 388] on td "8" at bounding box center [422, 384] width 46 height 41
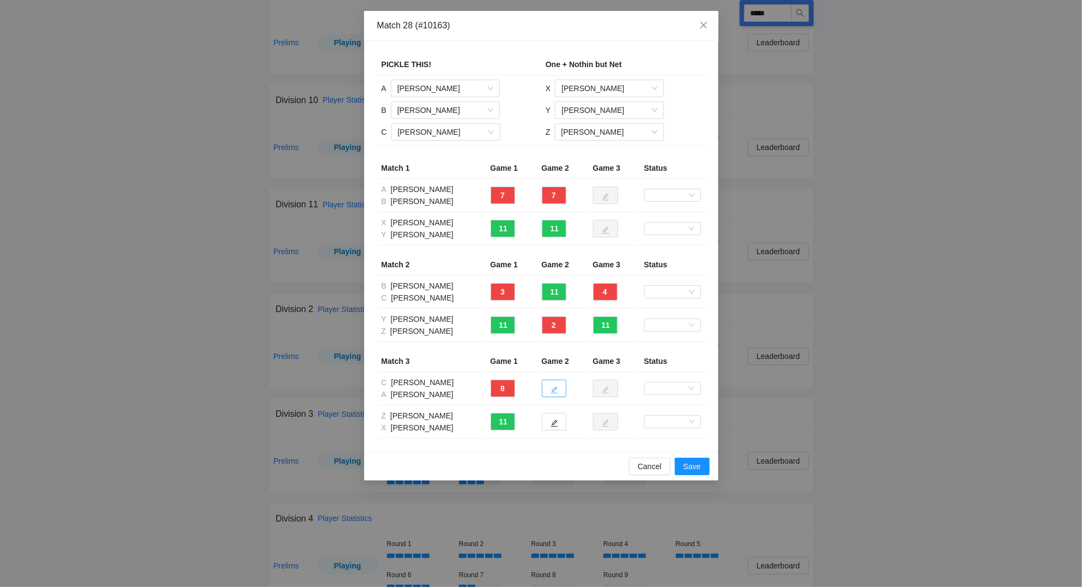
click at [550, 387] on button "button" at bounding box center [554, 388] width 25 height 17
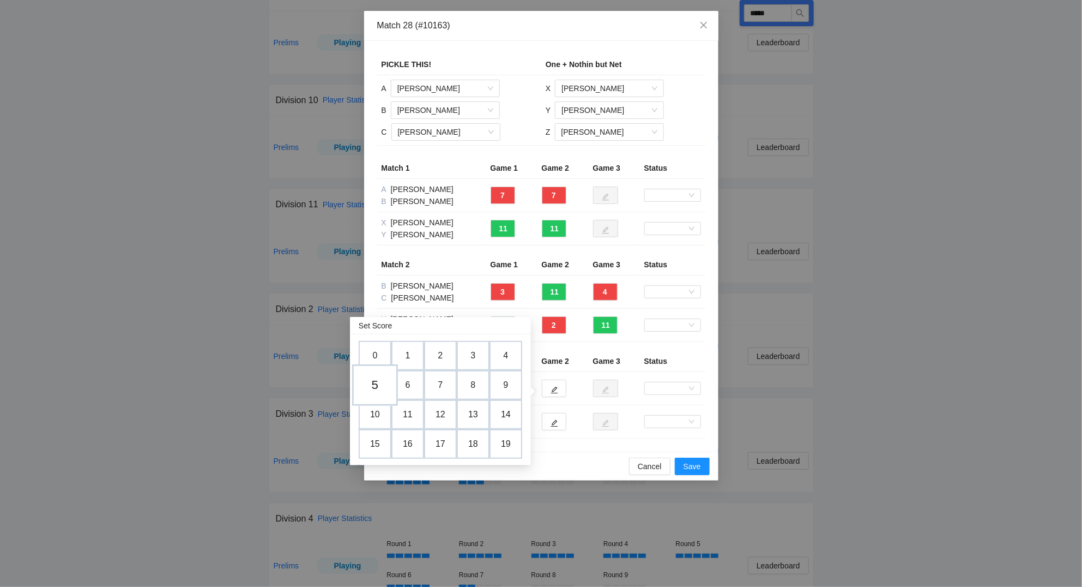
click at [372, 386] on td "5" at bounding box center [375, 384] width 46 height 41
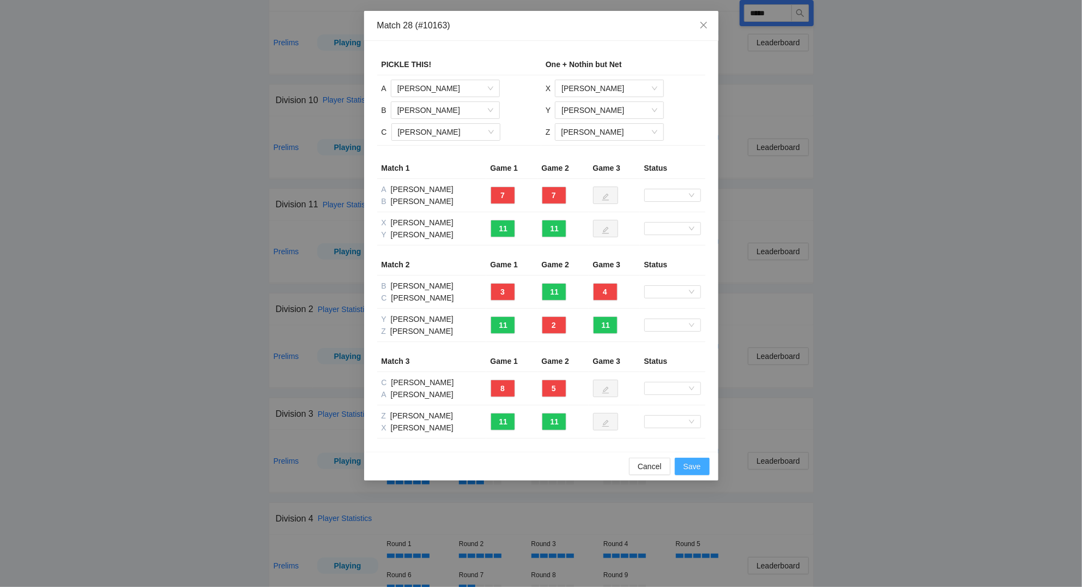
click at [695, 469] on span "Save" at bounding box center [692, 466] width 17 height 12
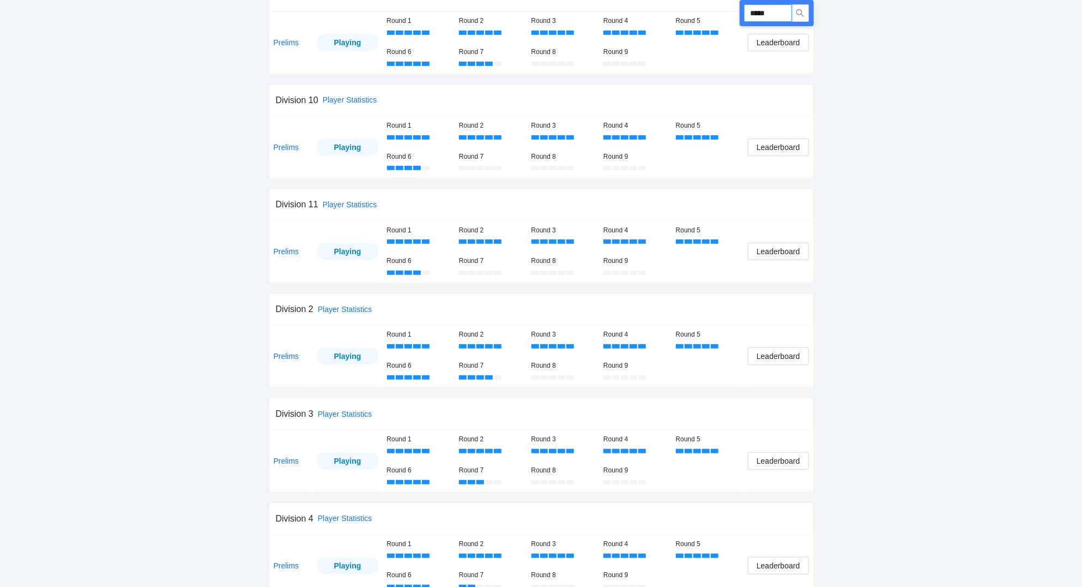
click at [776, 7] on input "*****" at bounding box center [768, 12] width 48 height 17
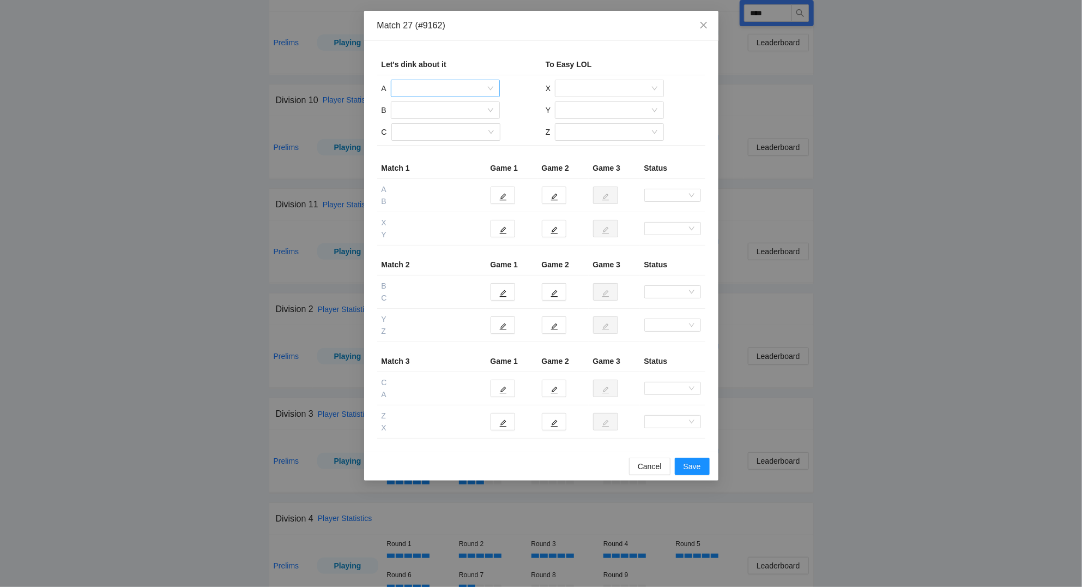
click at [424, 89] on input "search" at bounding box center [442, 88] width 88 height 16
click at [429, 177] on div "[PERSON_NAME]" at bounding box center [446, 180] width 96 height 12
click at [416, 111] on input "search" at bounding box center [442, 110] width 88 height 16
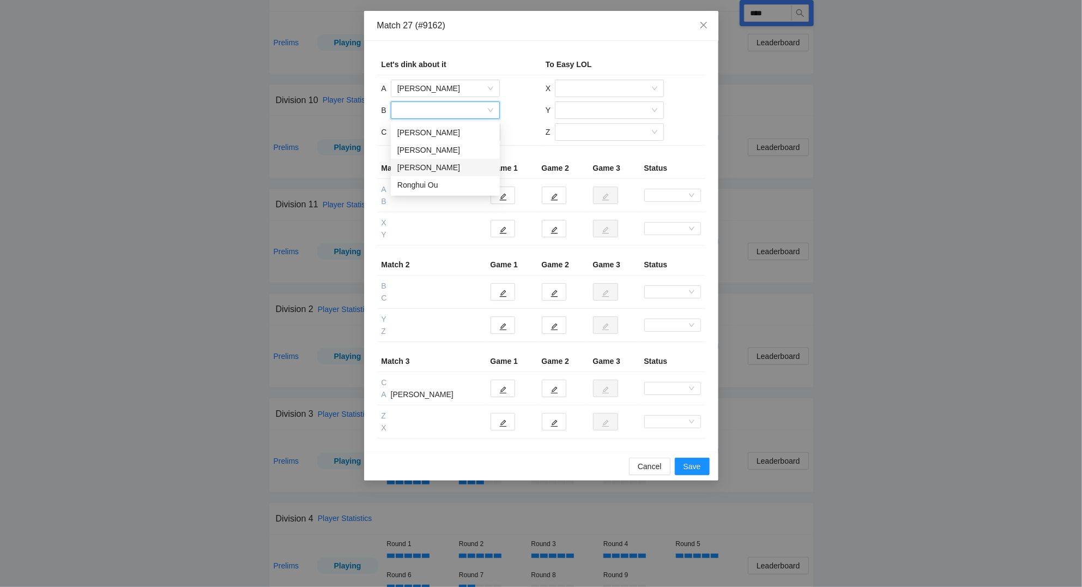
click at [428, 169] on div "[PERSON_NAME]" at bounding box center [446, 167] width 96 height 12
click at [425, 129] on input "search" at bounding box center [442, 132] width 88 height 16
click at [430, 188] on div "Ronghui Ou" at bounding box center [446, 189] width 96 height 12
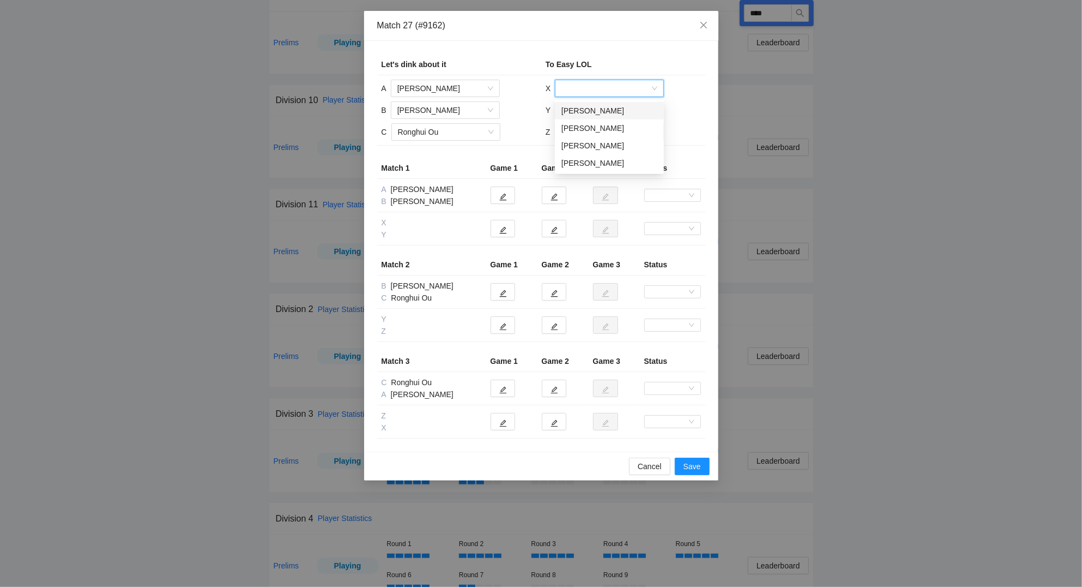
click at [587, 89] on input "search" at bounding box center [606, 88] width 88 height 16
click at [593, 127] on div "[PERSON_NAME]" at bounding box center [610, 128] width 96 height 12
click at [586, 110] on input "search" at bounding box center [606, 110] width 88 height 16
click at [582, 131] on div "[PERSON_NAME]" at bounding box center [610, 133] width 96 height 12
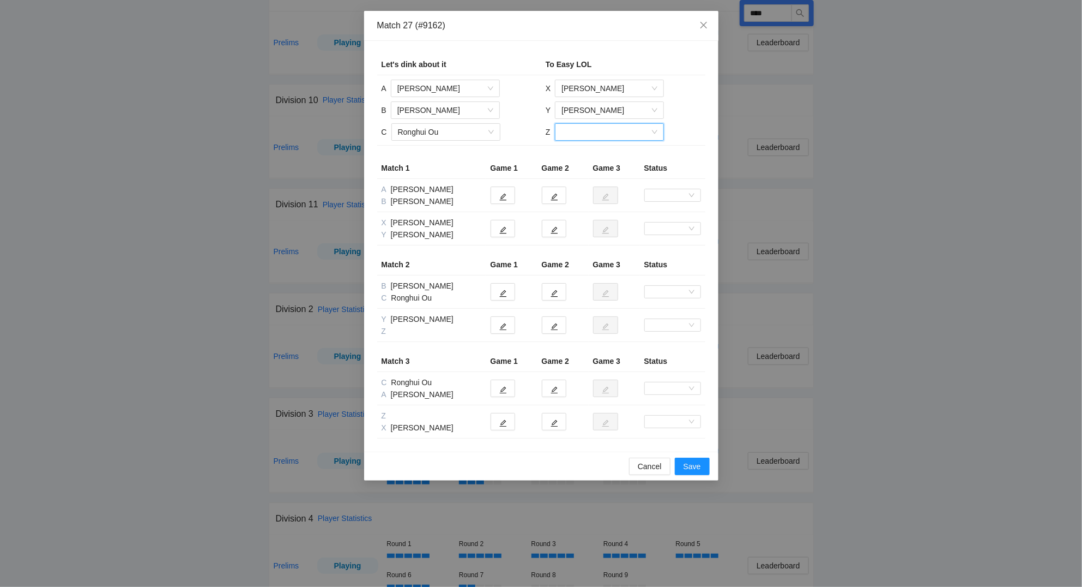
click at [582, 134] on input "search" at bounding box center [606, 132] width 88 height 16
click at [581, 151] on div "[PERSON_NAME]" at bounding box center [609, 154] width 96 height 12
click at [505, 232] on icon "edit" at bounding box center [503, 230] width 8 height 8
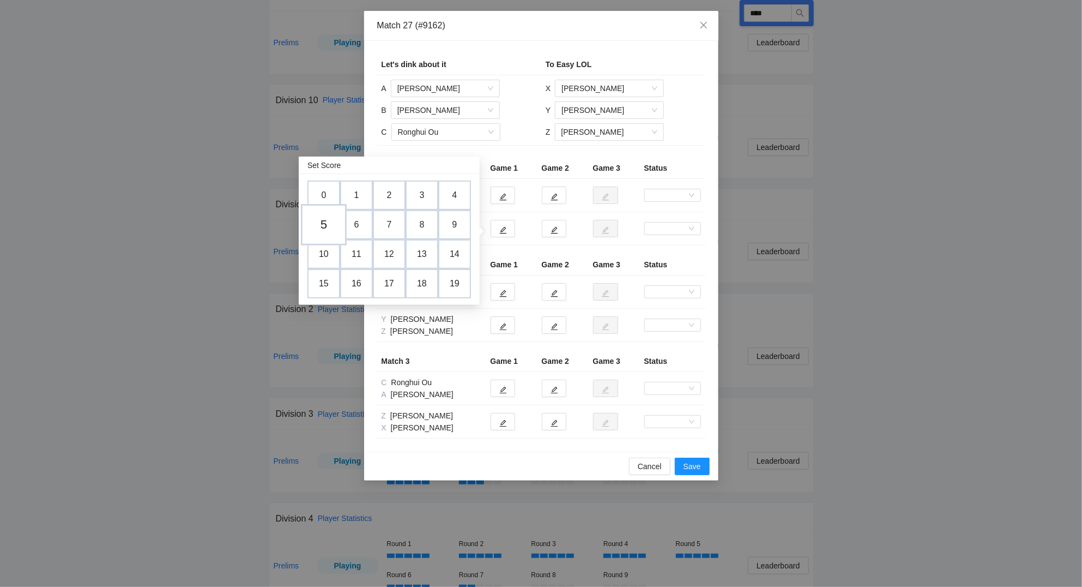
click at [329, 220] on td "5" at bounding box center [324, 224] width 46 height 41
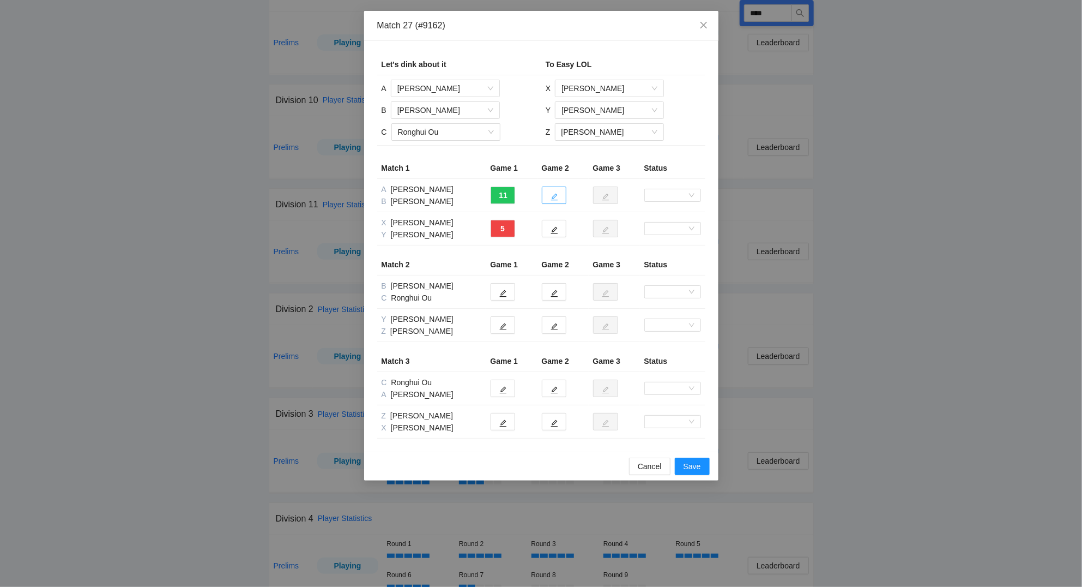
click at [554, 194] on icon "edit" at bounding box center [555, 197] width 8 height 8
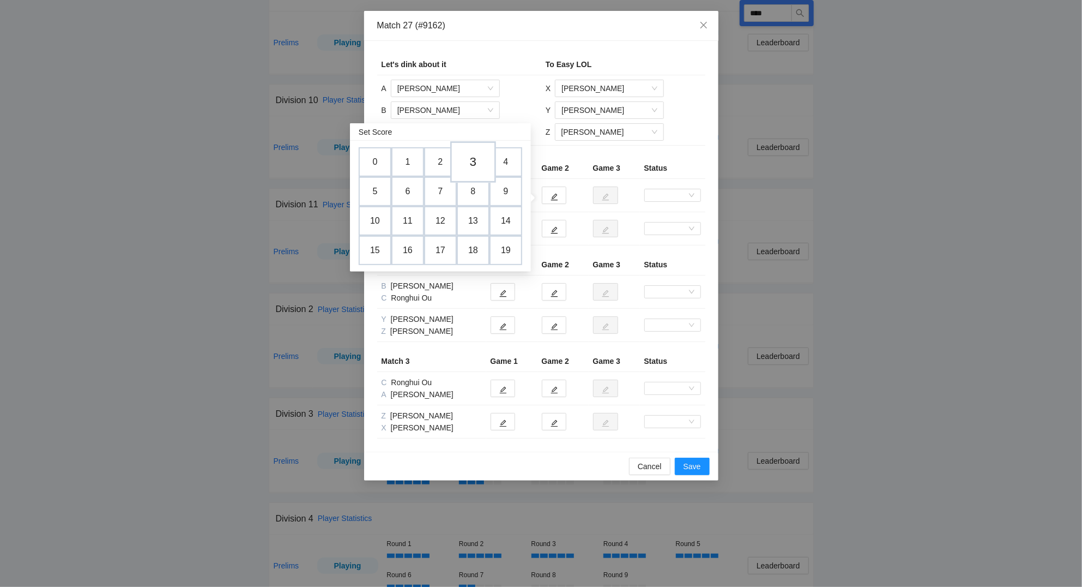
click at [477, 163] on td "3" at bounding box center [473, 161] width 46 height 41
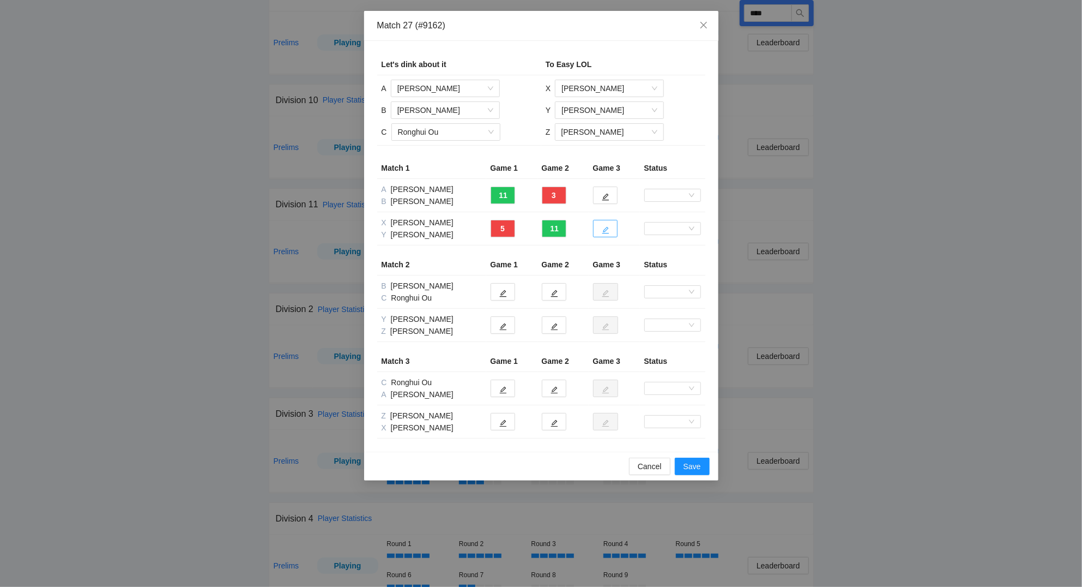
click at [609, 230] on icon "edit" at bounding box center [606, 230] width 8 height 8
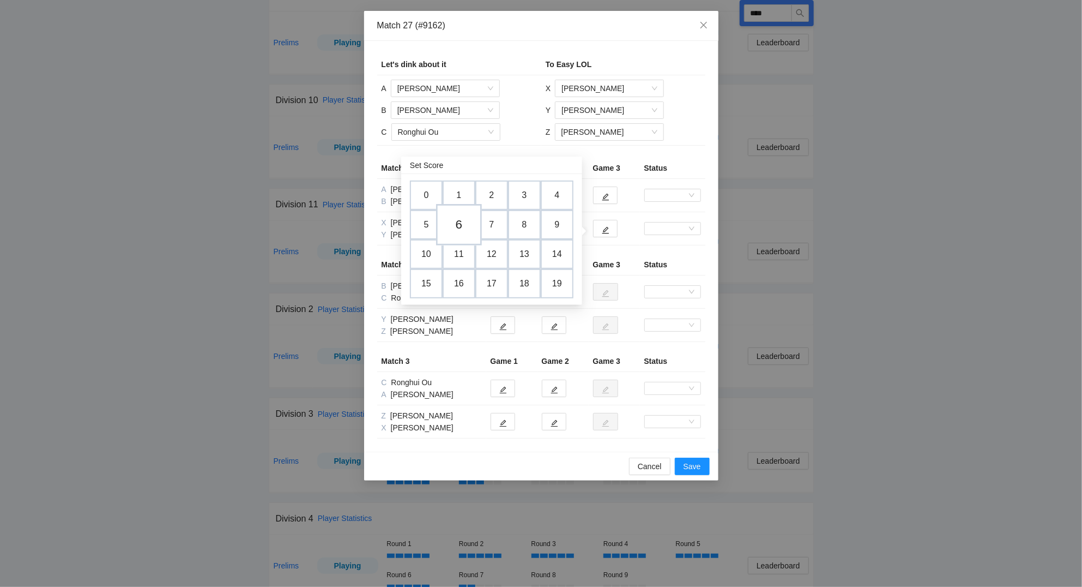
click at [464, 230] on td "6" at bounding box center [459, 224] width 46 height 41
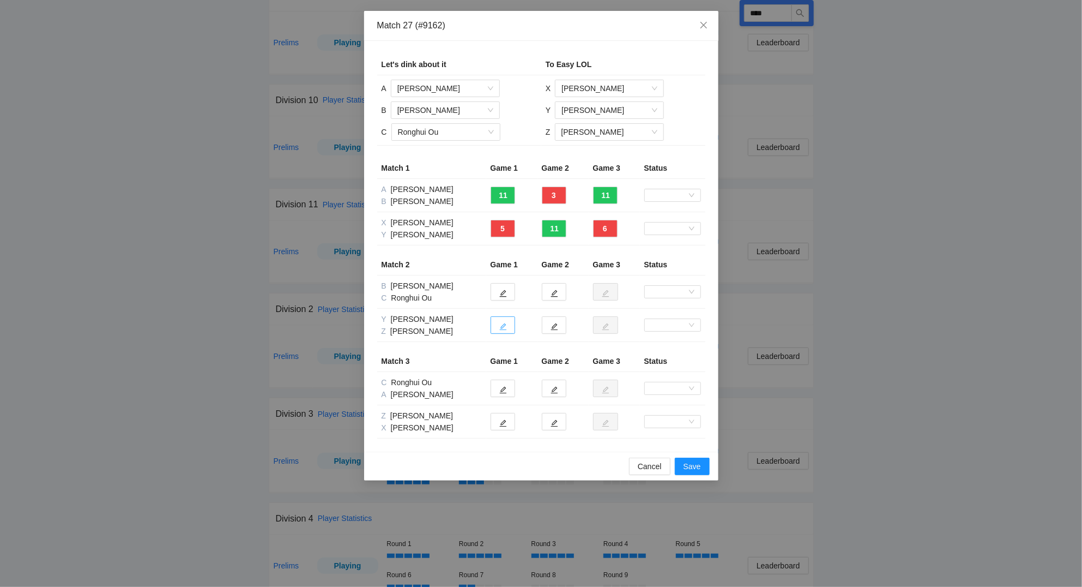
click at [499, 327] on button "button" at bounding box center [503, 324] width 25 height 17
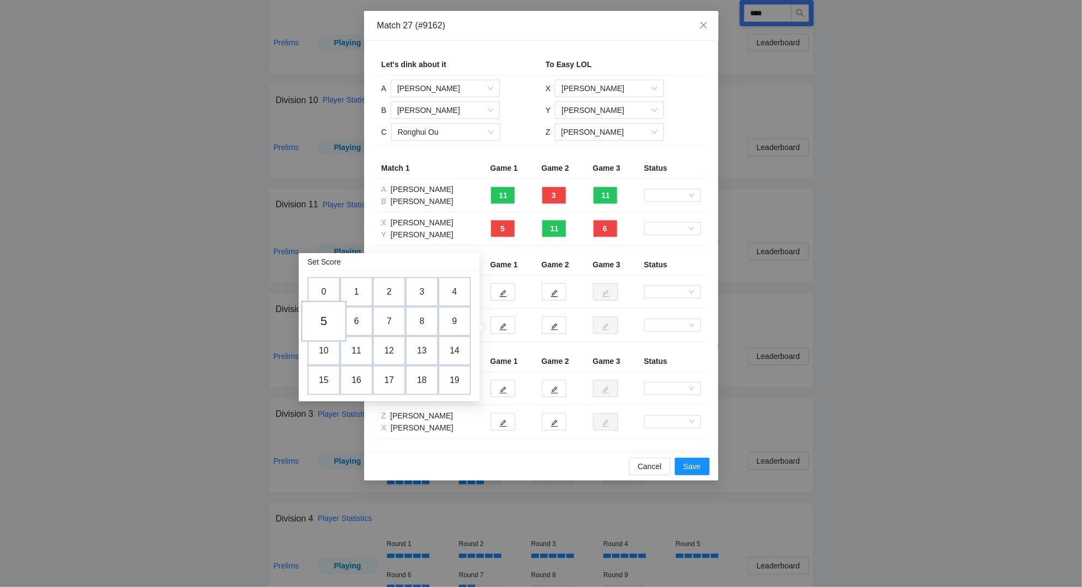
click at [327, 322] on td "5" at bounding box center [324, 320] width 46 height 41
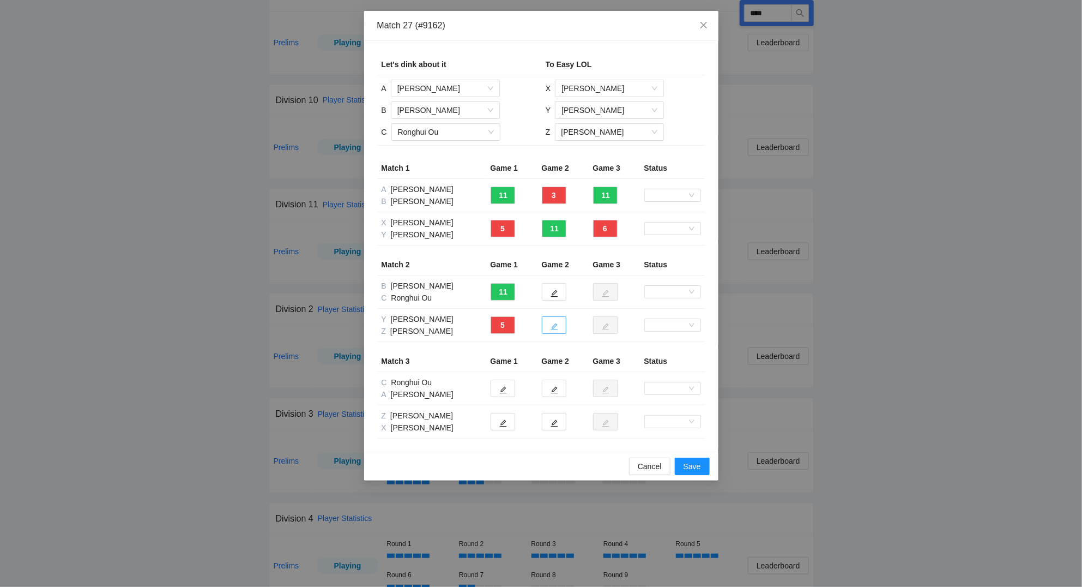
click at [560, 329] on button "button" at bounding box center [554, 324] width 25 height 17
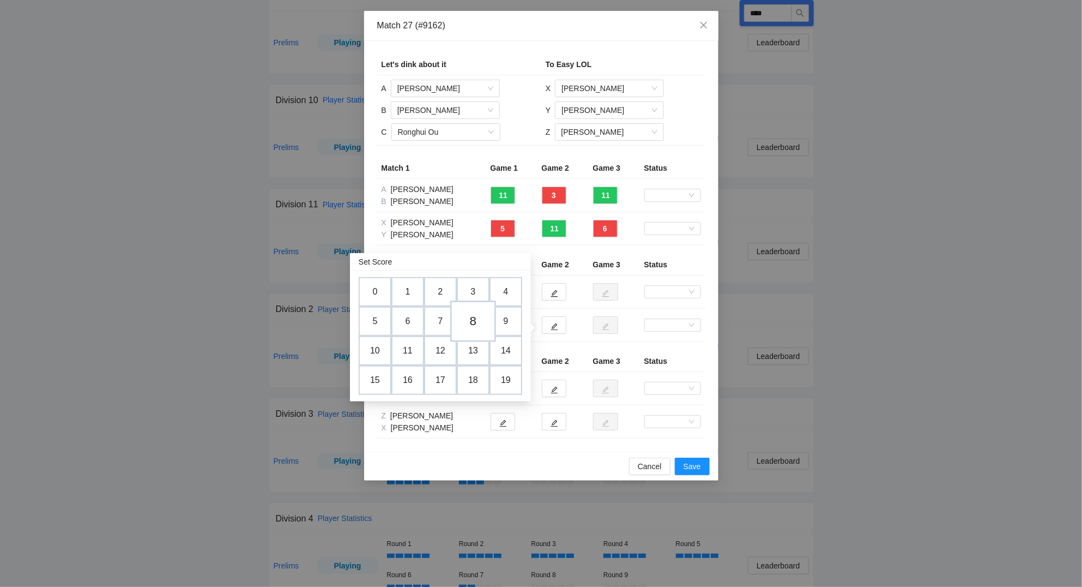
click at [476, 320] on td "8" at bounding box center [473, 320] width 46 height 41
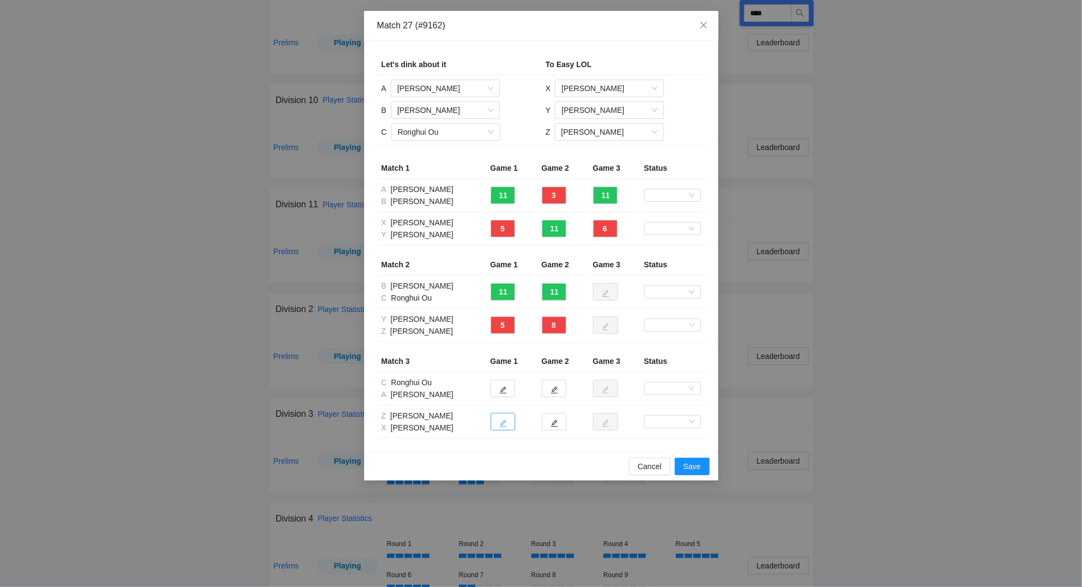
click at [501, 421] on icon "edit" at bounding box center [503, 423] width 8 height 8
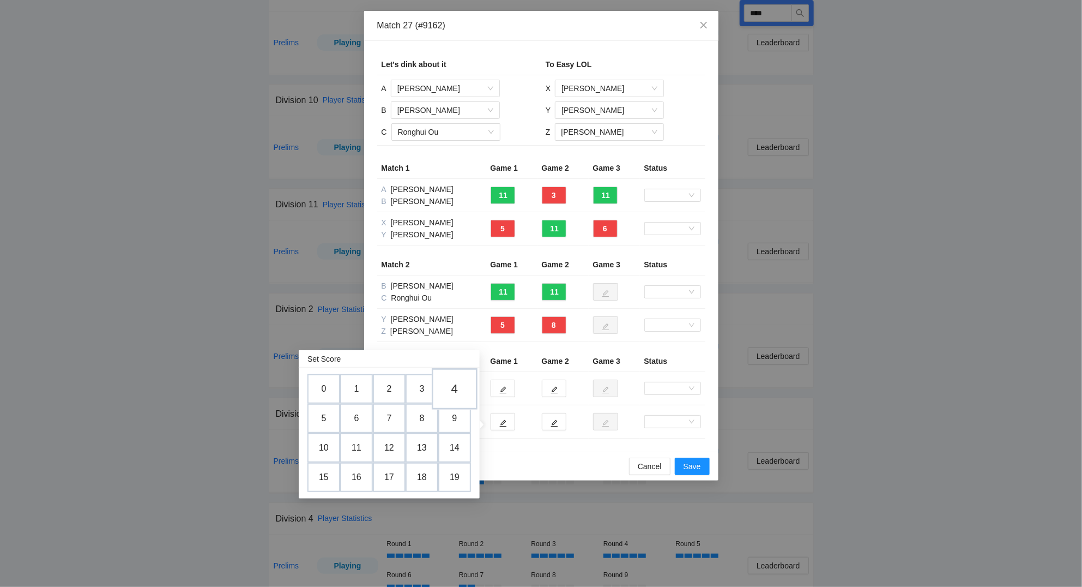
click at [462, 387] on td "4" at bounding box center [455, 388] width 46 height 41
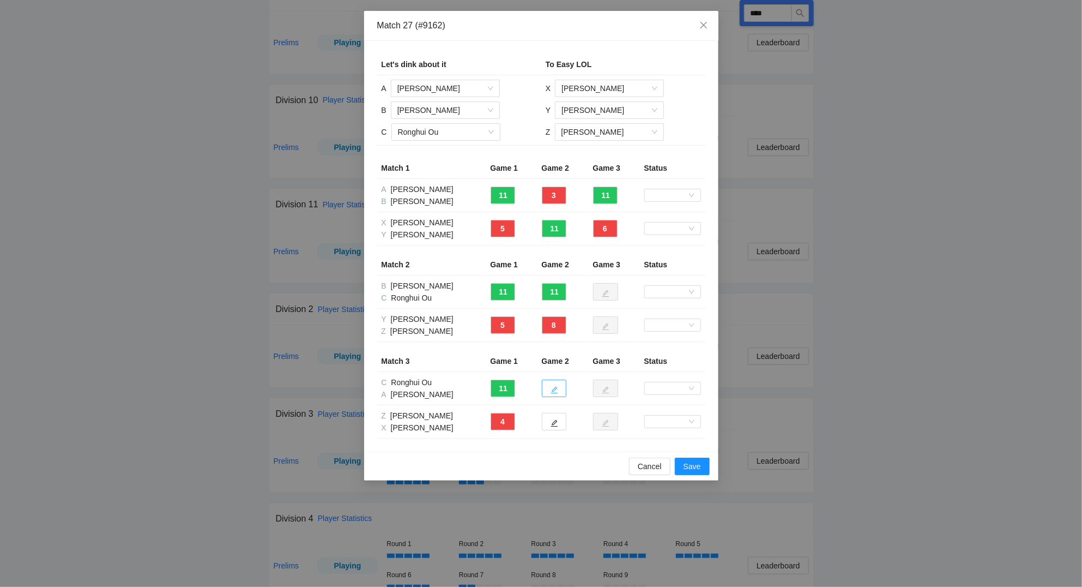
click at [558, 388] on icon "edit" at bounding box center [555, 390] width 8 height 8
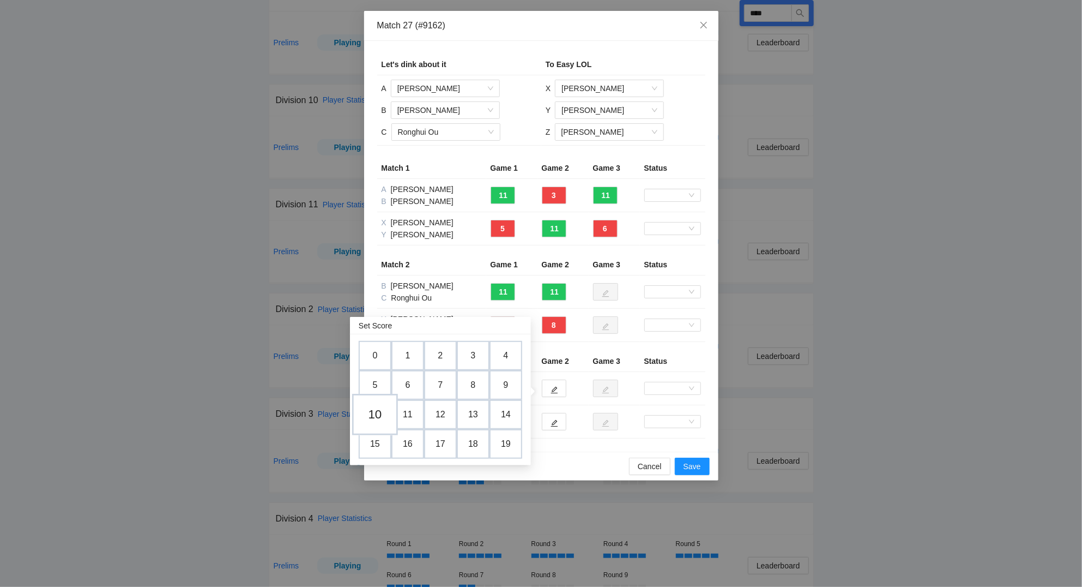
click at [377, 413] on td "10" at bounding box center [375, 414] width 46 height 41
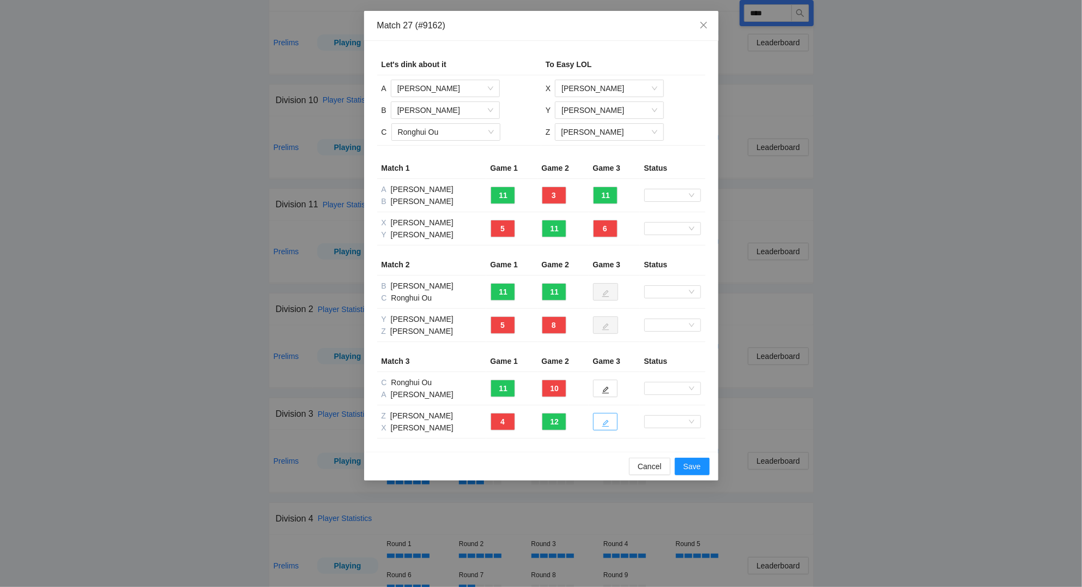
click at [610, 423] on icon "edit" at bounding box center [606, 423] width 8 height 8
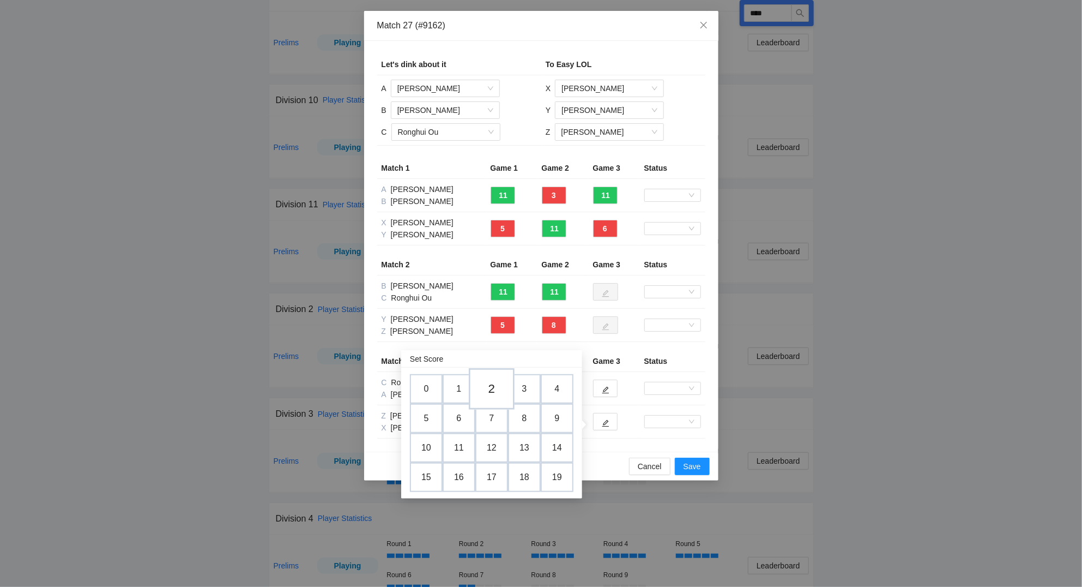
click at [496, 390] on td "2" at bounding box center [492, 388] width 46 height 41
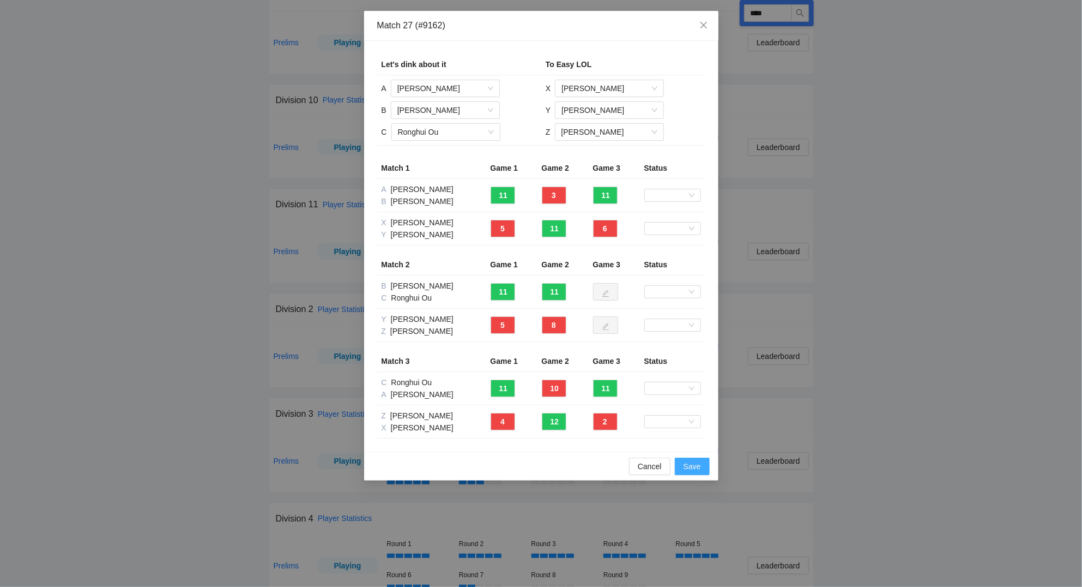
drag, startPoint x: 697, startPoint y: 468, endPoint x: 694, endPoint y: 464, distance: 6.2
click at [697, 468] on span "Save" at bounding box center [692, 466] width 17 height 12
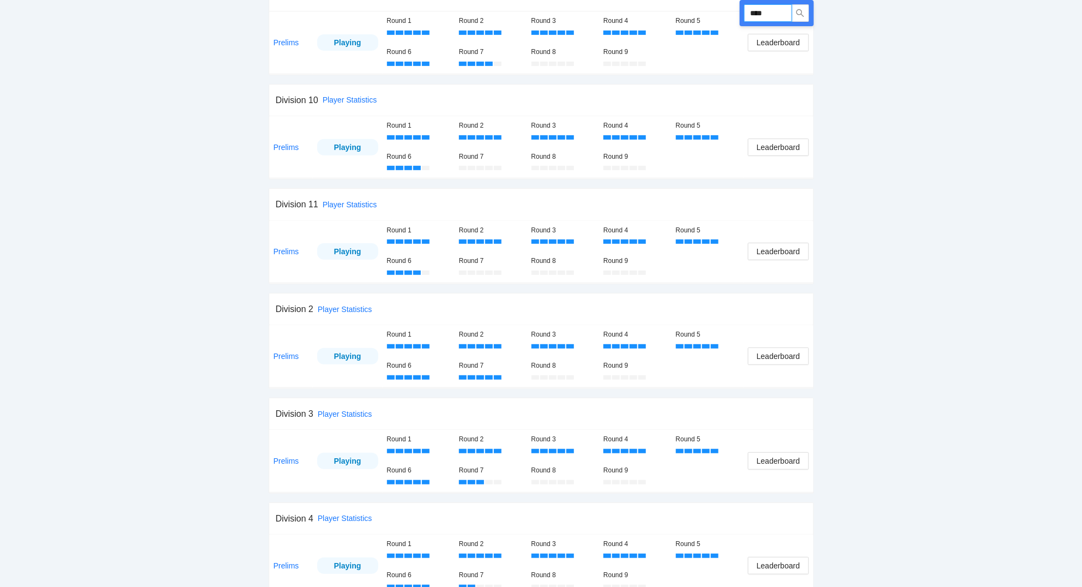
click at [769, 12] on input "****" at bounding box center [768, 12] width 48 height 17
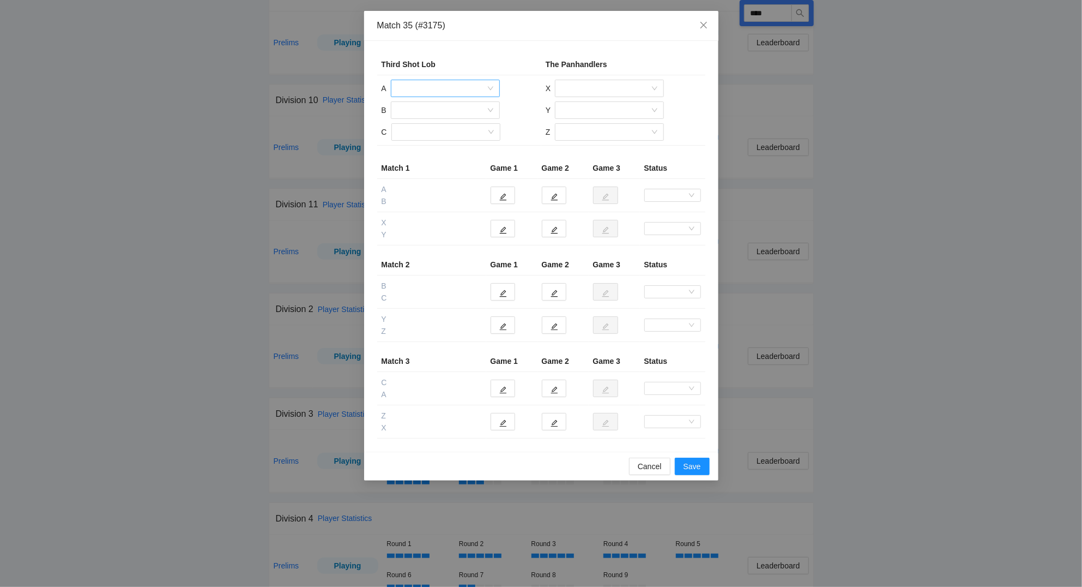
click at [439, 89] on input "search" at bounding box center [442, 88] width 88 height 16
click at [429, 161] on div "[PERSON_NAME]" at bounding box center [446, 163] width 96 height 12
click at [419, 108] on input "search" at bounding box center [442, 110] width 88 height 16
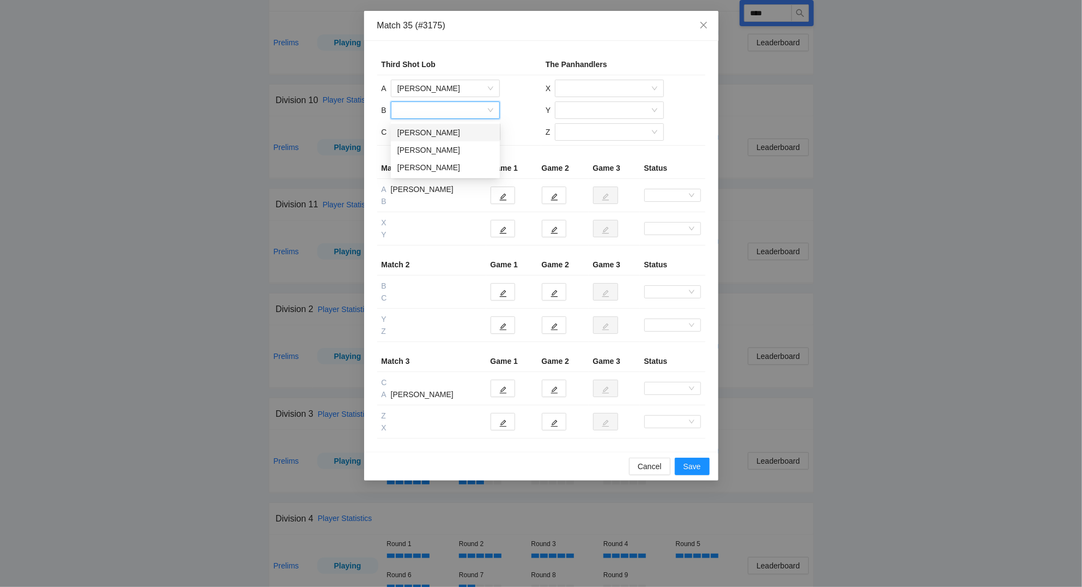
click at [424, 132] on div "[PERSON_NAME]" at bounding box center [446, 133] width 96 height 12
click at [421, 132] on input "search" at bounding box center [442, 132] width 88 height 16
click at [426, 154] on div "[PERSON_NAME]" at bounding box center [446, 154] width 96 height 12
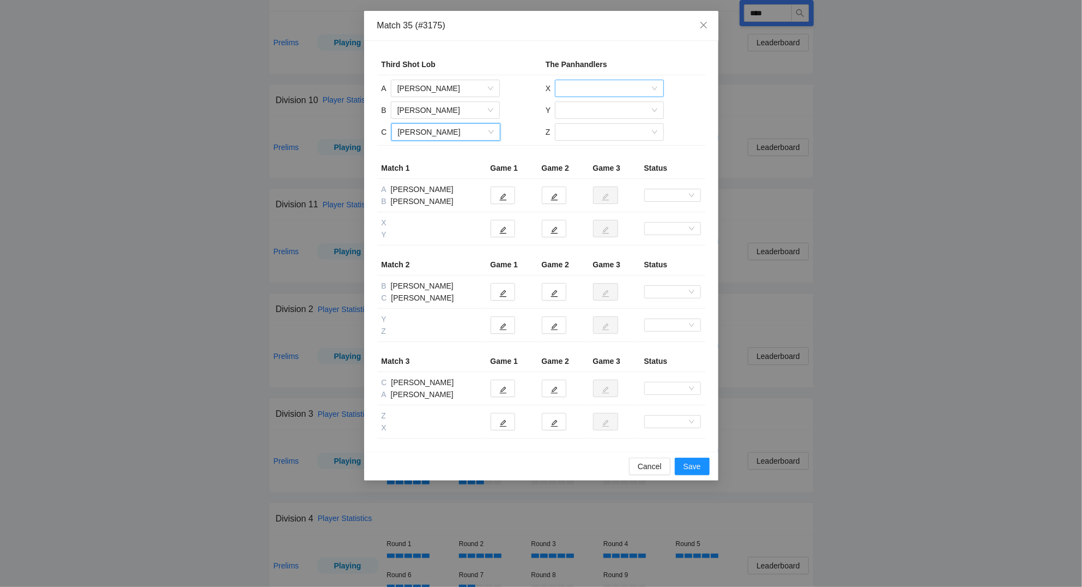
click at [587, 87] on input "search" at bounding box center [606, 88] width 88 height 16
click at [596, 146] on div "[PERSON_NAME]" at bounding box center [610, 146] width 96 height 12
click at [583, 110] on input "search" at bounding box center [606, 110] width 88 height 16
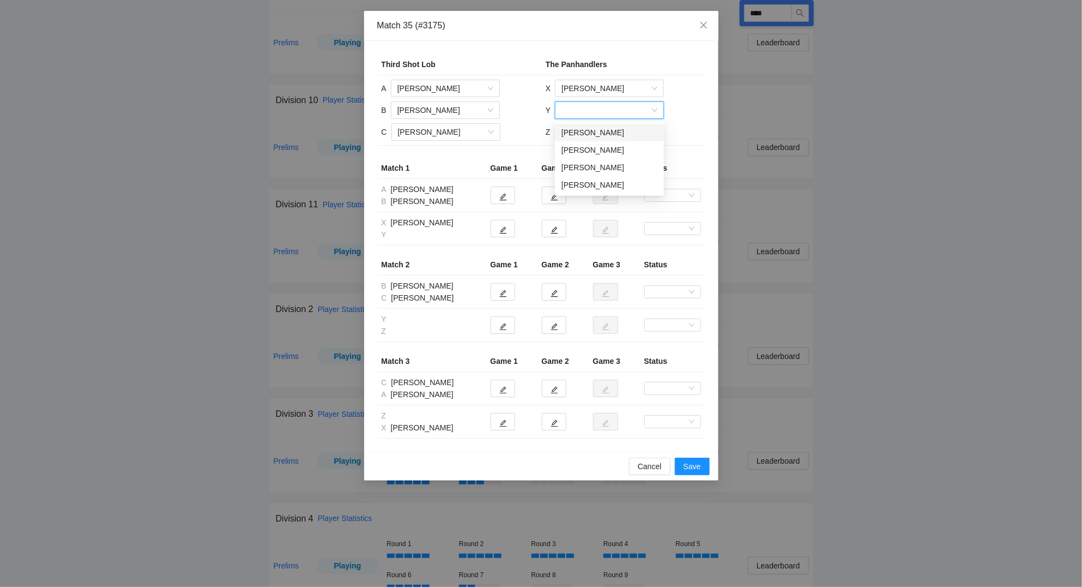
click at [585, 130] on div "[PERSON_NAME]" at bounding box center [610, 133] width 96 height 12
click at [586, 133] on input "search" at bounding box center [606, 132] width 88 height 16
click at [588, 155] on div "[PERSON_NAME]" at bounding box center [609, 154] width 96 height 12
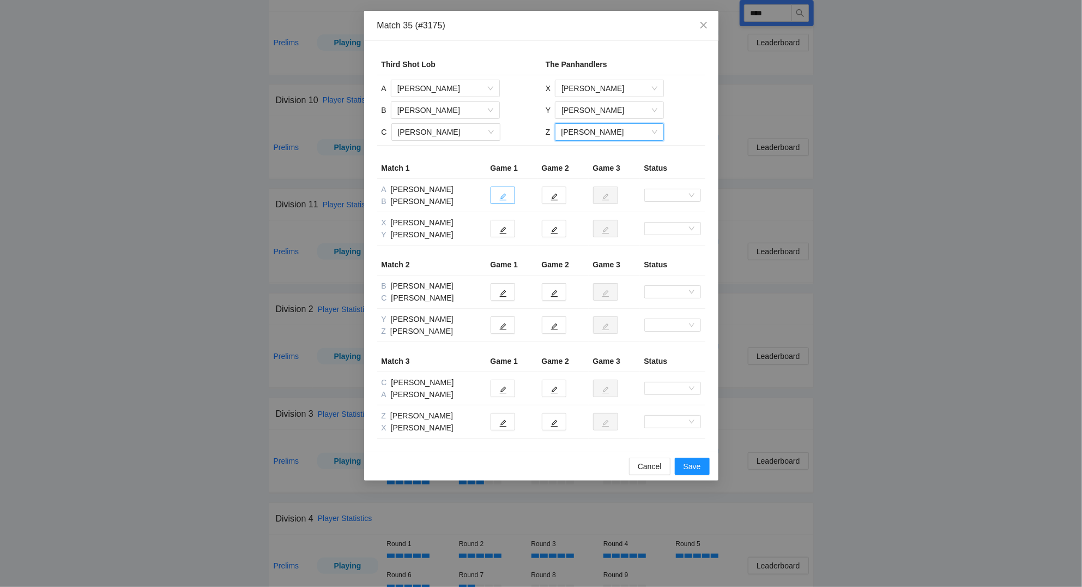
click at [509, 197] on button "button" at bounding box center [503, 194] width 25 height 17
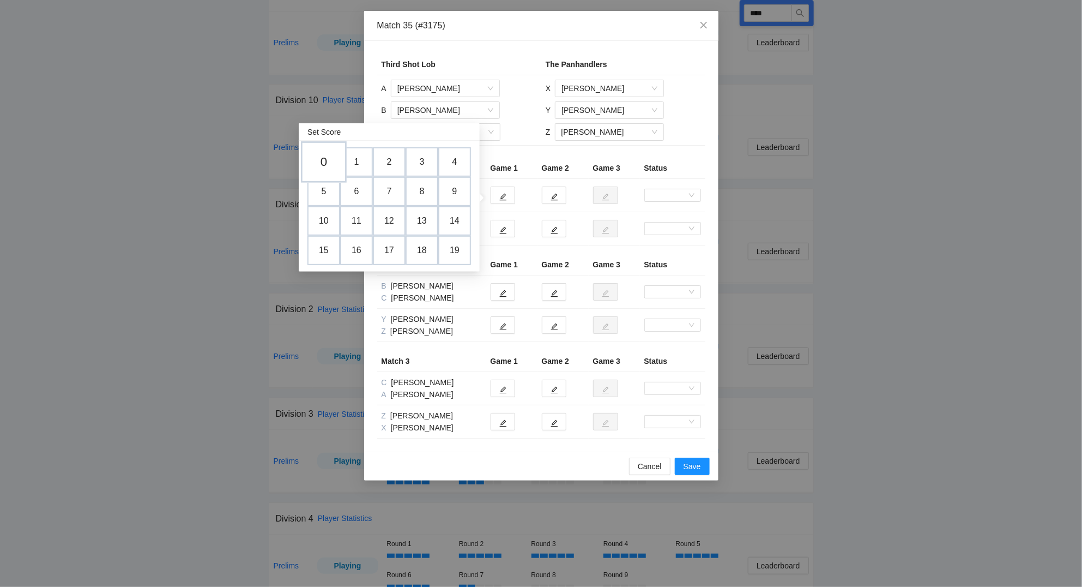
click at [321, 158] on td "0" at bounding box center [324, 161] width 46 height 41
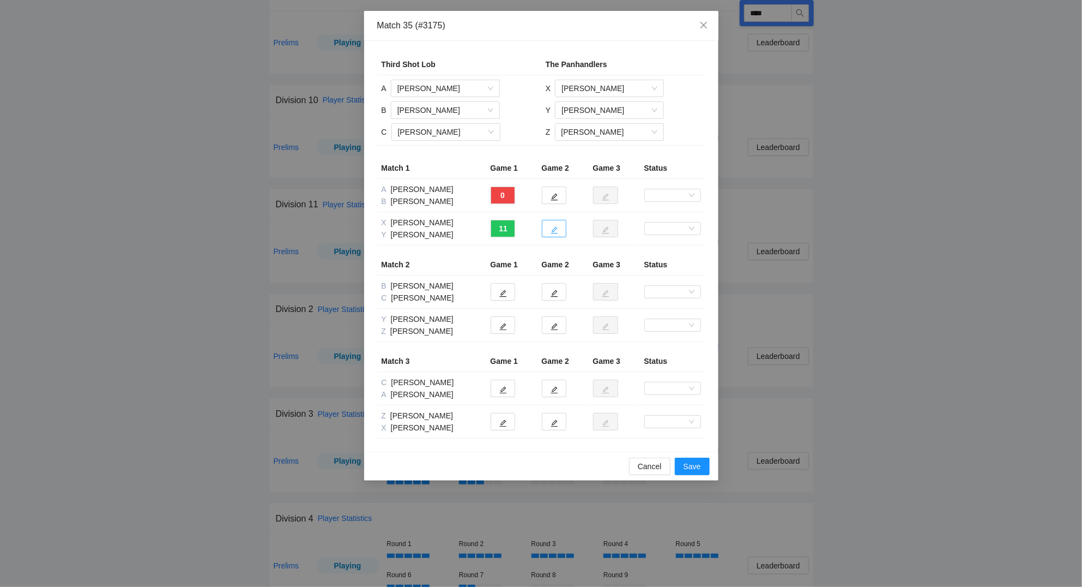
click at [552, 231] on icon "edit" at bounding box center [554, 230] width 7 height 7
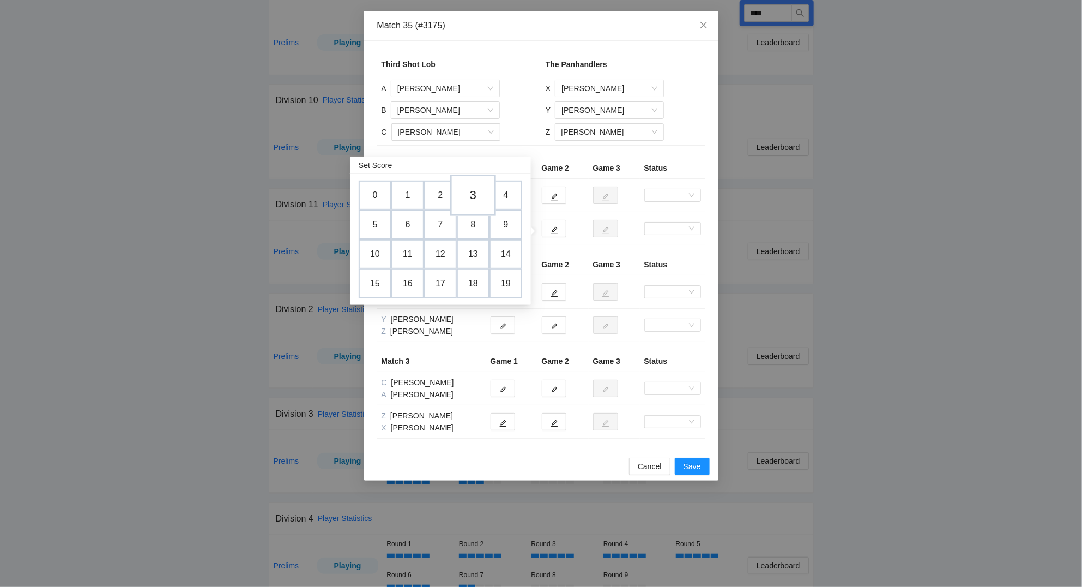
click at [476, 195] on td "3" at bounding box center [473, 194] width 46 height 41
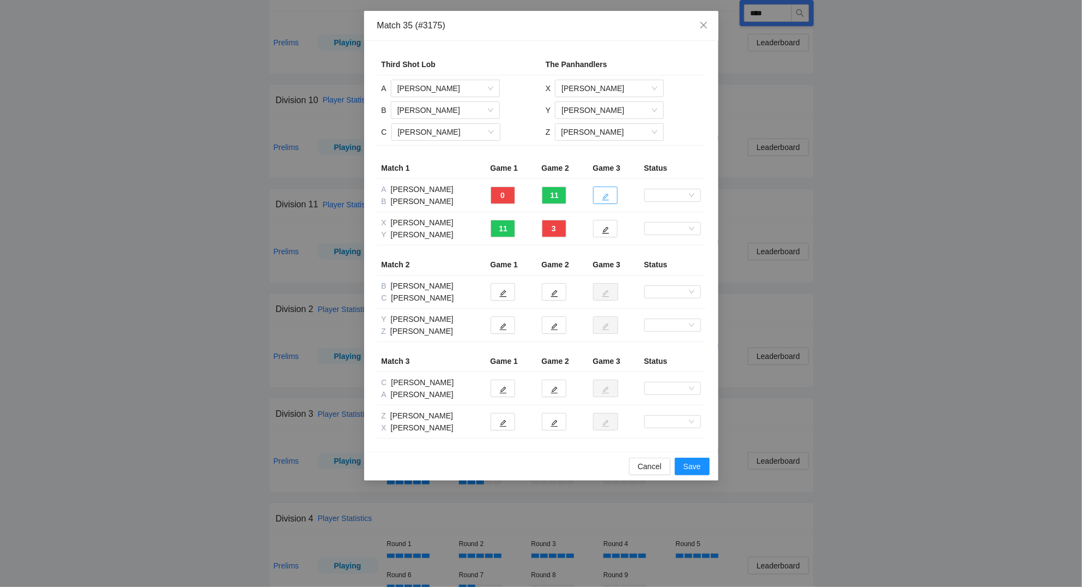
click at [610, 194] on button "button" at bounding box center [605, 194] width 25 height 17
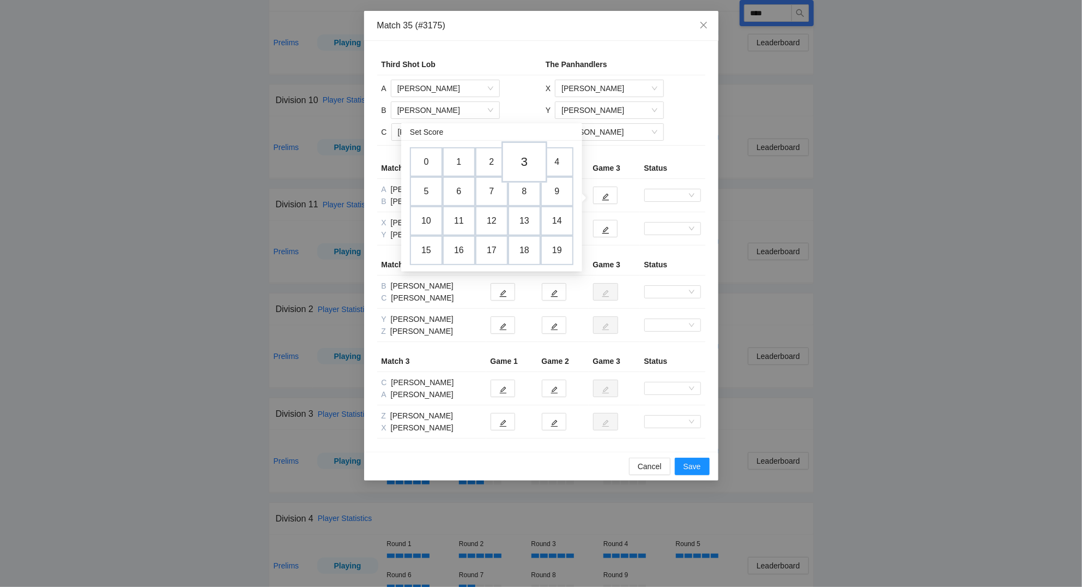
click at [528, 160] on td "3" at bounding box center [525, 161] width 46 height 41
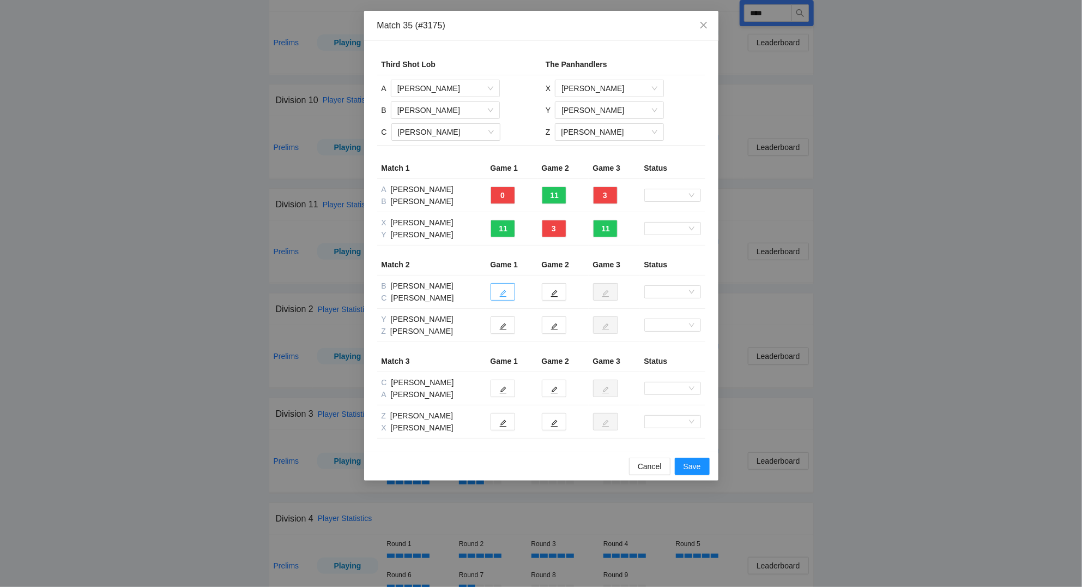
click at [502, 297] on icon "edit" at bounding box center [503, 294] width 8 height 8
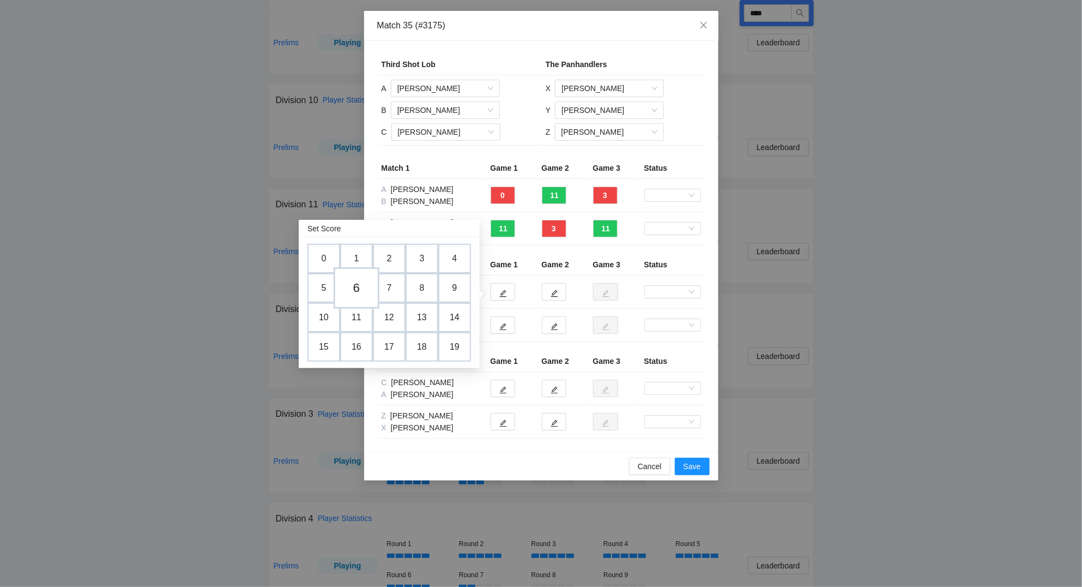
click at [354, 287] on td "6" at bounding box center [357, 287] width 46 height 41
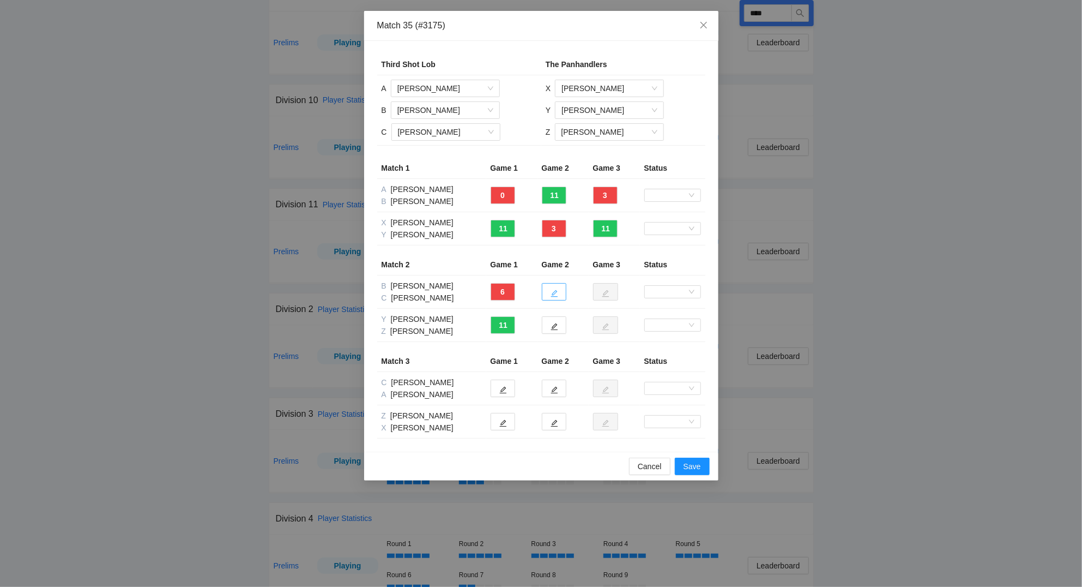
click at [555, 294] on icon "edit" at bounding box center [554, 293] width 7 height 7
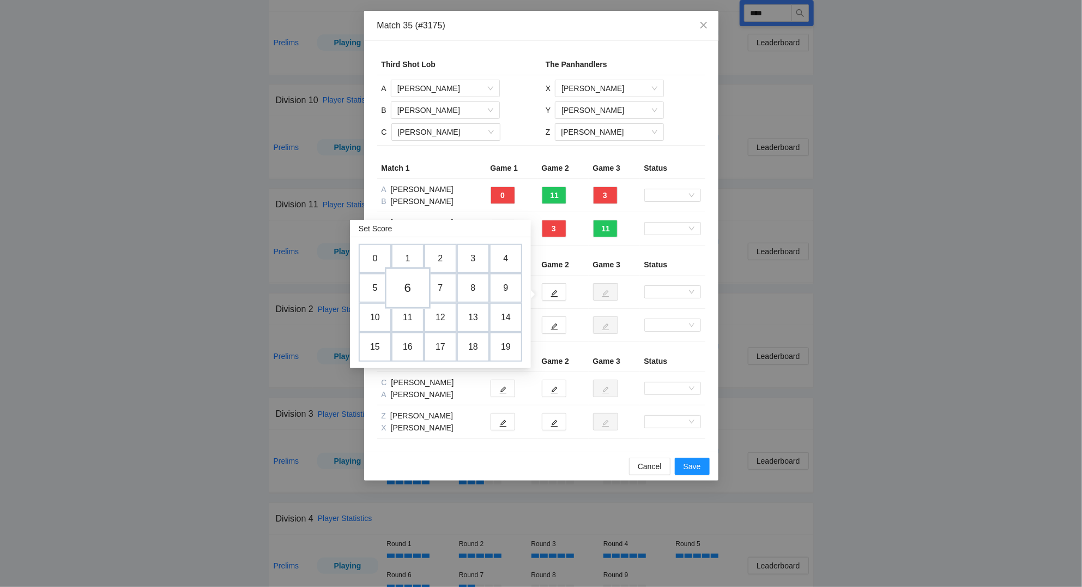
click at [407, 285] on td "6" at bounding box center [408, 287] width 46 height 41
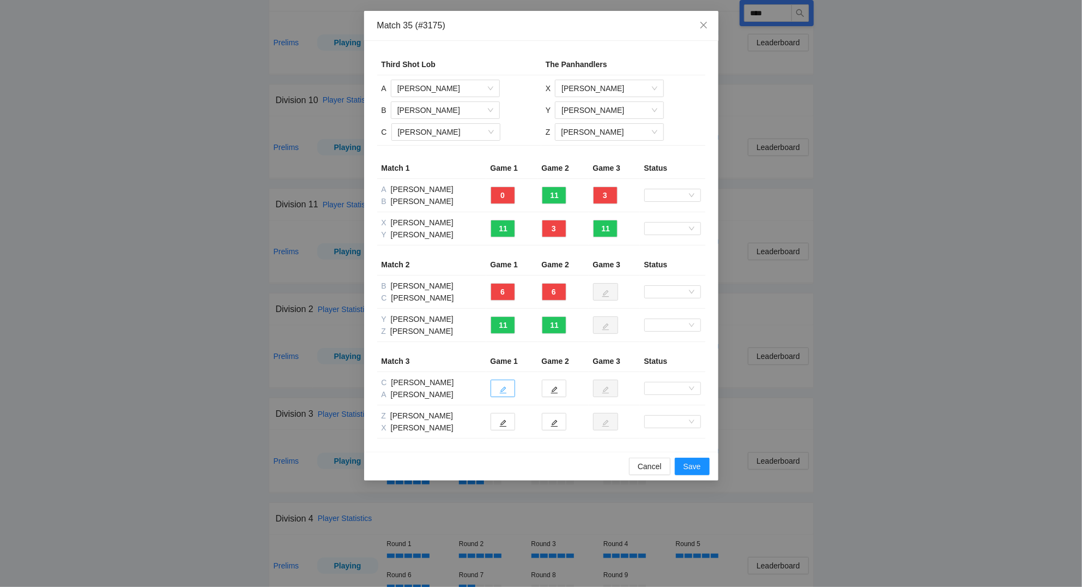
click at [503, 393] on icon "edit" at bounding box center [503, 390] width 8 height 8
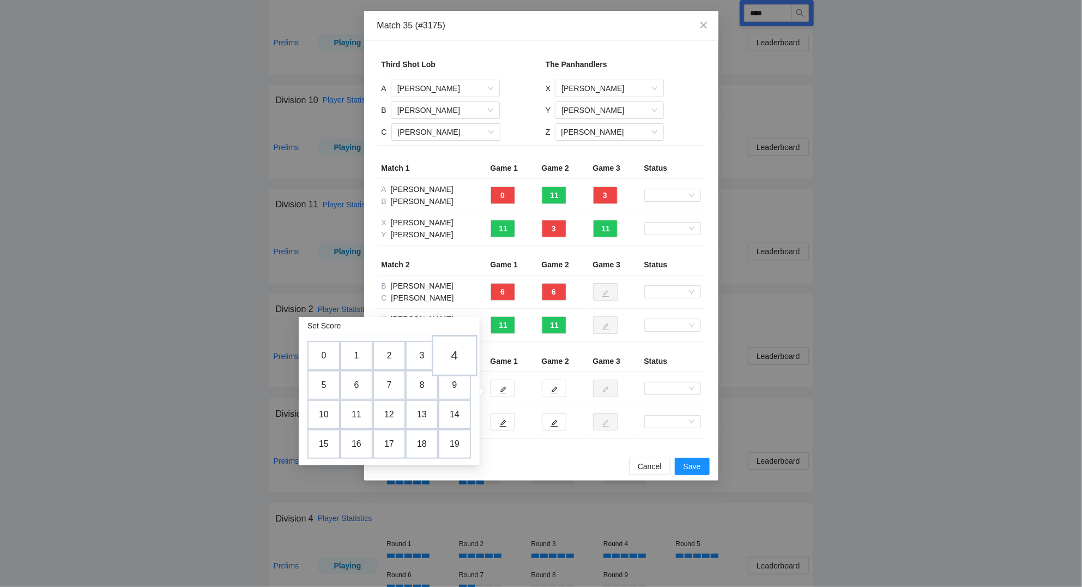
click at [459, 357] on td "4" at bounding box center [455, 355] width 46 height 41
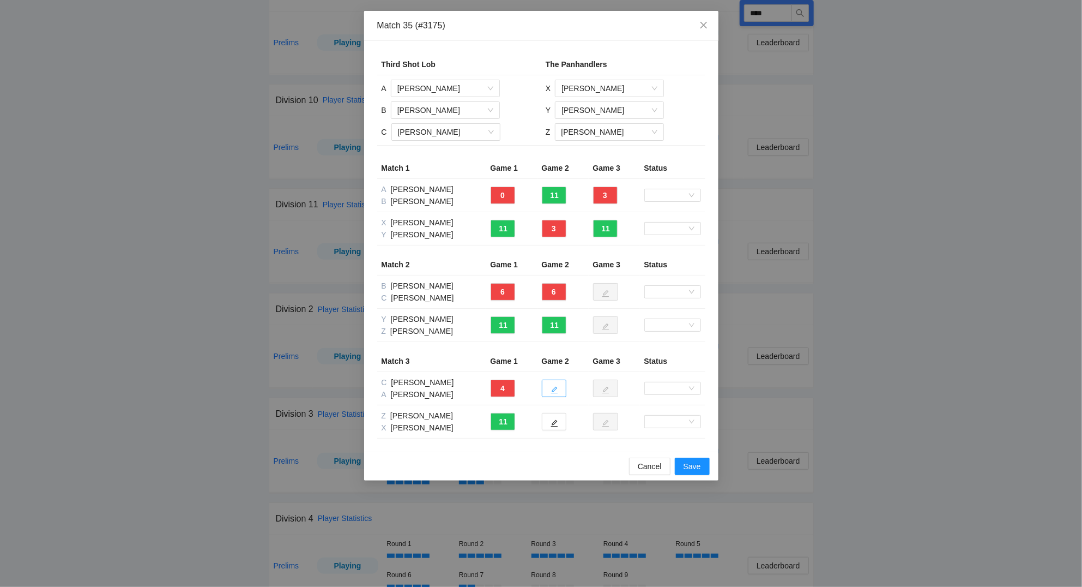
click at [556, 388] on icon "edit" at bounding box center [554, 390] width 7 height 7
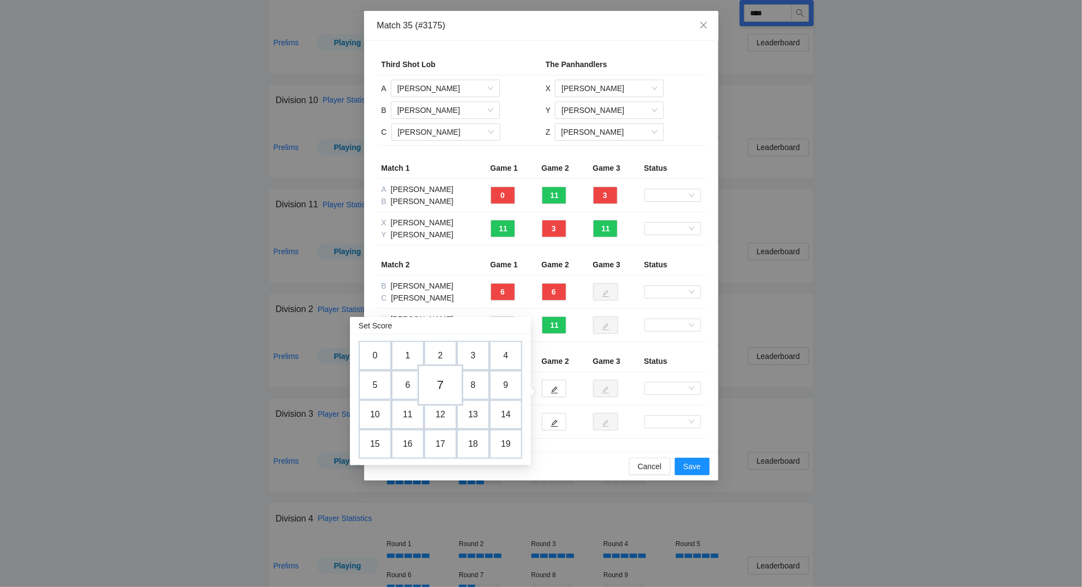
click at [444, 384] on td "7" at bounding box center [441, 384] width 46 height 41
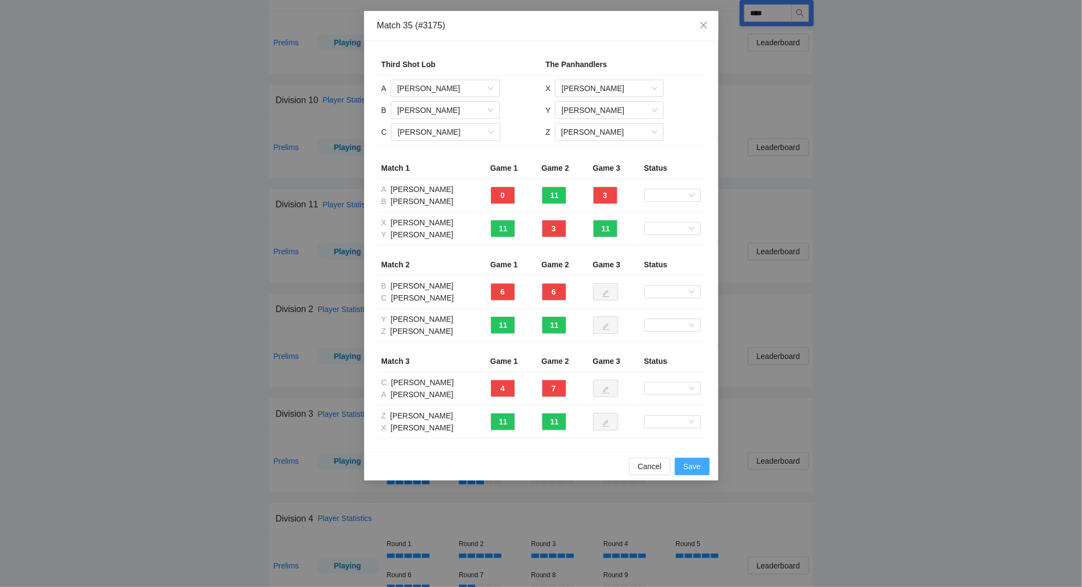
drag, startPoint x: 690, startPoint y: 464, endPoint x: 705, endPoint y: 468, distance: 15.9
click at [693, 464] on span "Save" at bounding box center [692, 466] width 17 height 12
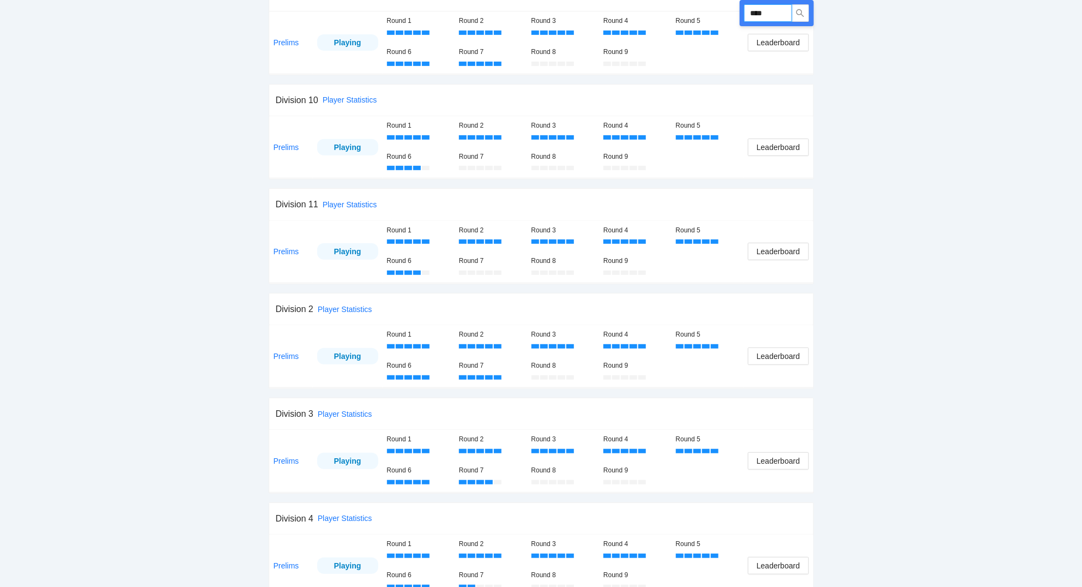
click at [777, 11] on input "****" at bounding box center [768, 12] width 48 height 17
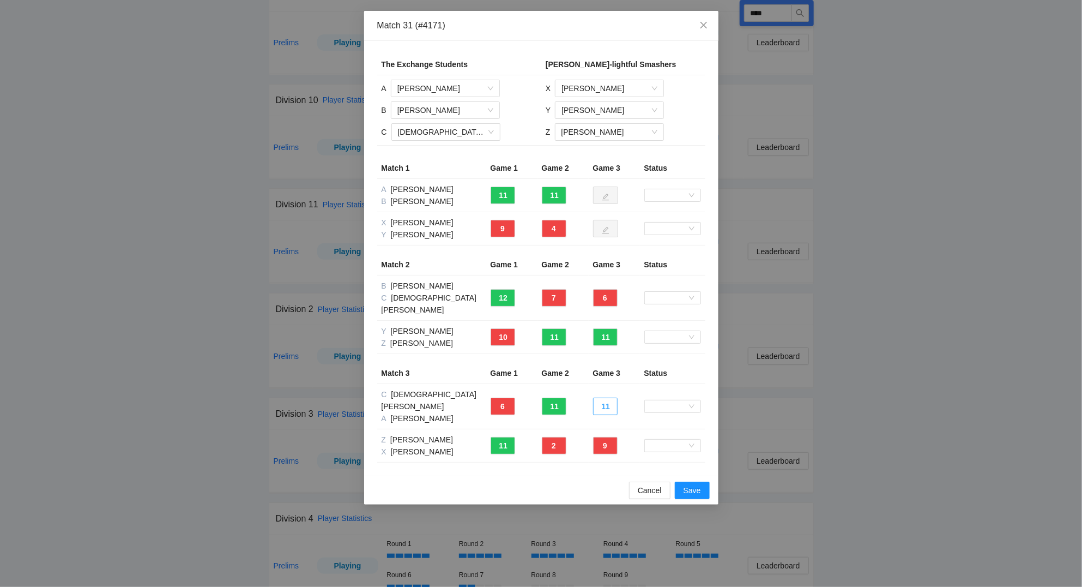
click at [611, 398] on button "11" at bounding box center [605, 406] width 25 height 17
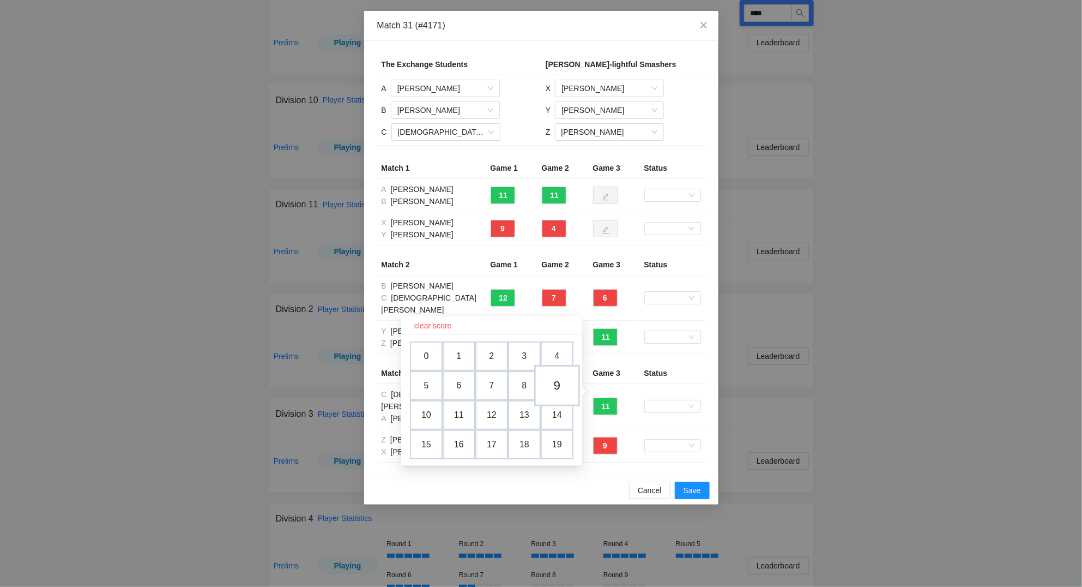
click at [564, 382] on td "9" at bounding box center [557, 385] width 46 height 41
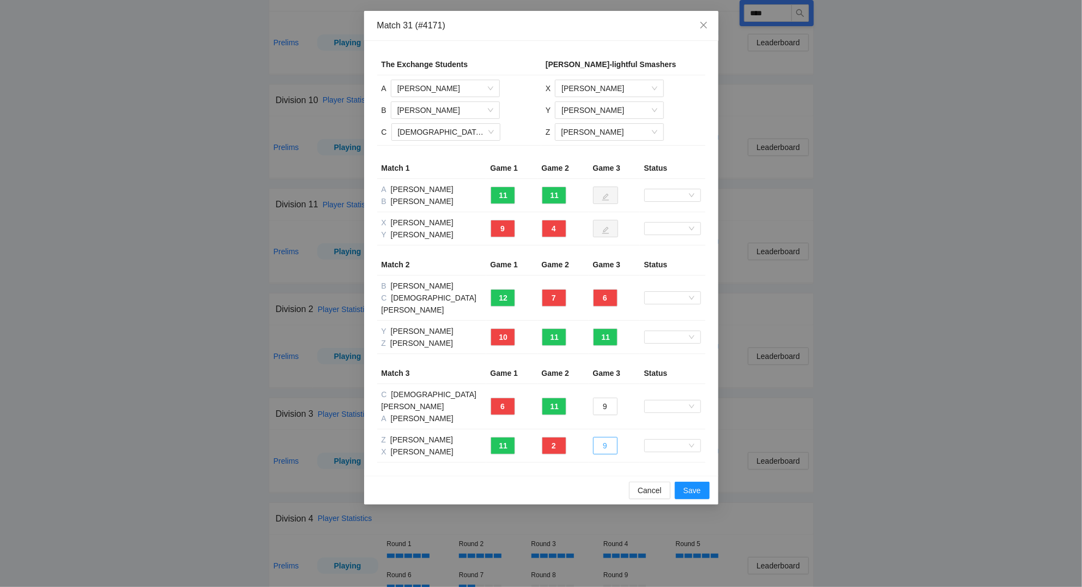
click at [612, 437] on button "9" at bounding box center [605, 445] width 25 height 17
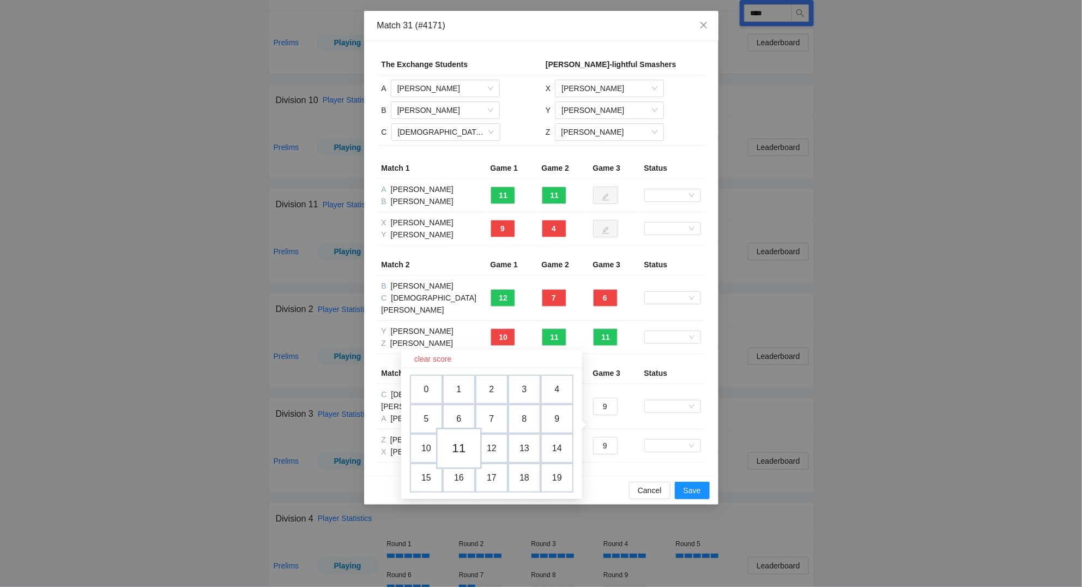
click at [460, 448] on td "11" at bounding box center [459, 448] width 46 height 41
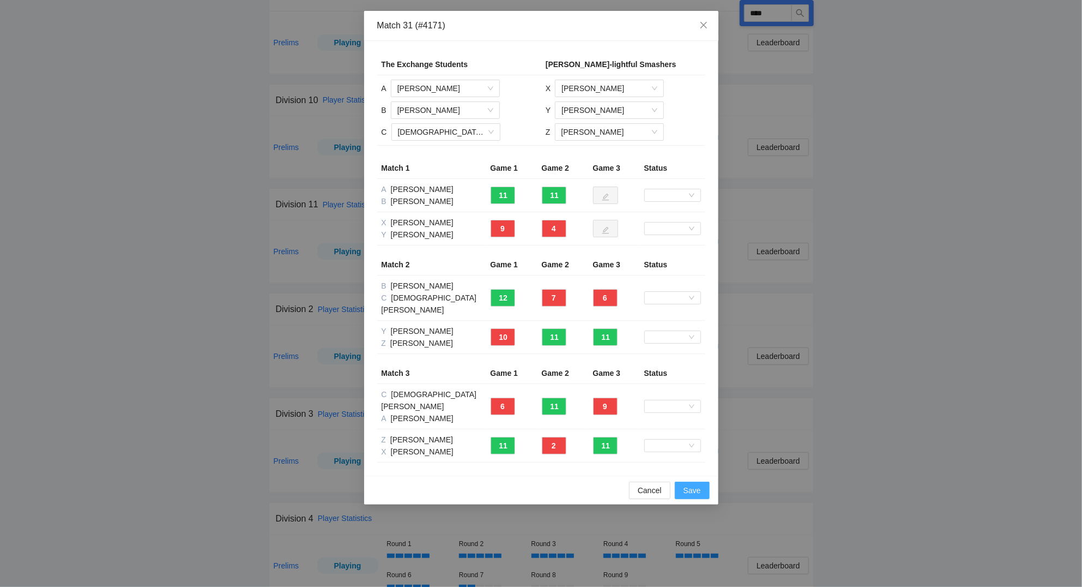
click at [689, 484] on span "Save" at bounding box center [692, 490] width 17 height 12
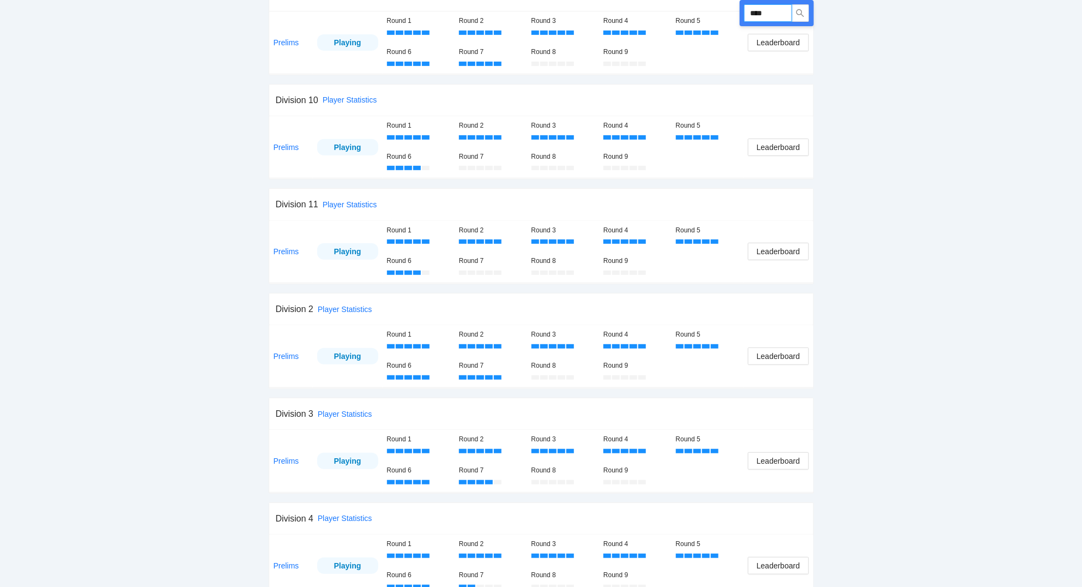
click at [781, 13] on input "****" at bounding box center [768, 12] width 48 height 17
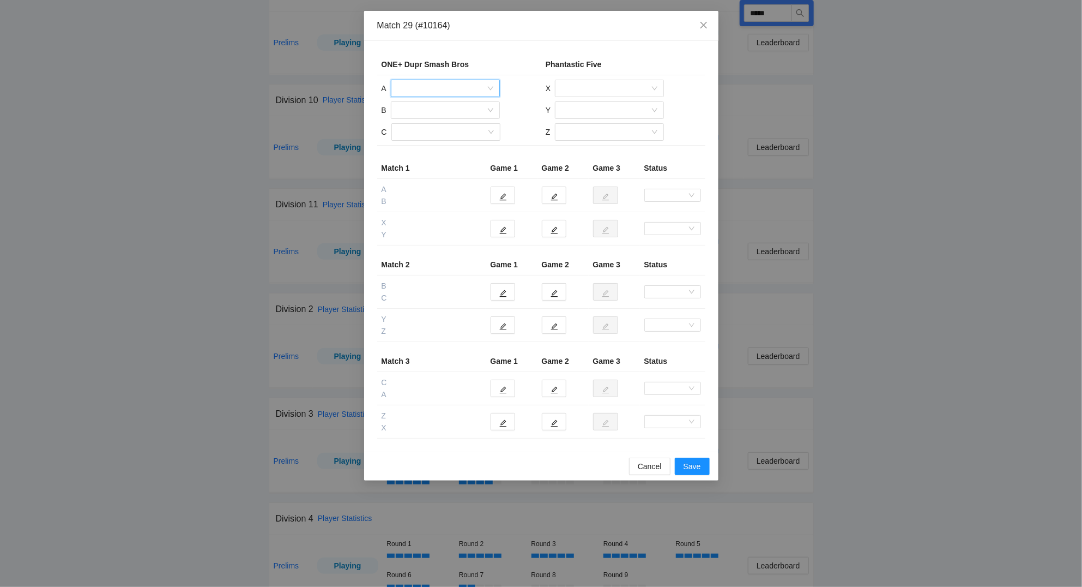
click at [426, 87] on input "search" at bounding box center [442, 88] width 88 height 16
click at [429, 145] on div "[PERSON_NAME]" at bounding box center [446, 146] width 96 height 12
click at [430, 111] on input "search" at bounding box center [442, 110] width 88 height 16
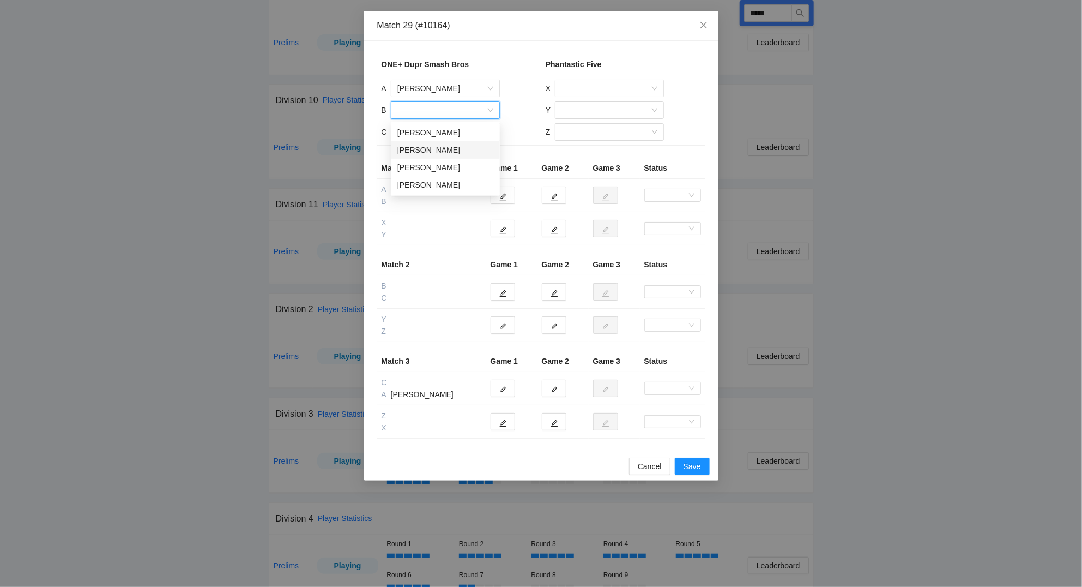
click at [438, 149] on div "[PERSON_NAME]" at bounding box center [446, 150] width 96 height 12
click at [430, 135] on input "search" at bounding box center [442, 132] width 88 height 16
click at [431, 153] on div "[PERSON_NAME]" at bounding box center [446, 154] width 96 height 12
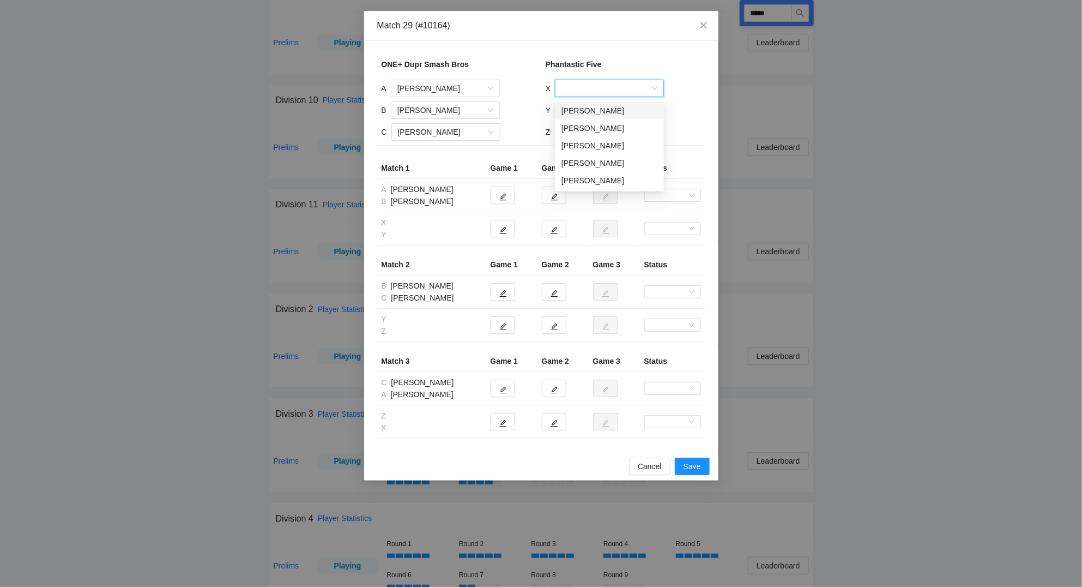
click at [589, 88] on input "search" at bounding box center [606, 88] width 88 height 16
click at [585, 177] on div "[PERSON_NAME]" at bounding box center [610, 180] width 96 height 12
click at [576, 111] on input "search" at bounding box center [606, 110] width 88 height 16
click at [593, 184] on div "[PERSON_NAME]" at bounding box center [610, 185] width 96 height 12
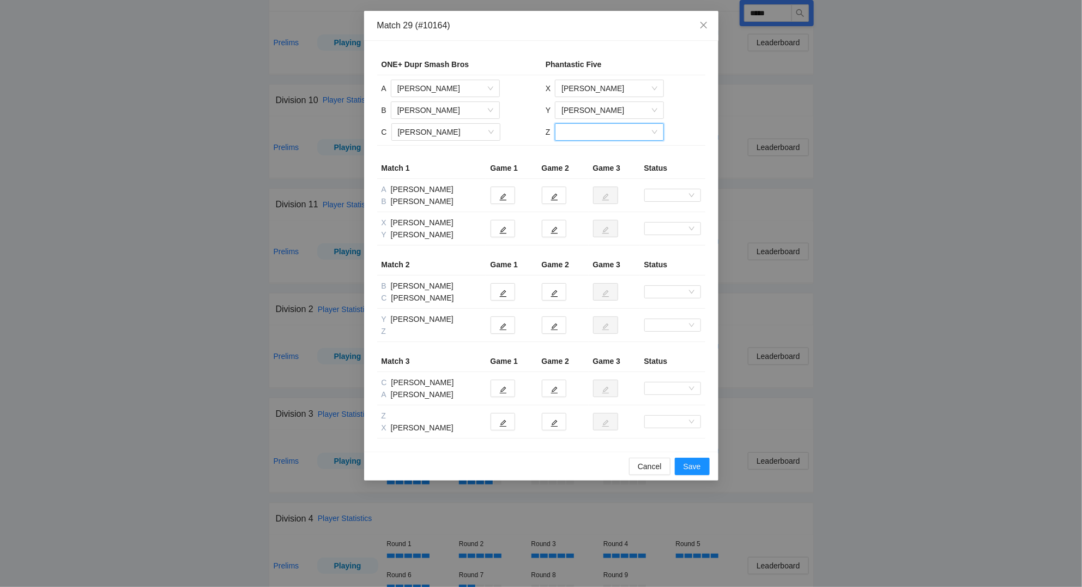
click at [586, 140] on input "search" at bounding box center [606, 132] width 88 height 16
click at [591, 188] on div "[PERSON_NAME]" at bounding box center [609, 189] width 96 height 12
click at [508, 232] on button "button" at bounding box center [503, 228] width 25 height 17
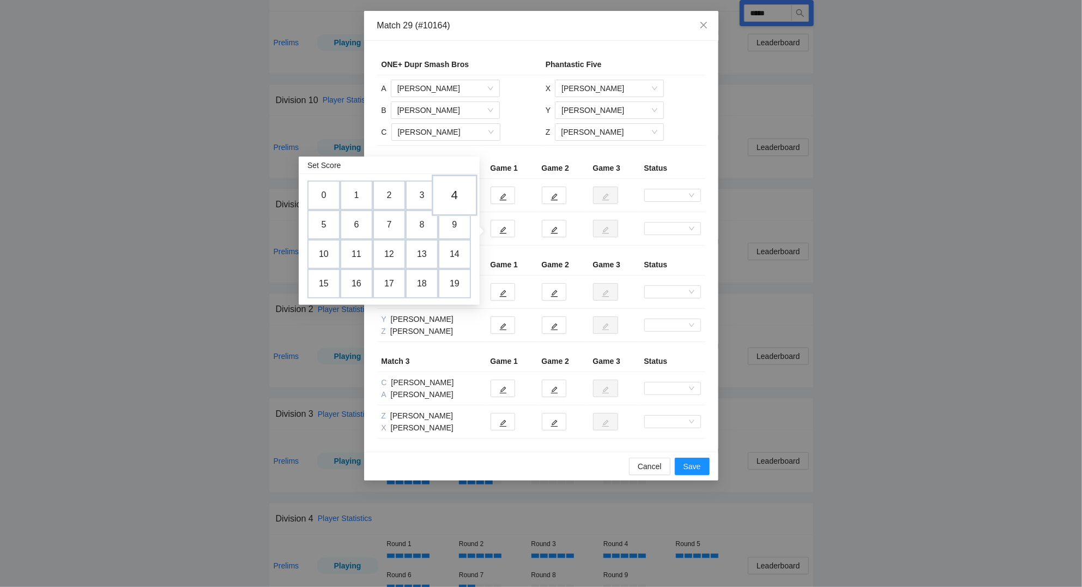
click at [458, 195] on td "4" at bounding box center [455, 194] width 46 height 41
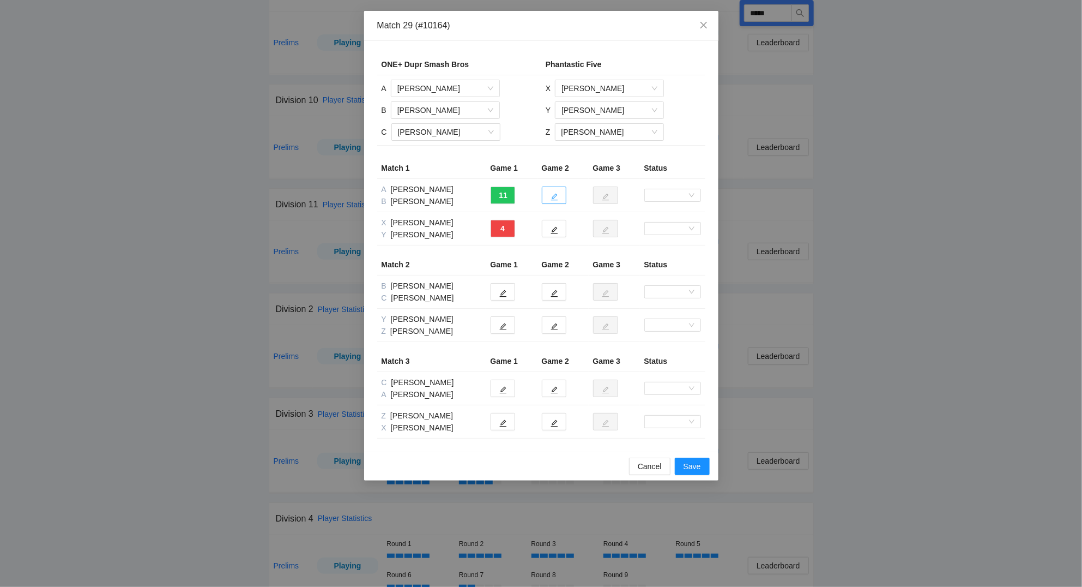
click at [560, 196] on button "button" at bounding box center [554, 194] width 25 height 17
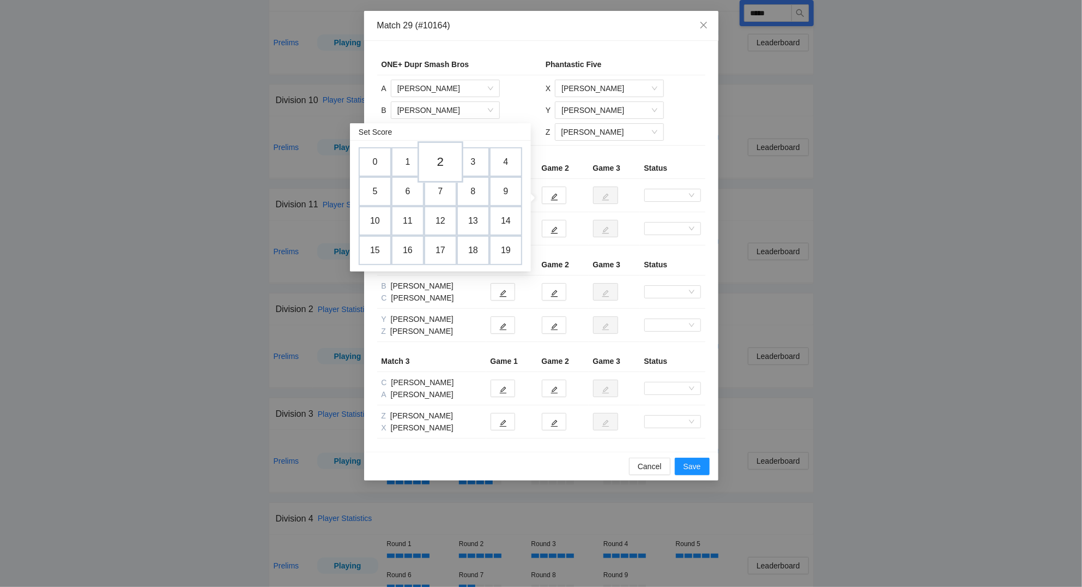
click at [449, 162] on td "2" at bounding box center [441, 161] width 46 height 41
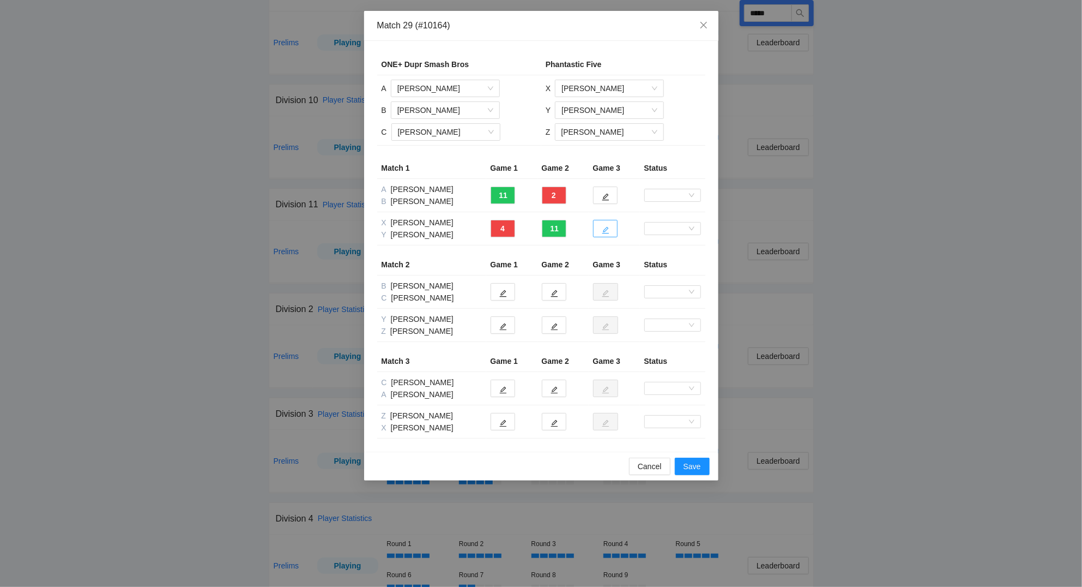
click at [603, 227] on icon "edit" at bounding box center [606, 230] width 8 height 8
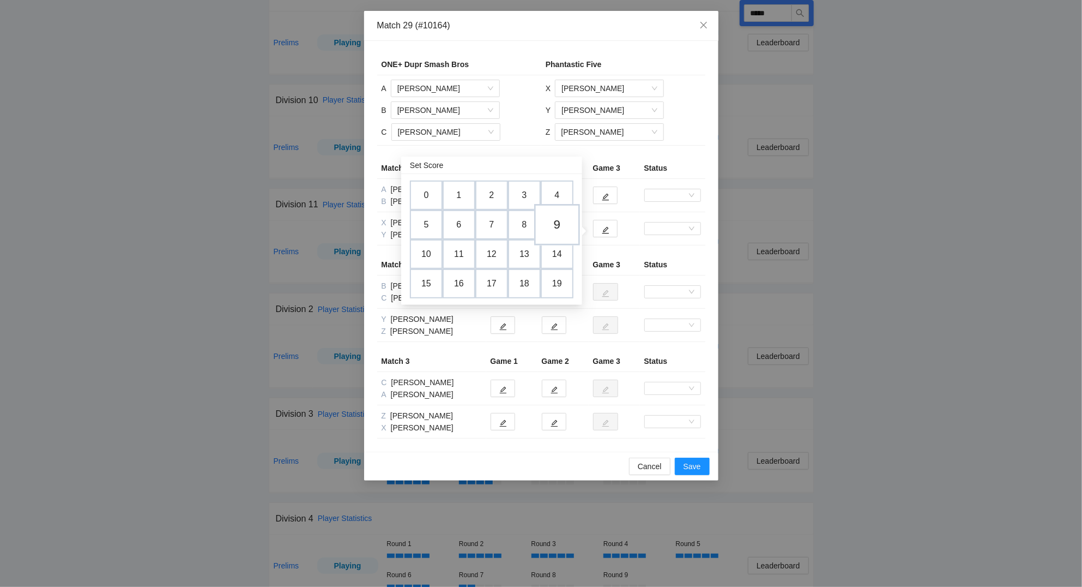
click at [555, 225] on td "9" at bounding box center [557, 224] width 46 height 41
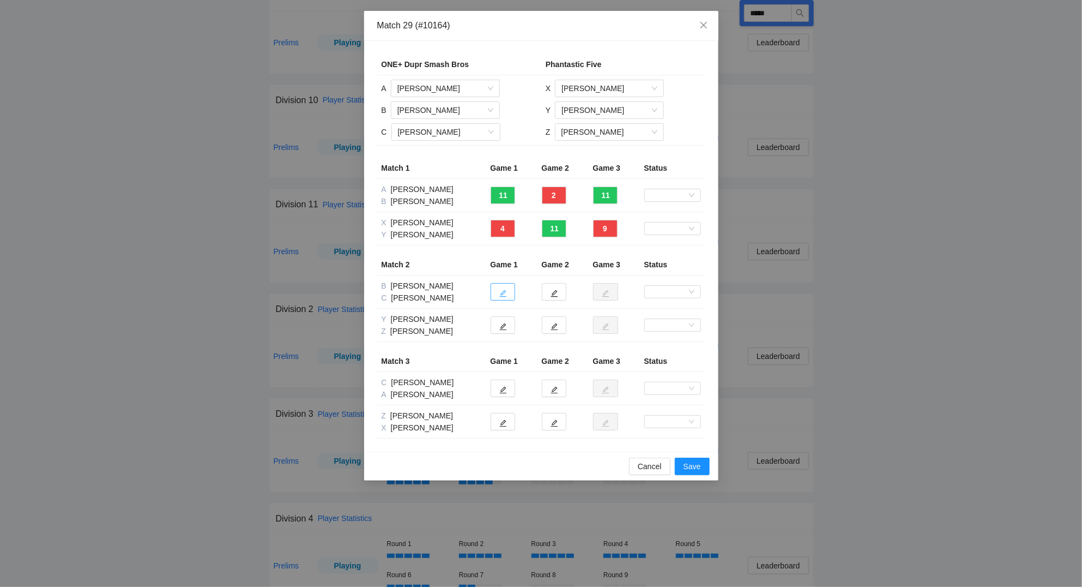
click at [499, 296] on button "button" at bounding box center [503, 291] width 25 height 17
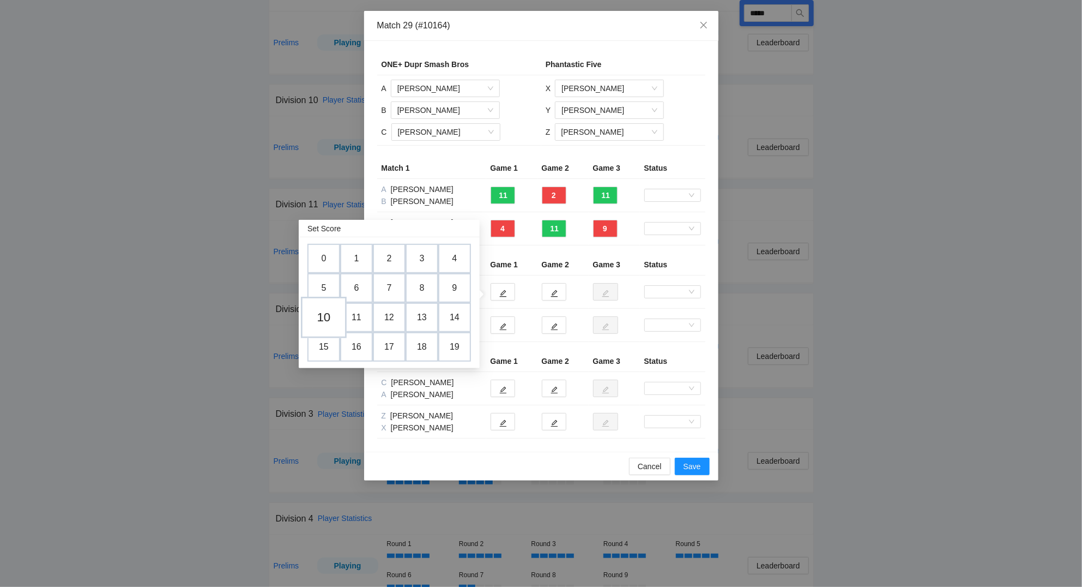
click at [327, 317] on td "10" at bounding box center [324, 317] width 46 height 41
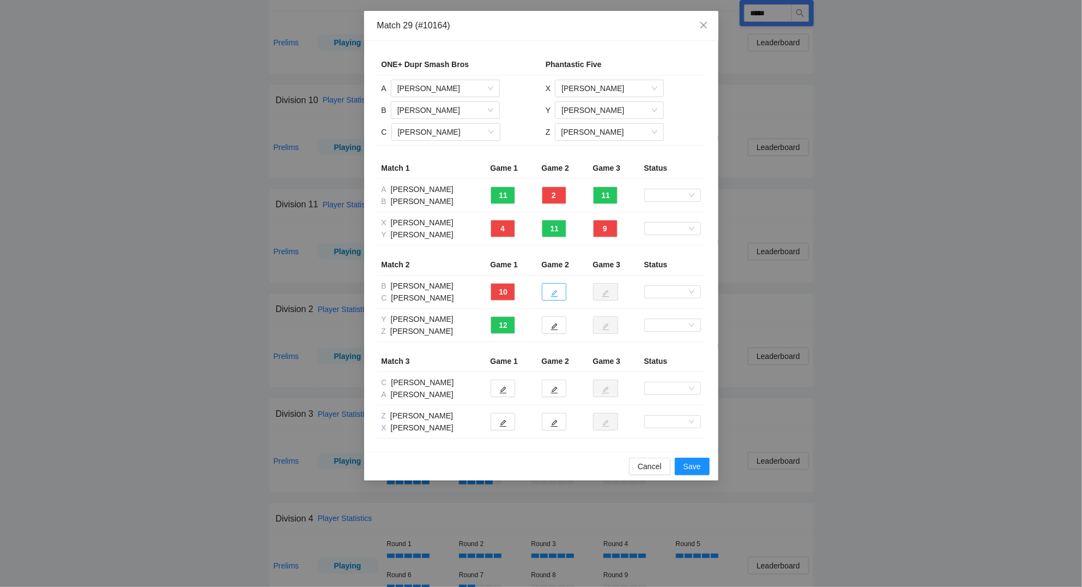
click at [553, 287] on button "button" at bounding box center [554, 291] width 25 height 17
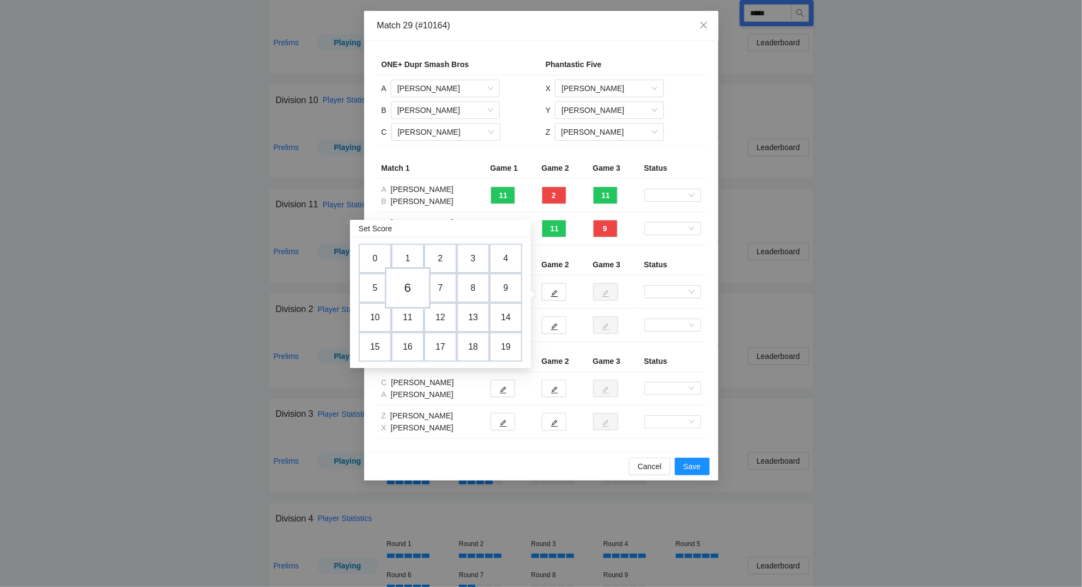
click at [410, 289] on td "6" at bounding box center [408, 287] width 46 height 41
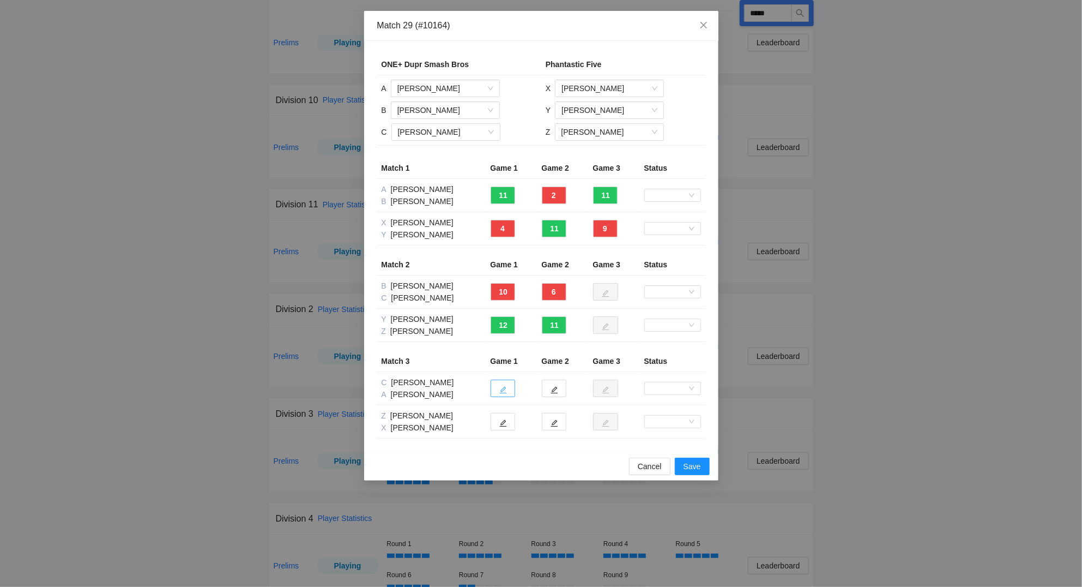
click at [509, 390] on button "button" at bounding box center [503, 388] width 25 height 17
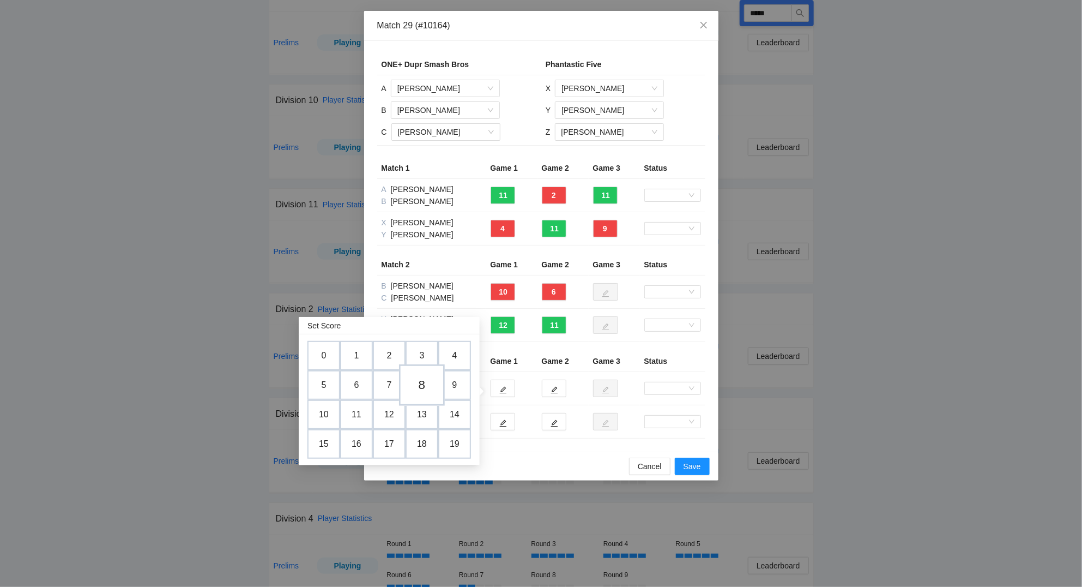
click at [423, 381] on td "8" at bounding box center [422, 384] width 46 height 41
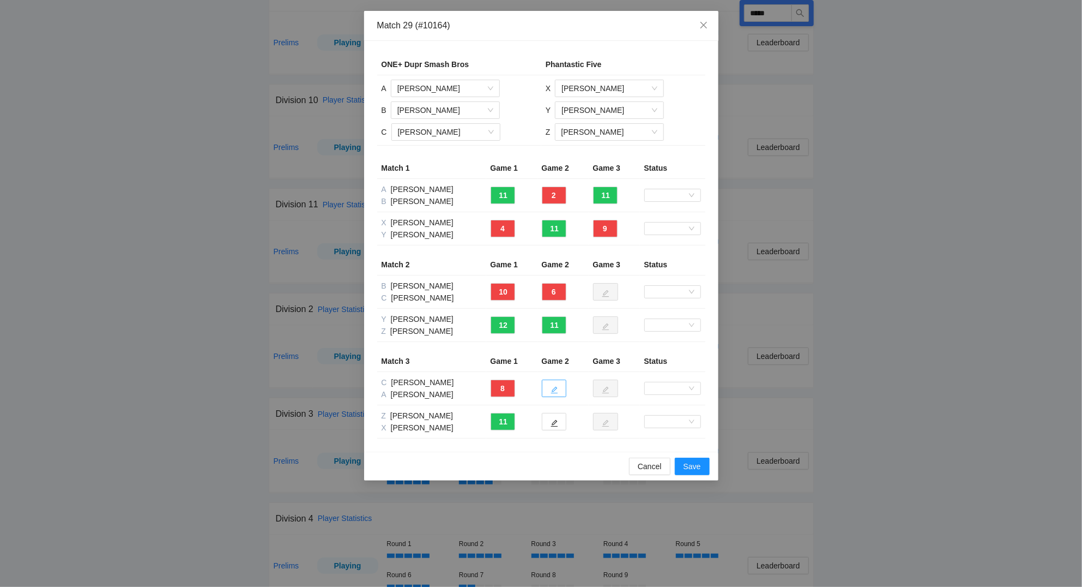
click at [553, 389] on icon "edit" at bounding box center [555, 390] width 8 height 8
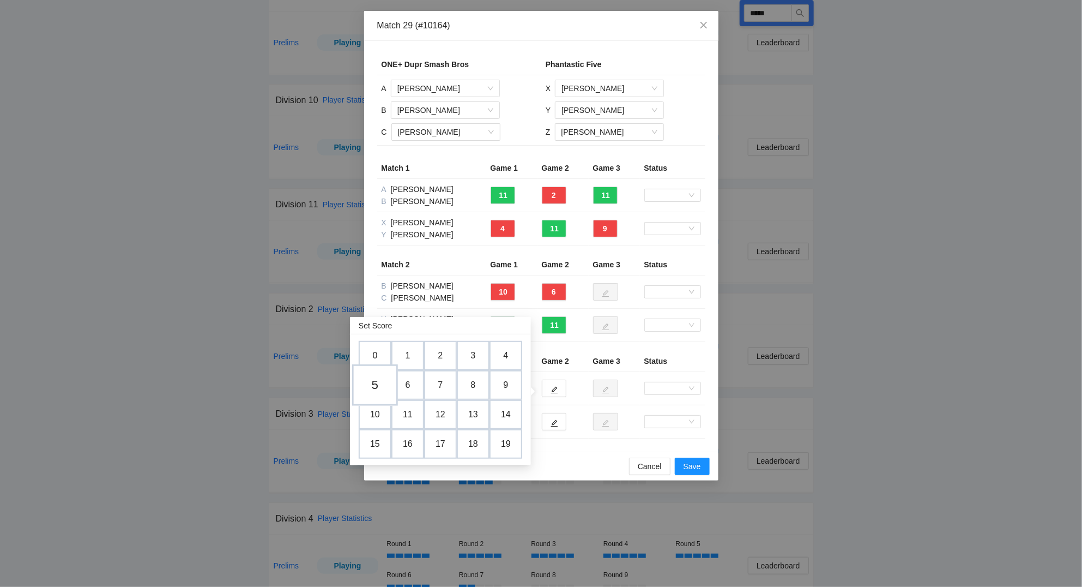
click at [382, 390] on td "5" at bounding box center [375, 384] width 46 height 41
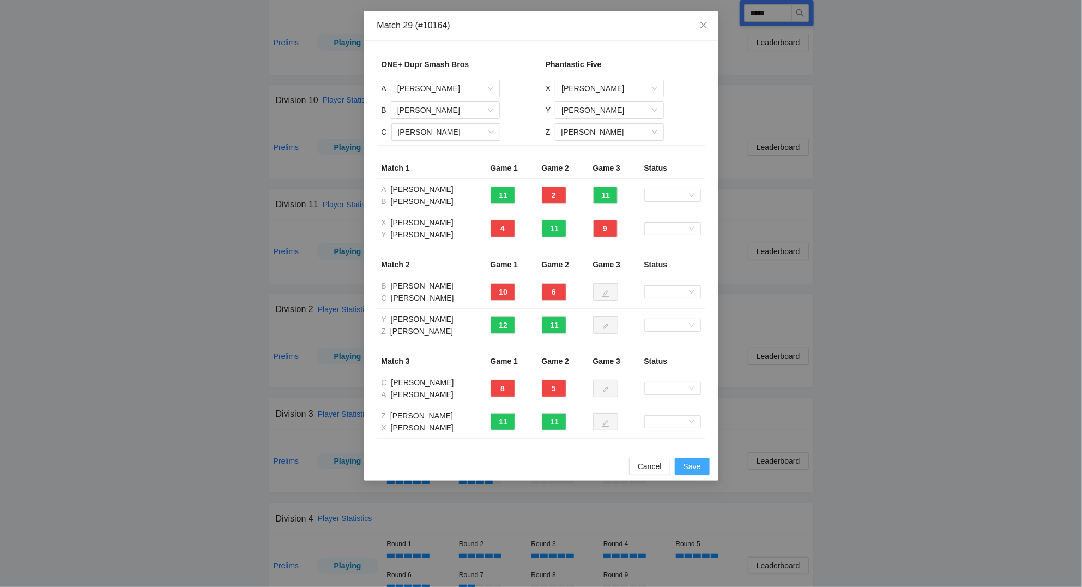
click at [703, 470] on button "Save" at bounding box center [692, 466] width 35 height 17
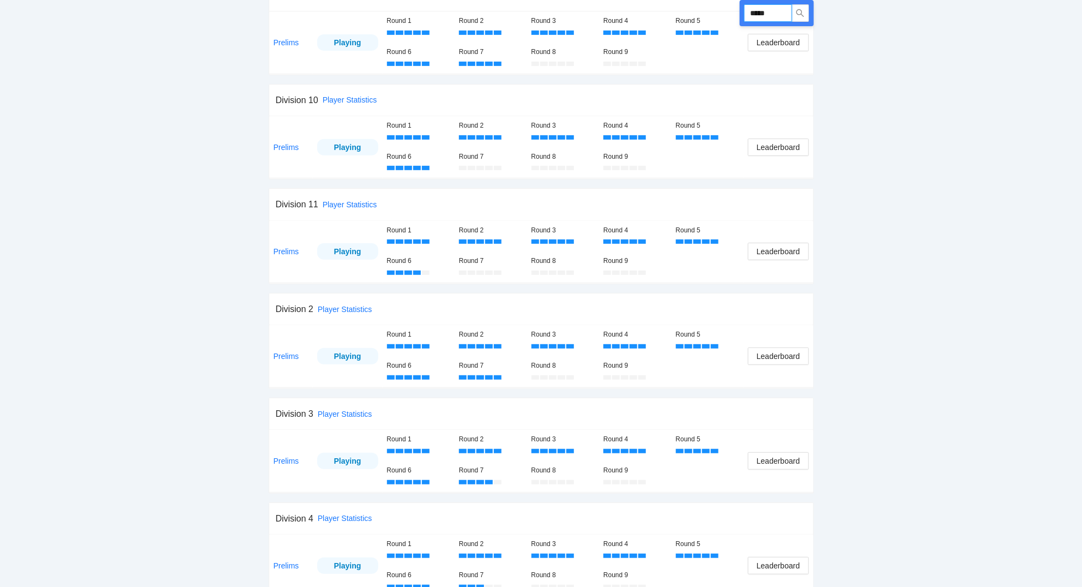
click at [777, 8] on input "*****" at bounding box center [768, 12] width 48 height 17
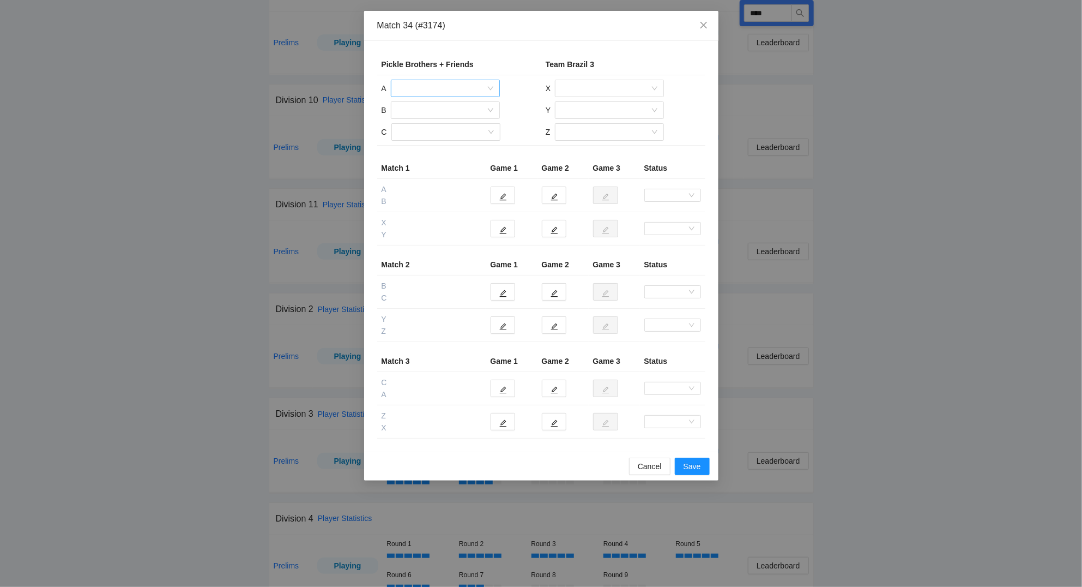
click at [429, 92] on input "search" at bounding box center [442, 88] width 88 height 16
click at [422, 111] on div "[PERSON_NAME]" at bounding box center [446, 111] width 96 height 12
click at [438, 106] on input "search" at bounding box center [442, 110] width 88 height 16
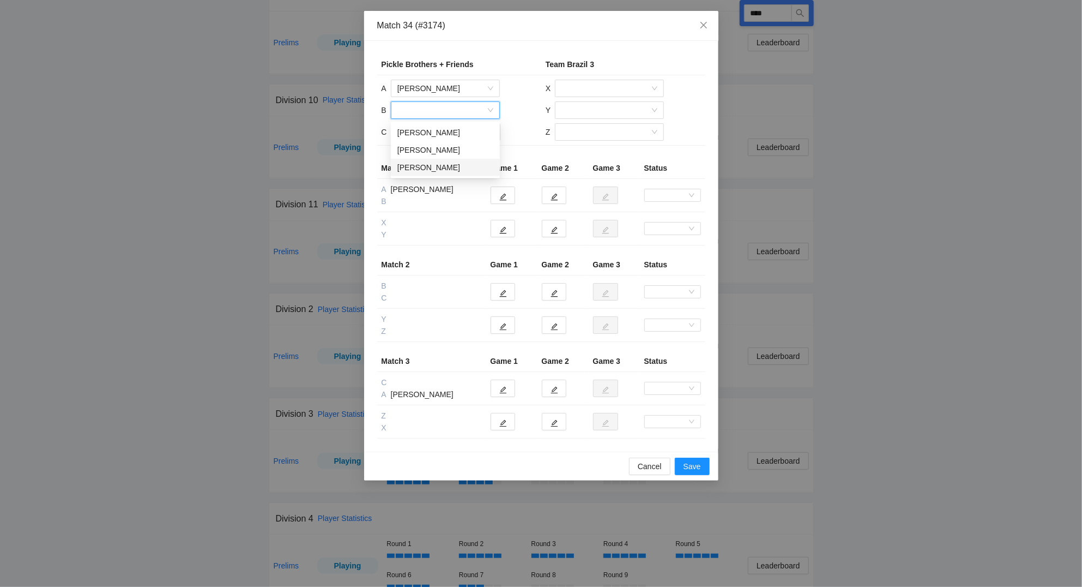
click at [433, 171] on div "[PERSON_NAME]" at bounding box center [446, 167] width 96 height 12
click at [419, 136] on input "search" at bounding box center [442, 132] width 88 height 16
click at [431, 151] on div "[PERSON_NAME]" at bounding box center [446, 154] width 96 height 12
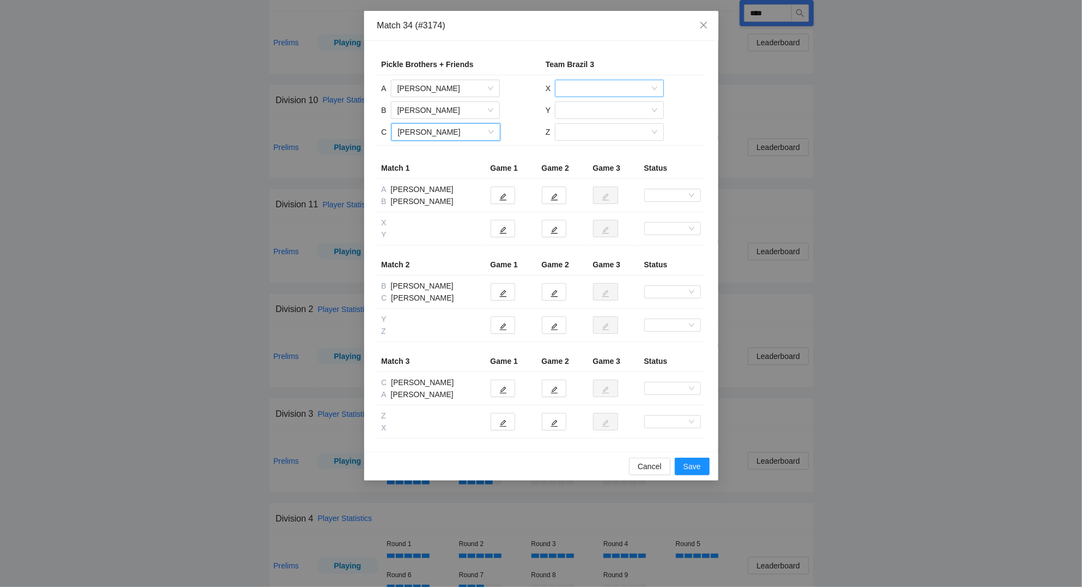
click at [601, 87] on input "search" at bounding box center [606, 88] width 88 height 16
click at [599, 124] on div "[PERSON_NAME]" at bounding box center [610, 128] width 96 height 12
click at [588, 110] on input "search" at bounding box center [606, 110] width 88 height 16
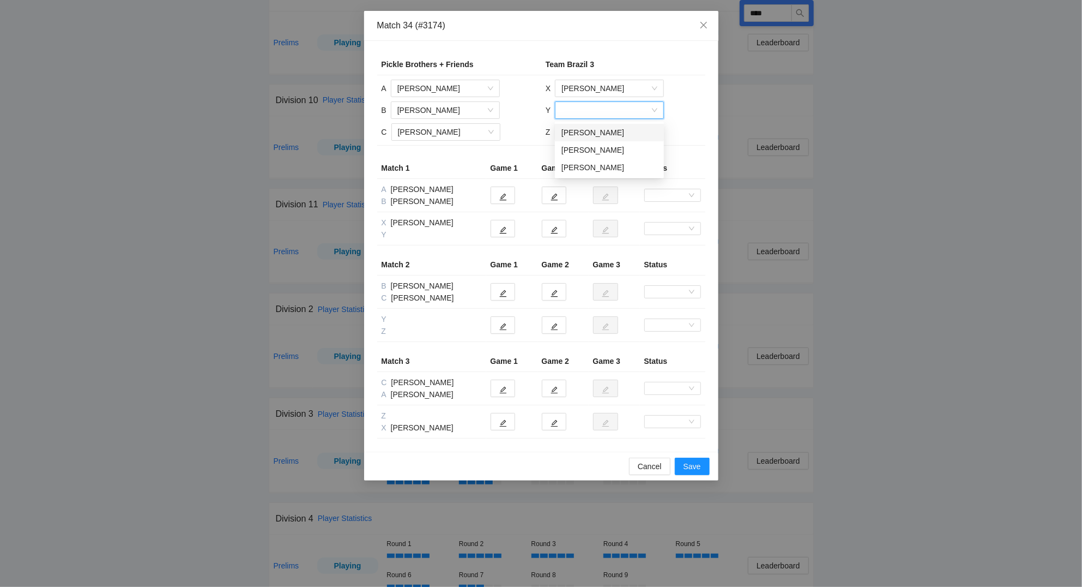
click at [587, 128] on div "[PERSON_NAME]" at bounding box center [610, 133] width 96 height 12
click at [581, 130] on input "search" at bounding box center [606, 132] width 88 height 16
click at [590, 168] on div "[PERSON_NAME]" at bounding box center [609, 172] width 96 height 12
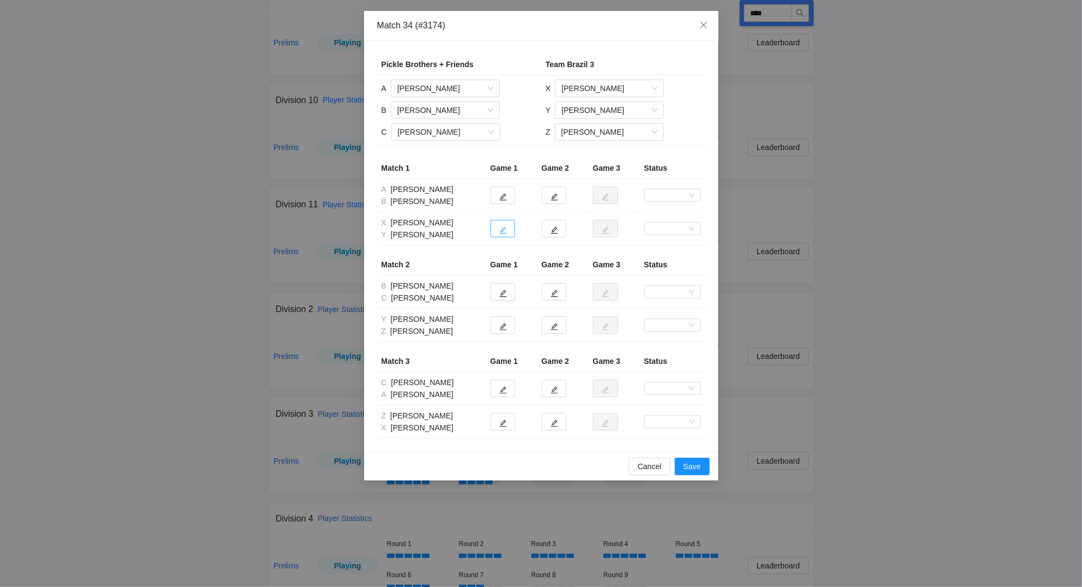
click at [504, 234] on icon "edit" at bounding box center [503, 230] width 8 height 8
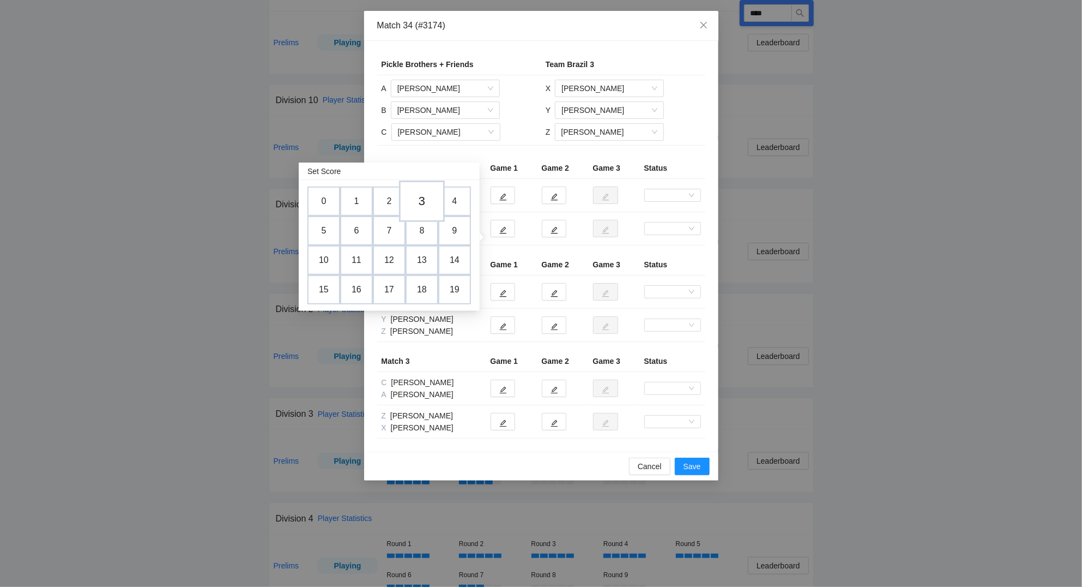
click at [429, 202] on td "3" at bounding box center [422, 200] width 46 height 41
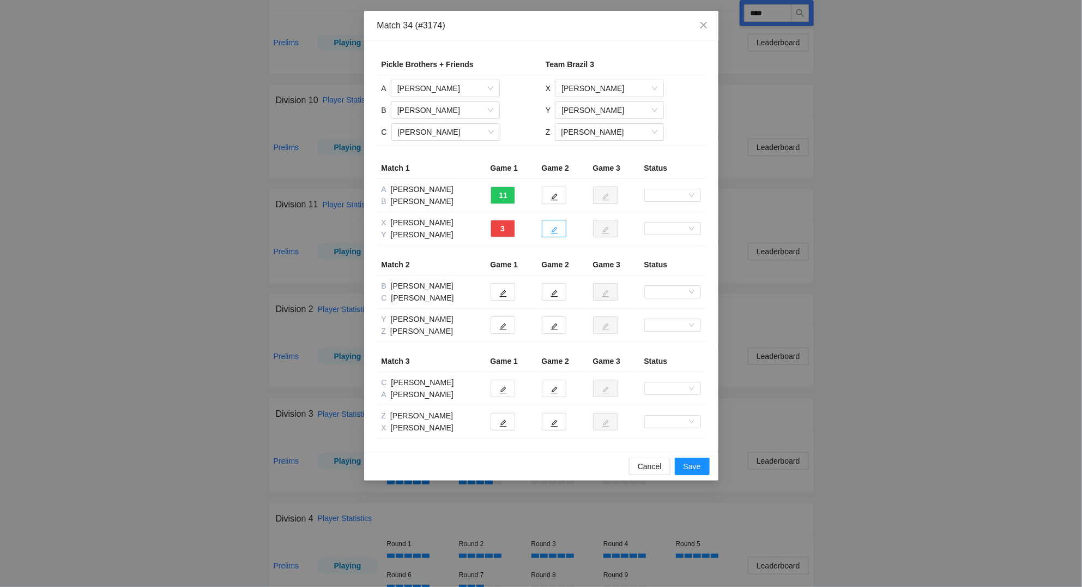
click at [557, 234] on icon "edit" at bounding box center [555, 230] width 8 height 8
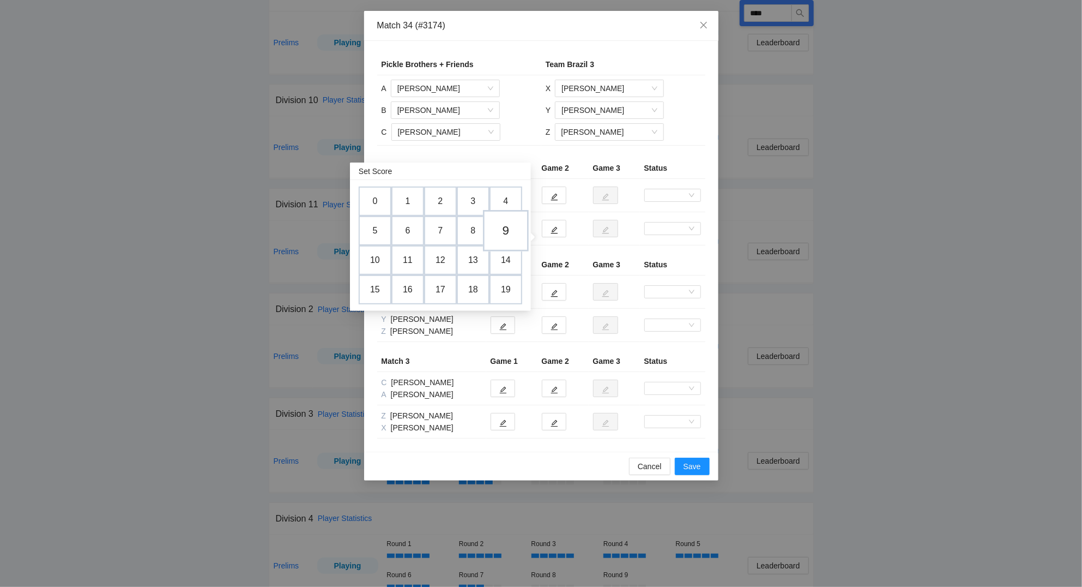
click at [511, 228] on td "9" at bounding box center [506, 230] width 46 height 41
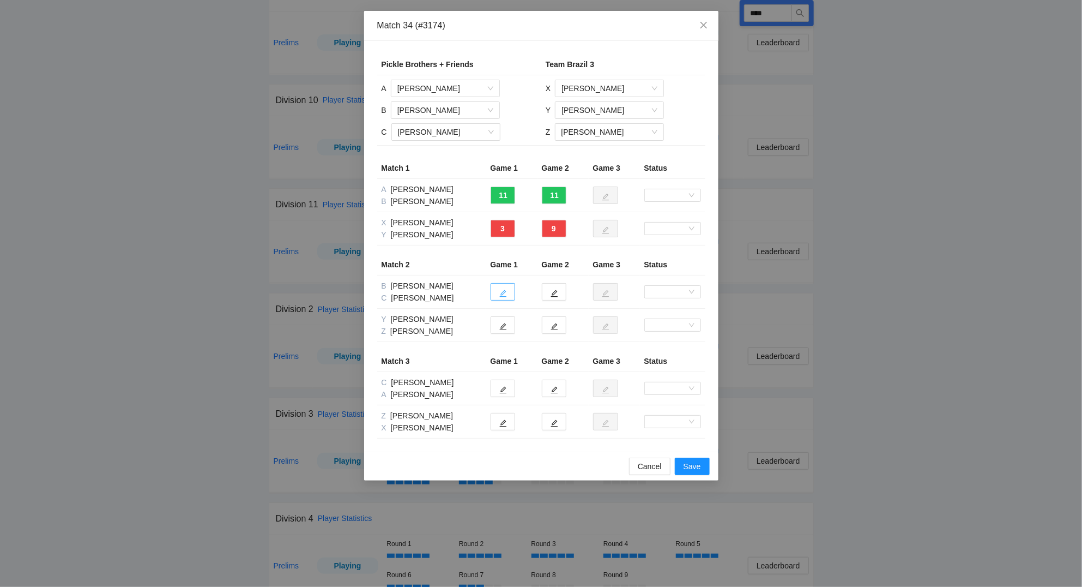
click at [505, 297] on icon "edit" at bounding box center [503, 294] width 8 height 8
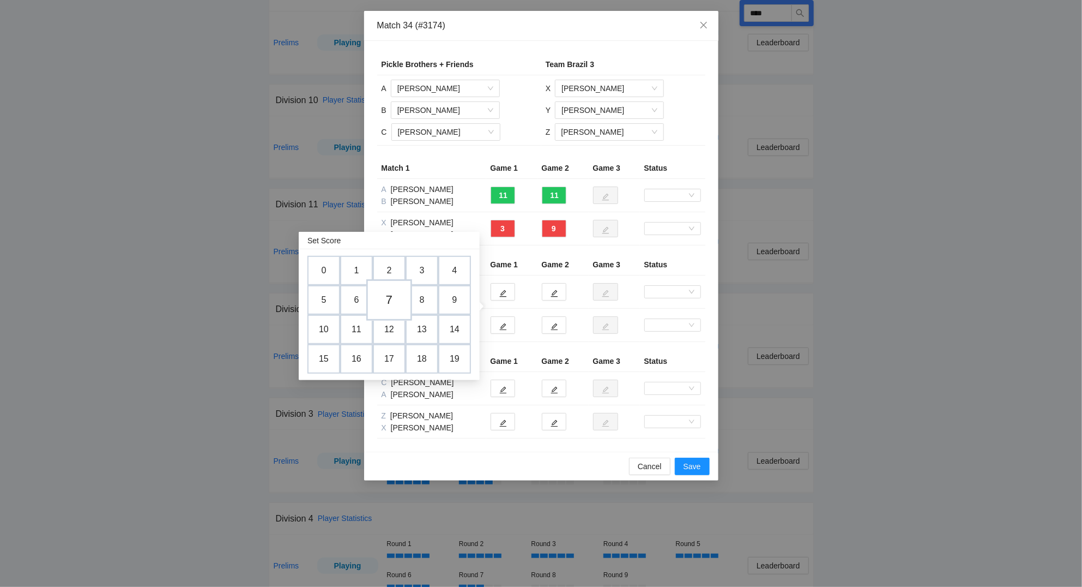
click at [388, 302] on td "7" at bounding box center [389, 299] width 46 height 41
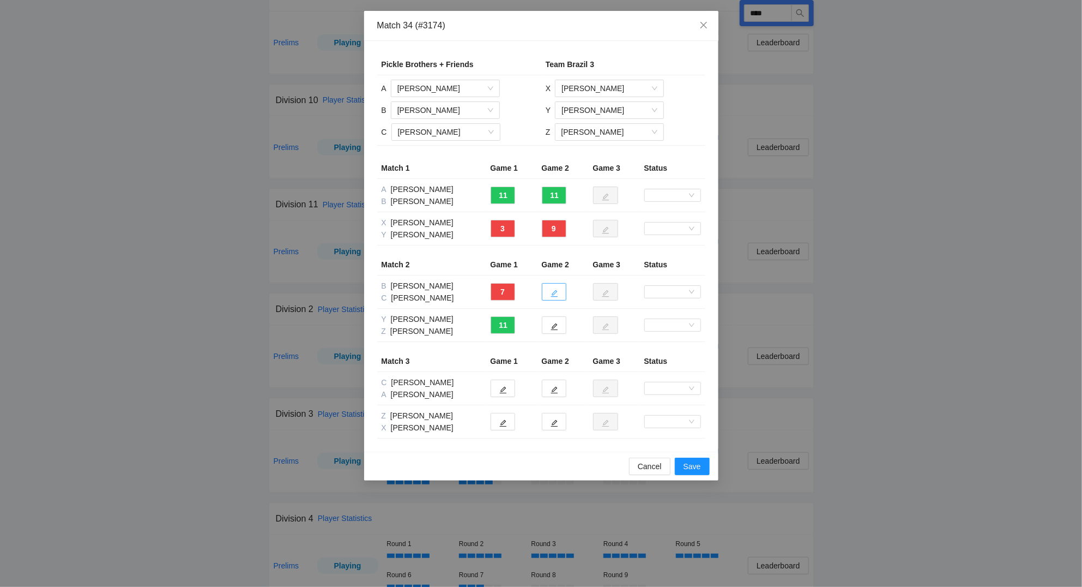
click at [556, 297] on icon "edit" at bounding box center [554, 293] width 7 height 7
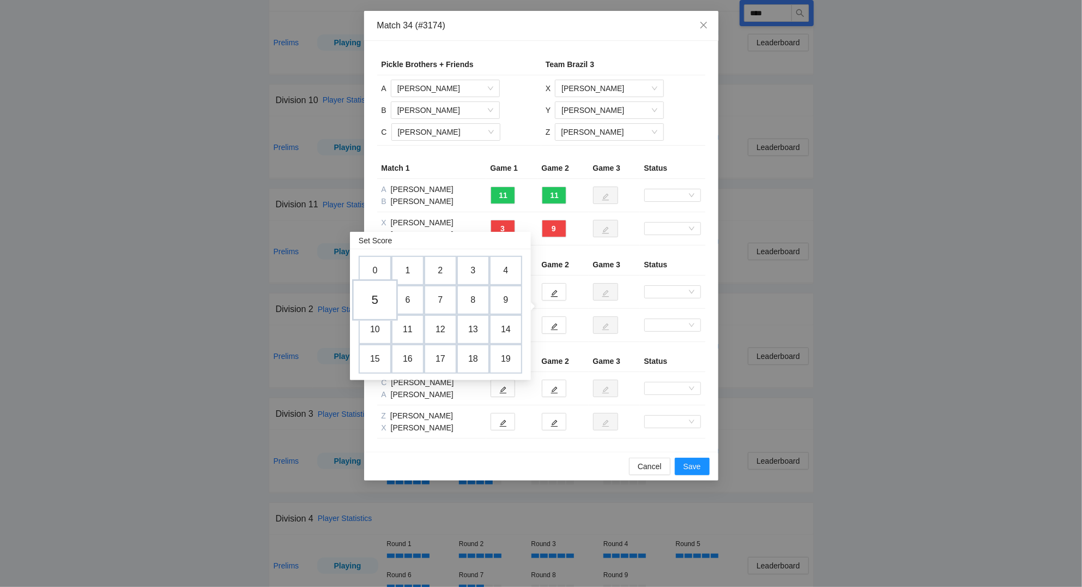
click at [383, 303] on td "5" at bounding box center [375, 299] width 46 height 41
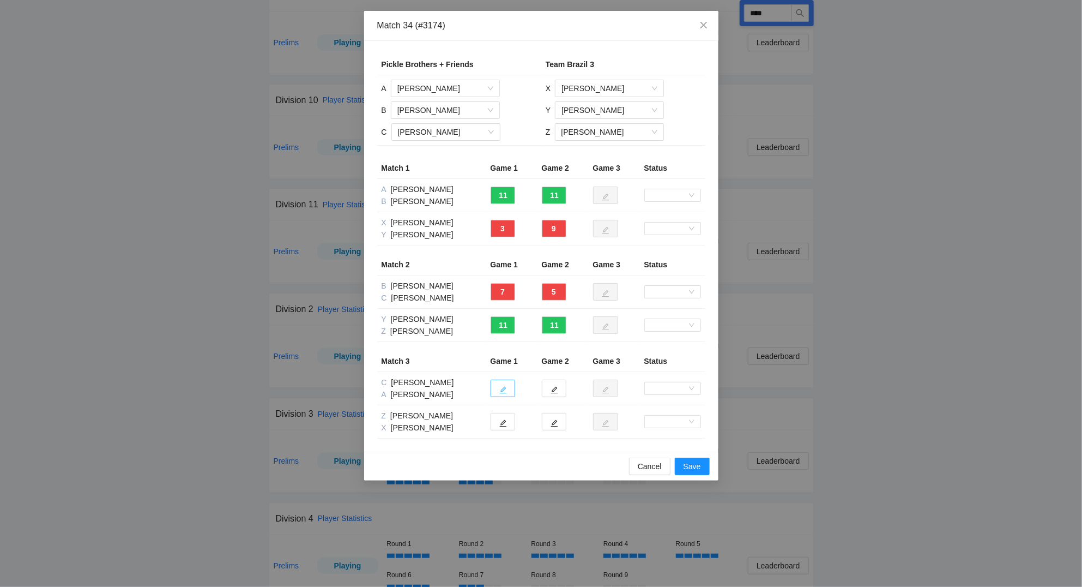
click at [502, 394] on icon "edit" at bounding box center [502, 390] width 7 height 7
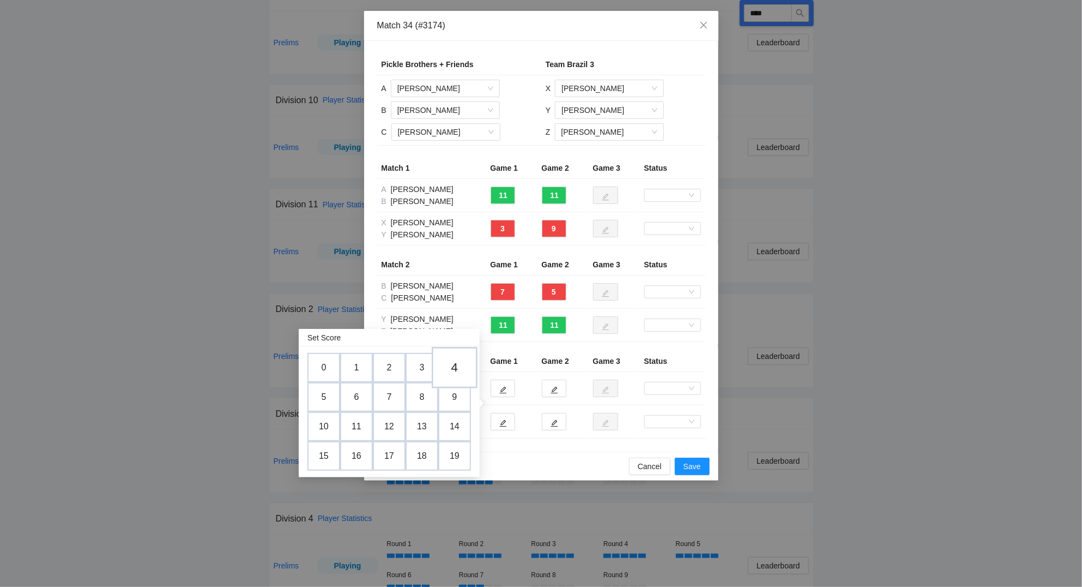
click at [460, 362] on td "4" at bounding box center [455, 367] width 46 height 41
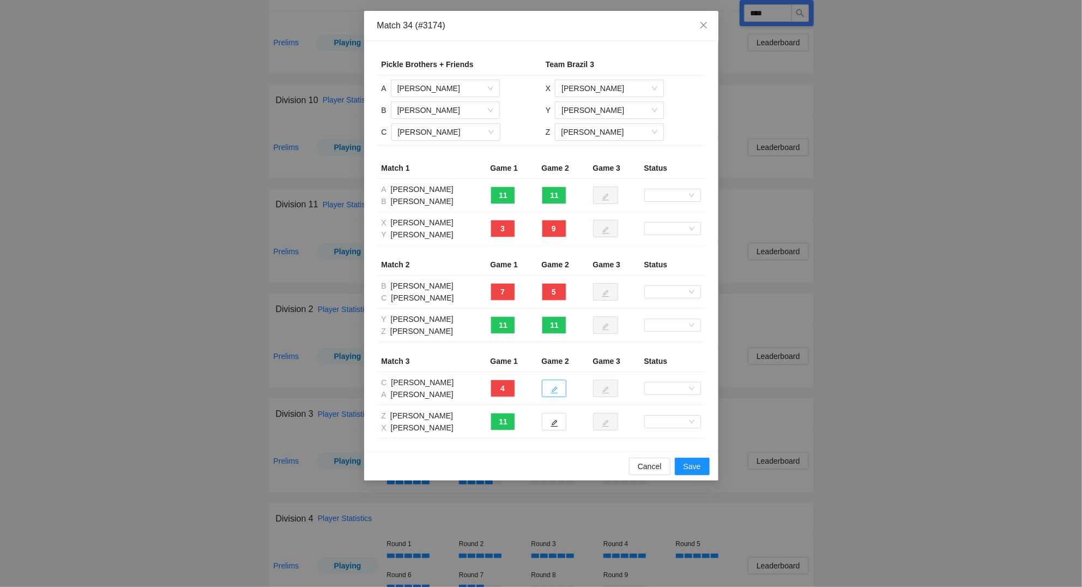
click at [554, 394] on icon "edit" at bounding box center [554, 390] width 7 height 7
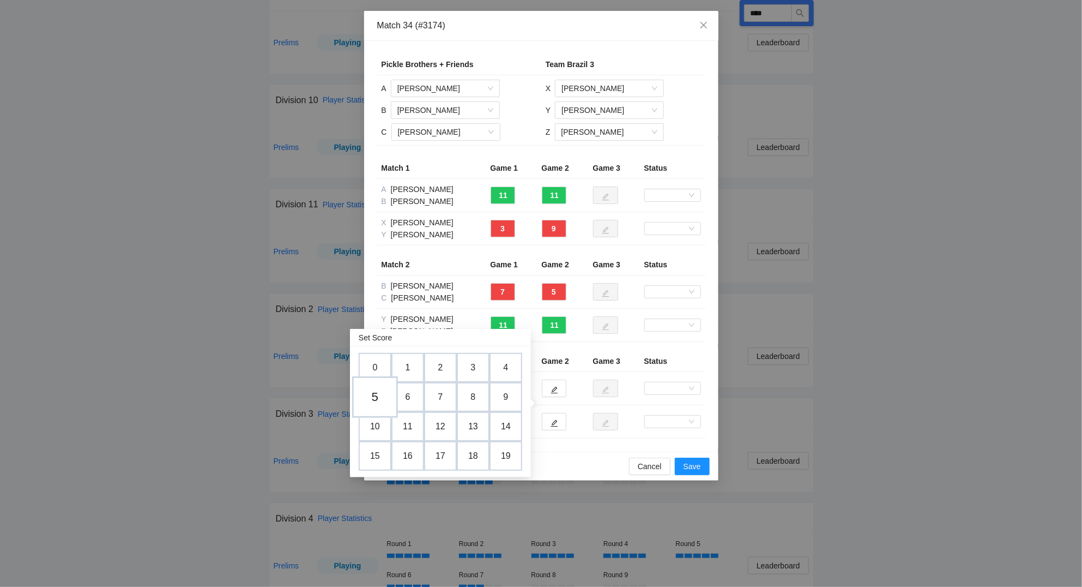
click at [381, 400] on td "5" at bounding box center [375, 396] width 46 height 41
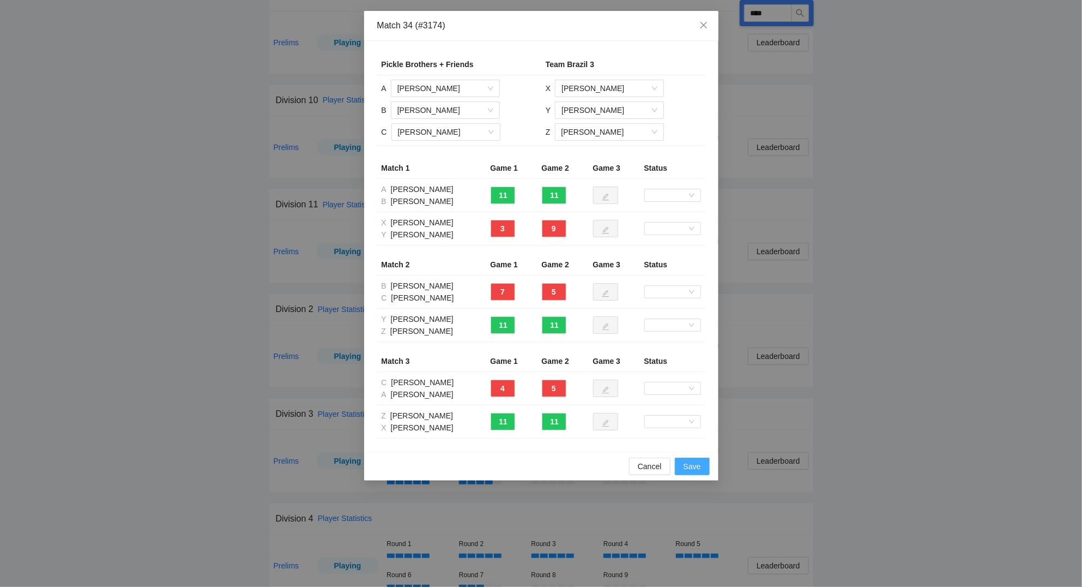
click at [700, 472] on span "Save" at bounding box center [692, 466] width 17 height 12
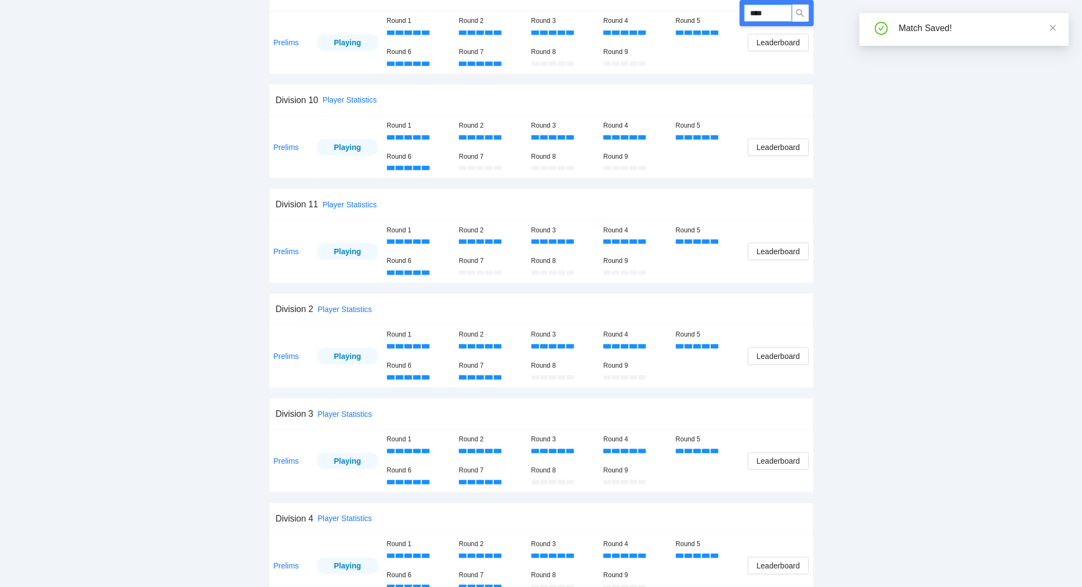
click at [781, 11] on input "****" at bounding box center [768, 12] width 48 height 17
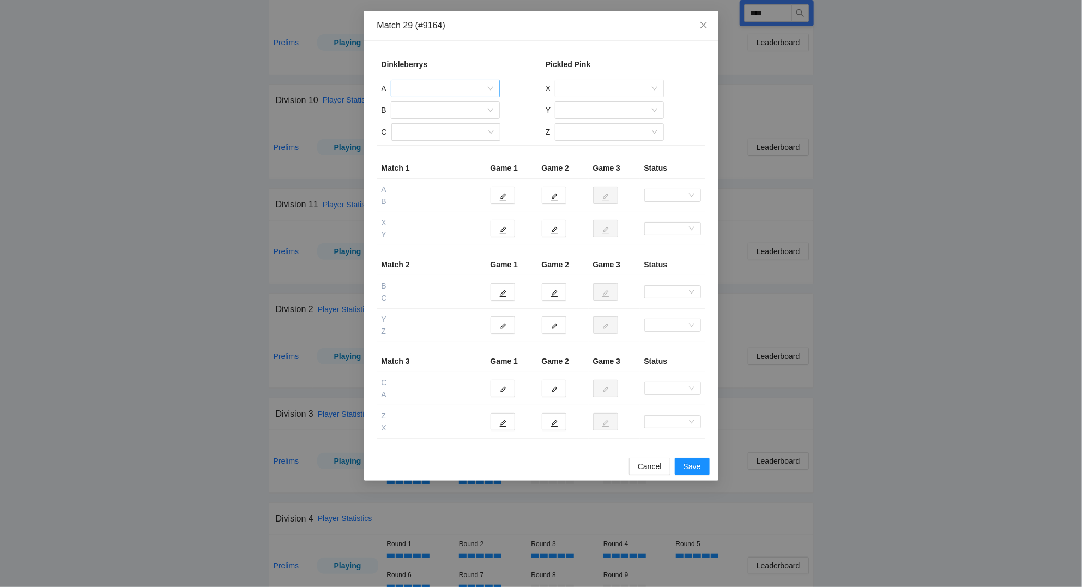
click at [446, 89] on input "search" at bounding box center [442, 88] width 88 height 16
click at [445, 176] on div "[PERSON_NAME]" at bounding box center [446, 180] width 96 height 12
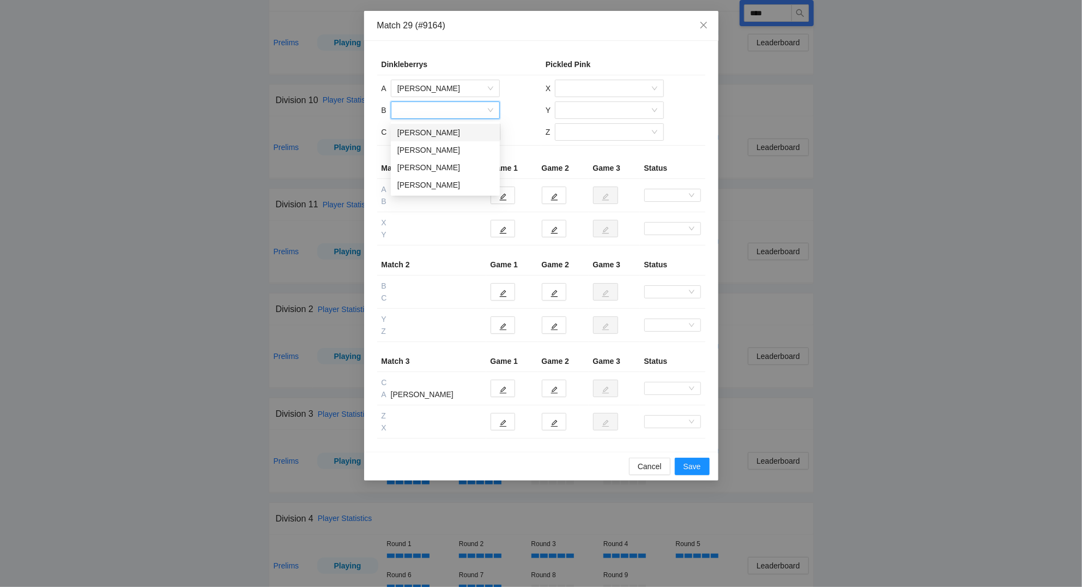
click at [435, 109] on input "search" at bounding box center [442, 110] width 88 height 16
click at [437, 165] on div "[PERSON_NAME]" at bounding box center [446, 167] width 96 height 12
click at [429, 132] on input "search" at bounding box center [442, 132] width 88 height 16
click at [440, 152] on div "[PERSON_NAME]" at bounding box center [446, 154] width 96 height 12
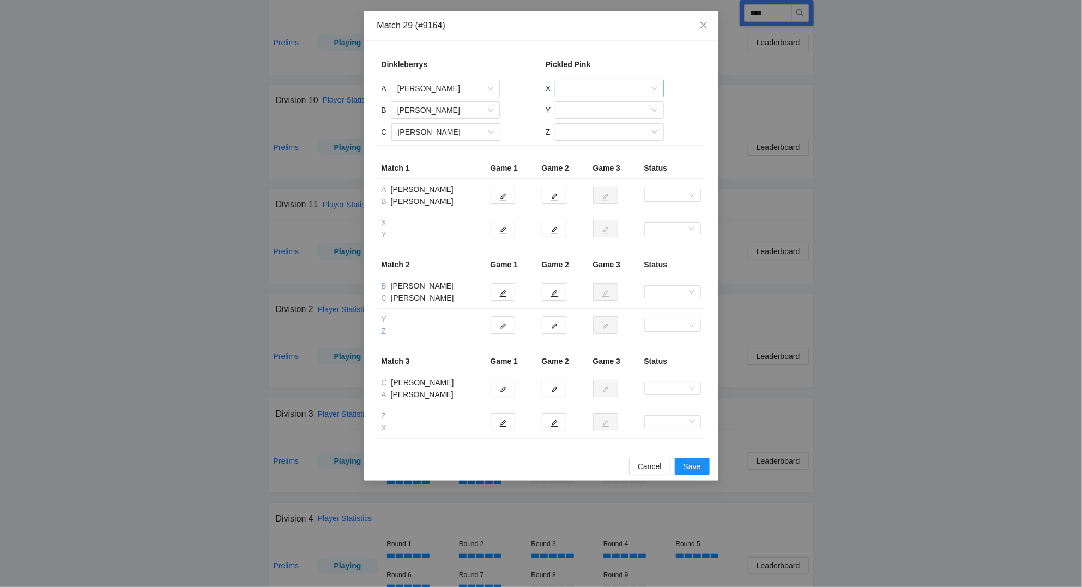
click at [588, 89] on input "search" at bounding box center [606, 88] width 88 height 16
click at [594, 143] on div "[PERSON_NAME]" at bounding box center [610, 146] width 96 height 12
click at [574, 110] on input "search" at bounding box center [606, 110] width 88 height 16
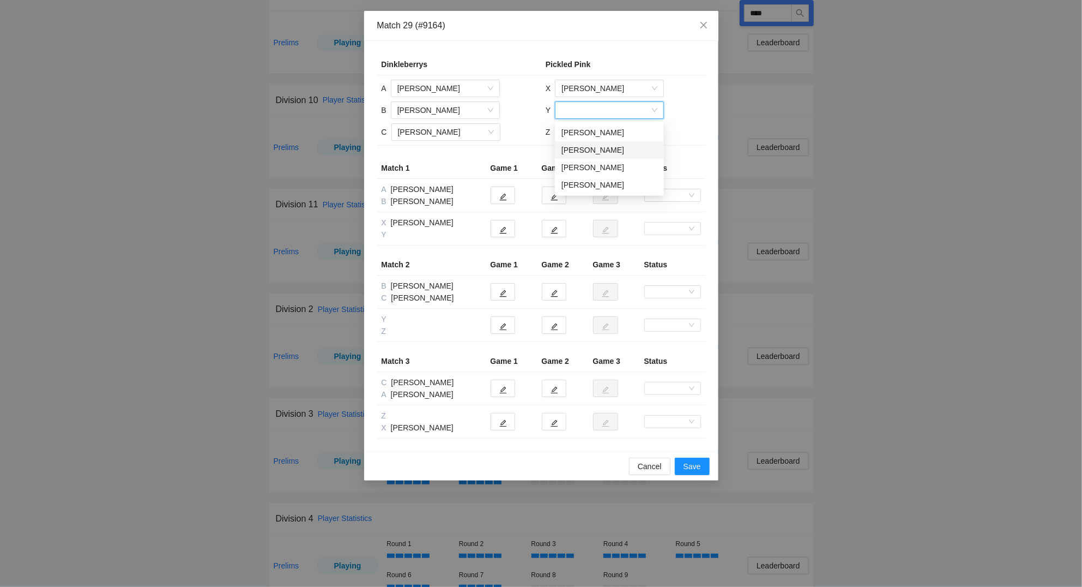
click at [589, 148] on div "[PERSON_NAME]" at bounding box center [610, 150] width 96 height 12
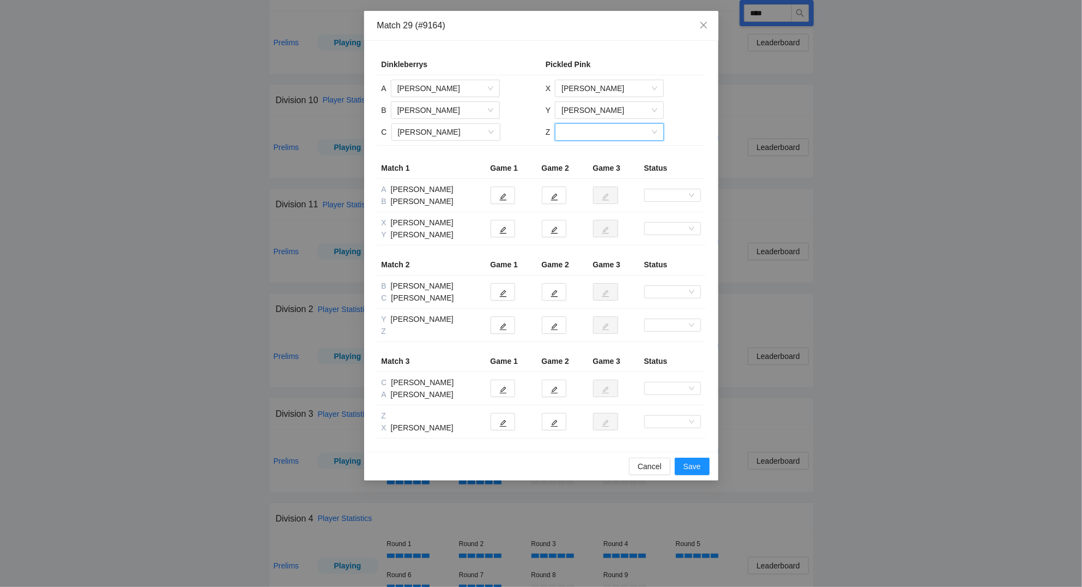
click at [592, 136] on input "search" at bounding box center [606, 132] width 88 height 16
click at [600, 189] on div "[PERSON_NAME]" at bounding box center [609, 189] width 96 height 12
click at [500, 231] on icon "edit" at bounding box center [503, 230] width 8 height 8
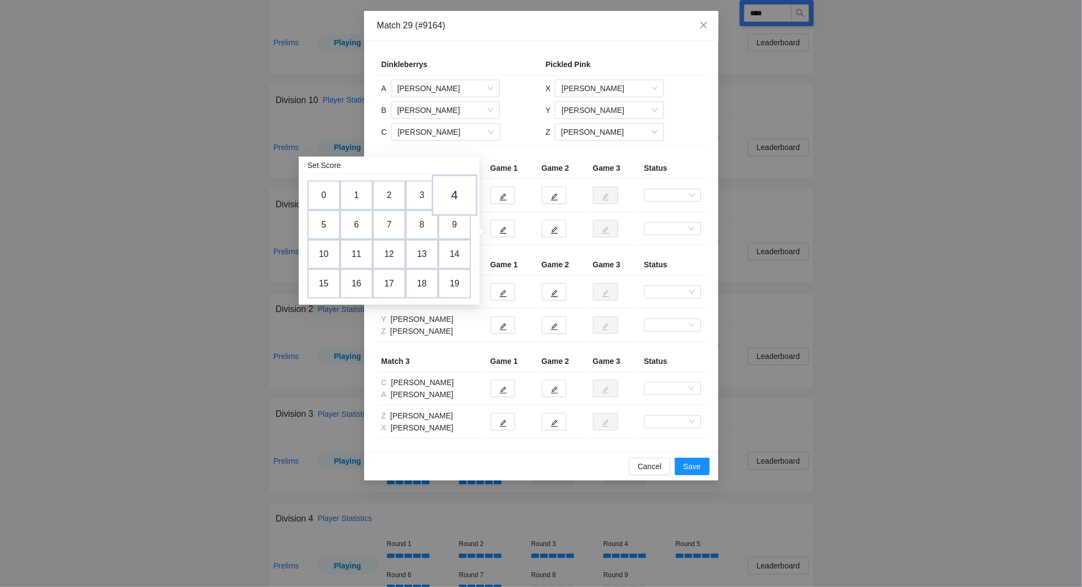
click at [459, 195] on td "4" at bounding box center [455, 194] width 46 height 41
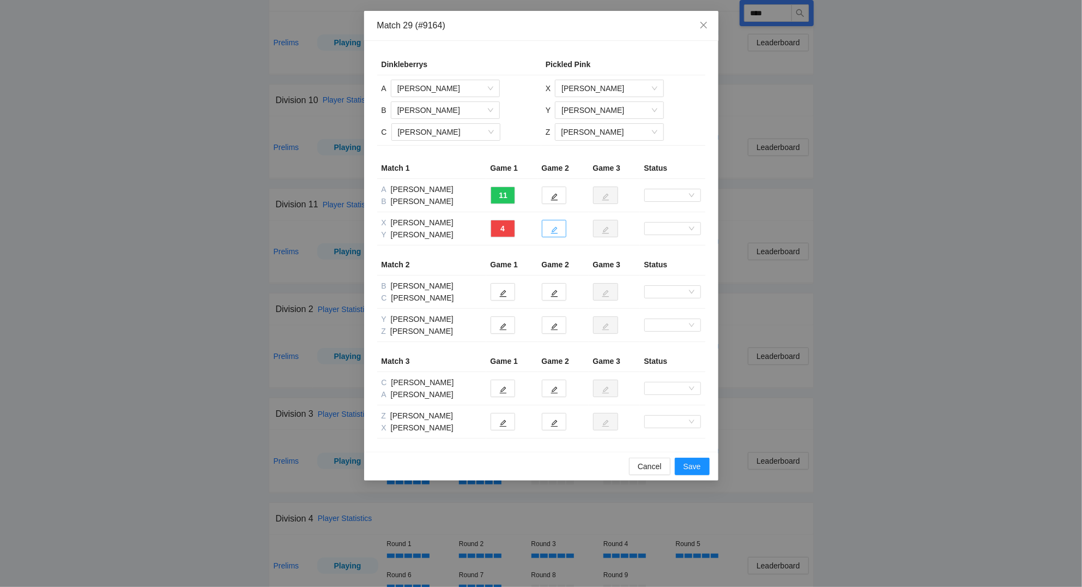
click at [558, 232] on button "button" at bounding box center [554, 228] width 25 height 17
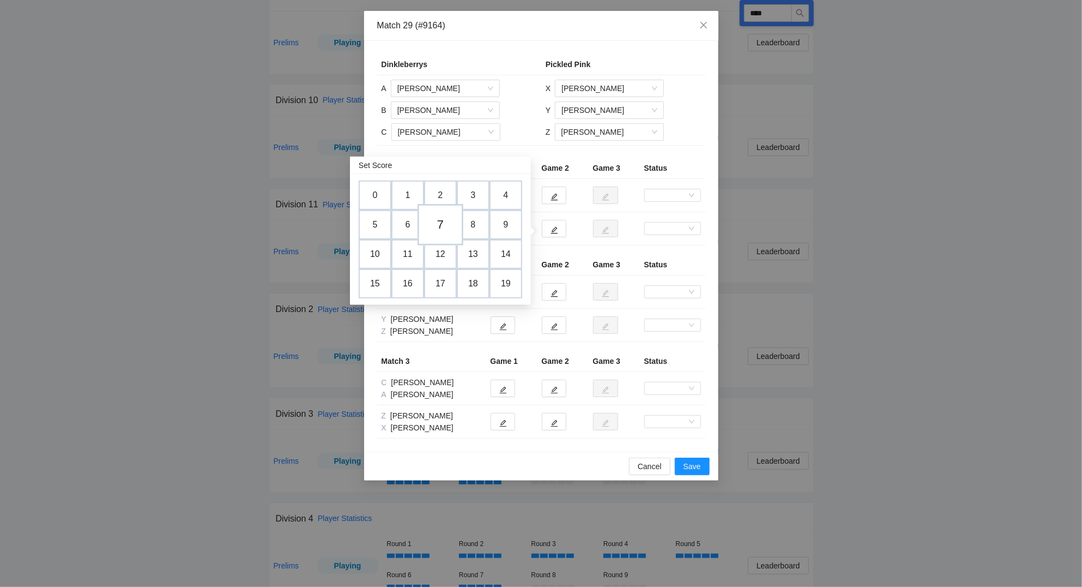
click at [445, 220] on td "7" at bounding box center [441, 224] width 46 height 41
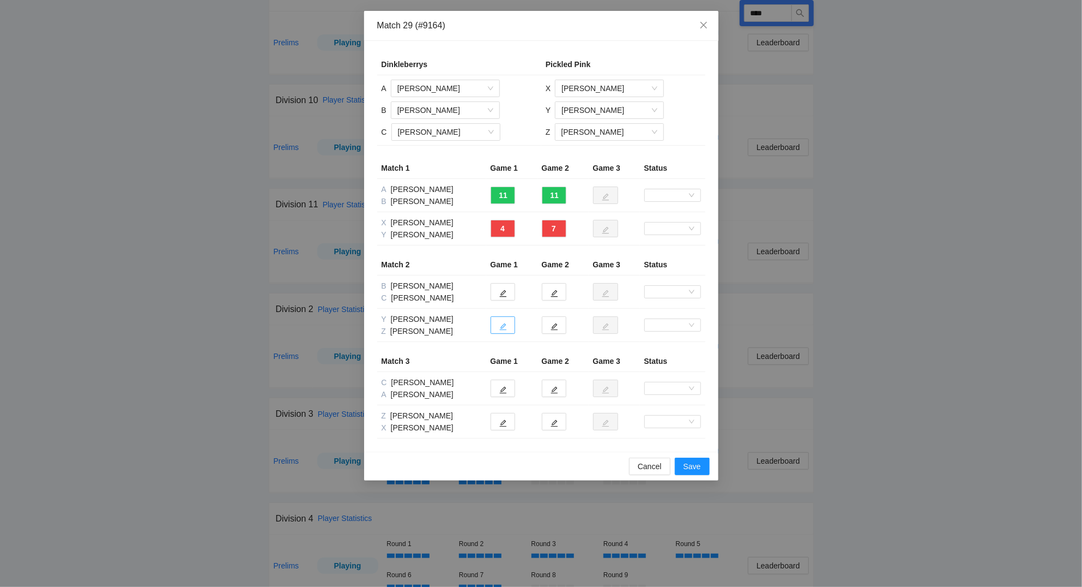
click at [505, 328] on icon "edit" at bounding box center [503, 327] width 8 height 8
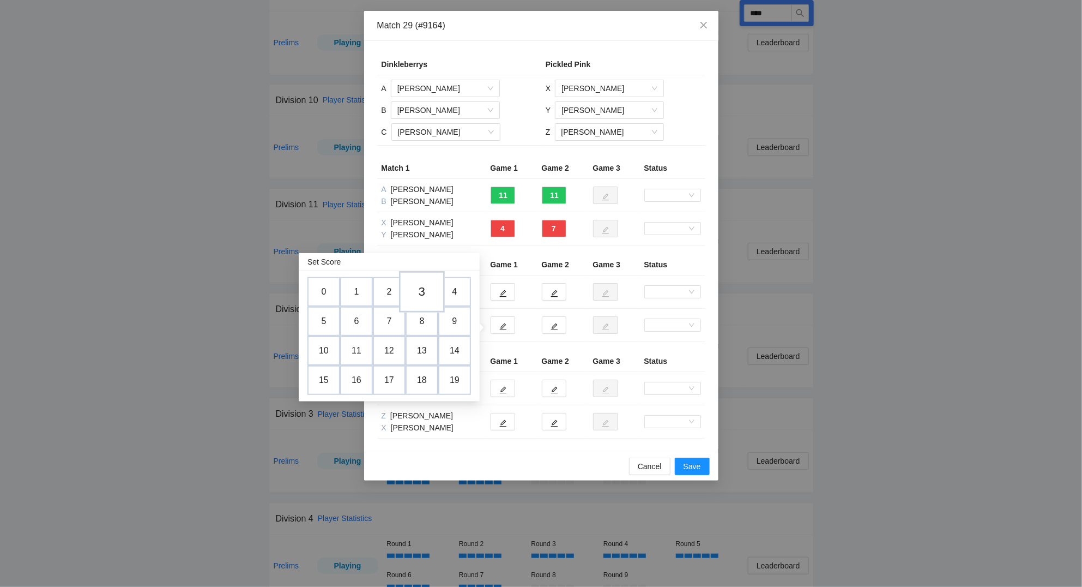
click at [422, 290] on td "3" at bounding box center [422, 291] width 46 height 41
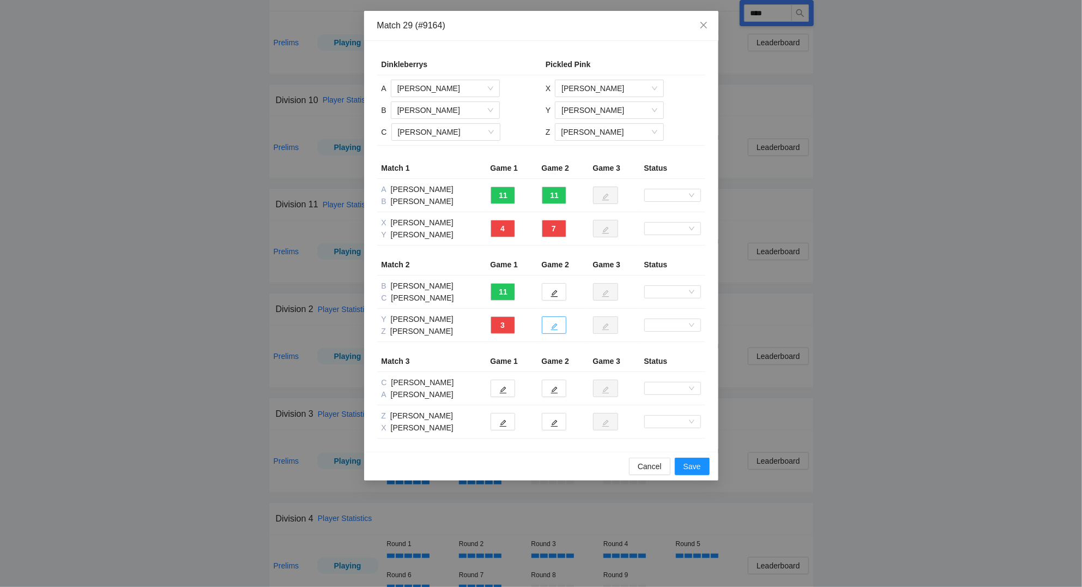
click at [558, 327] on button "button" at bounding box center [554, 324] width 25 height 17
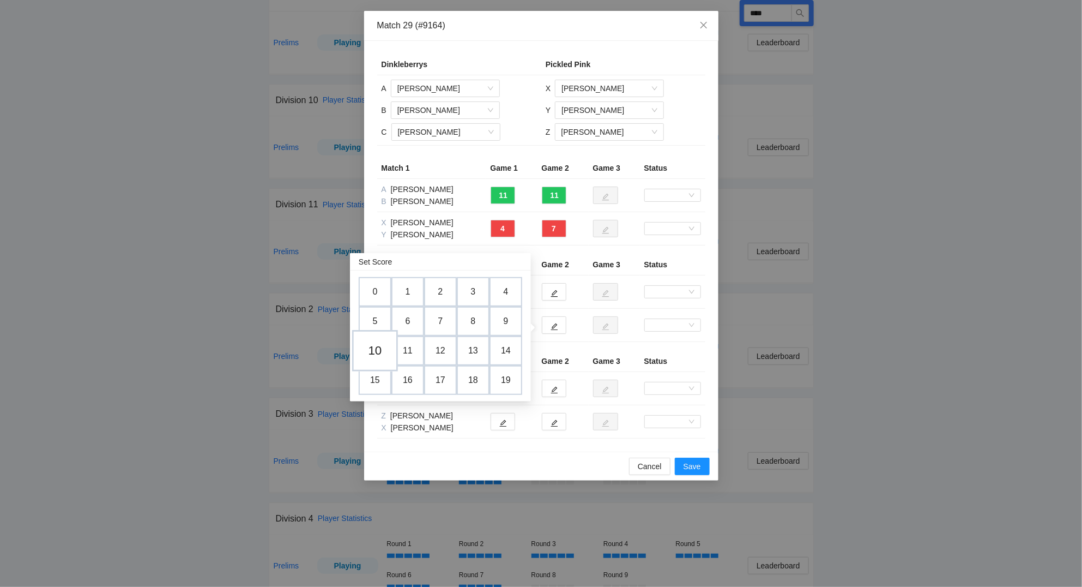
click at [381, 349] on td "10" at bounding box center [375, 350] width 46 height 41
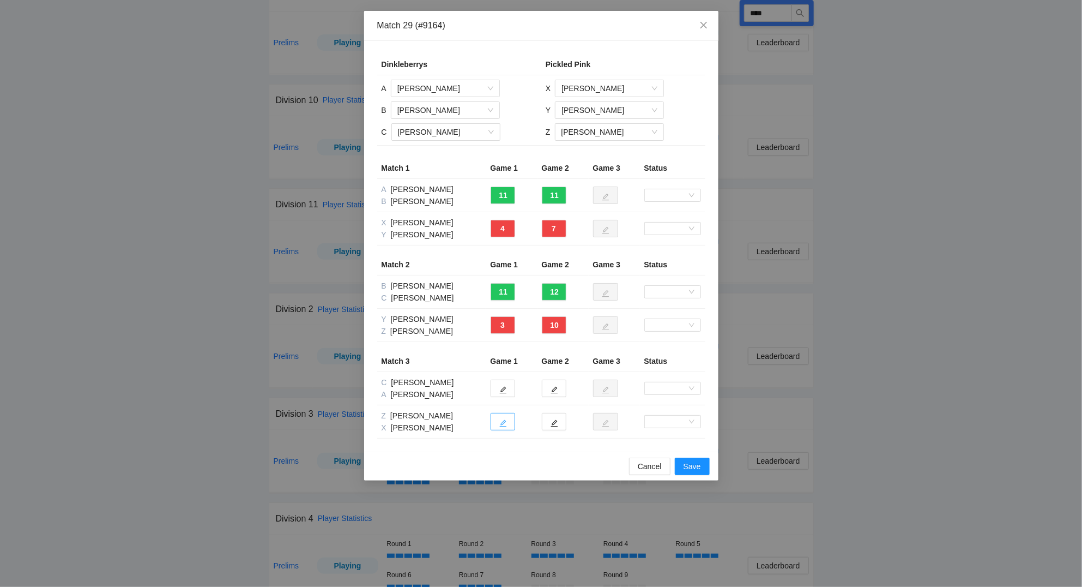
click at [504, 425] on icon "edit" at bounding box center [503, 423] width 8 height 8
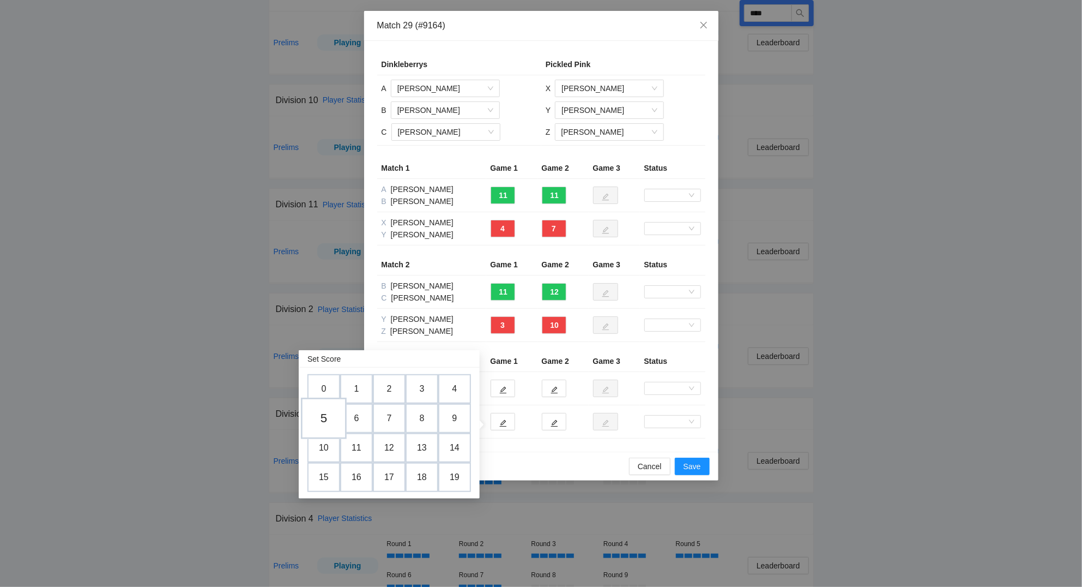
click at [327, 419] on td "5" at bounding box center [324, 418] width 46 height 41
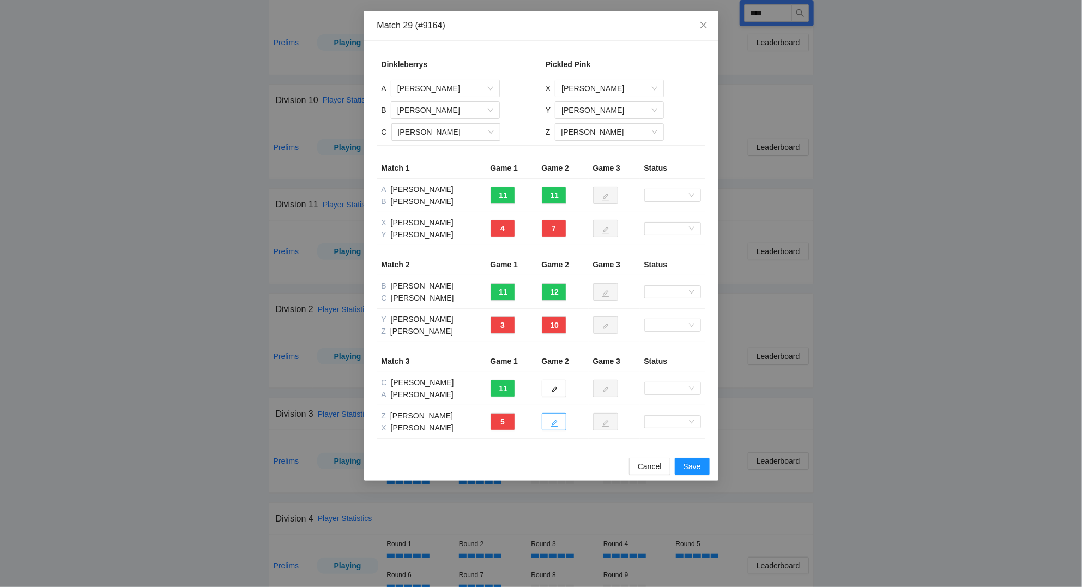
click at [553, 421] on icon "edit" at bounding box center [555, 423] width 8 height 8
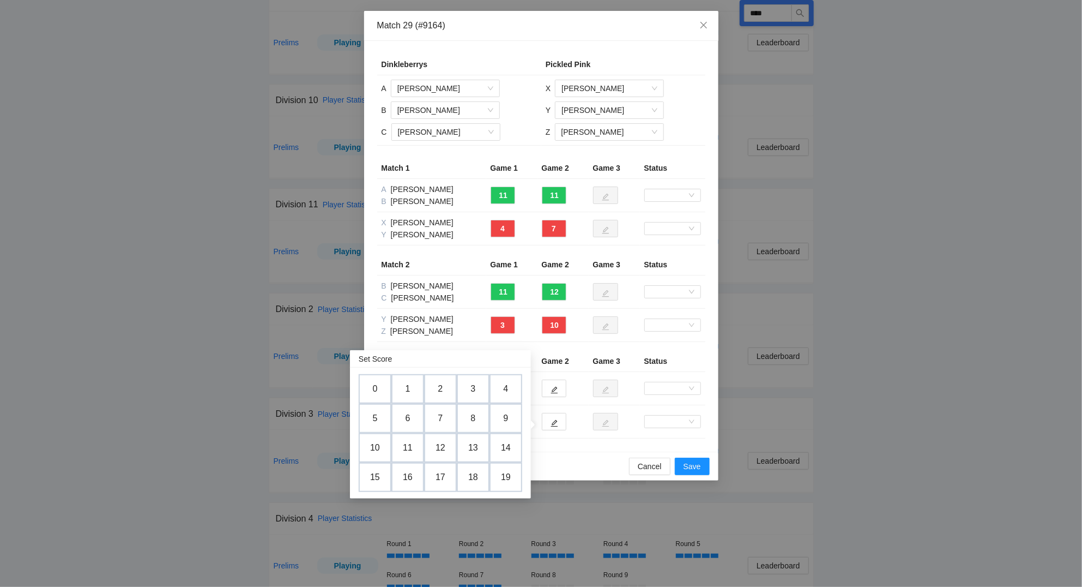
click at [444, 418] on td "7" at bounding box center [440, 418] width 33 height 29
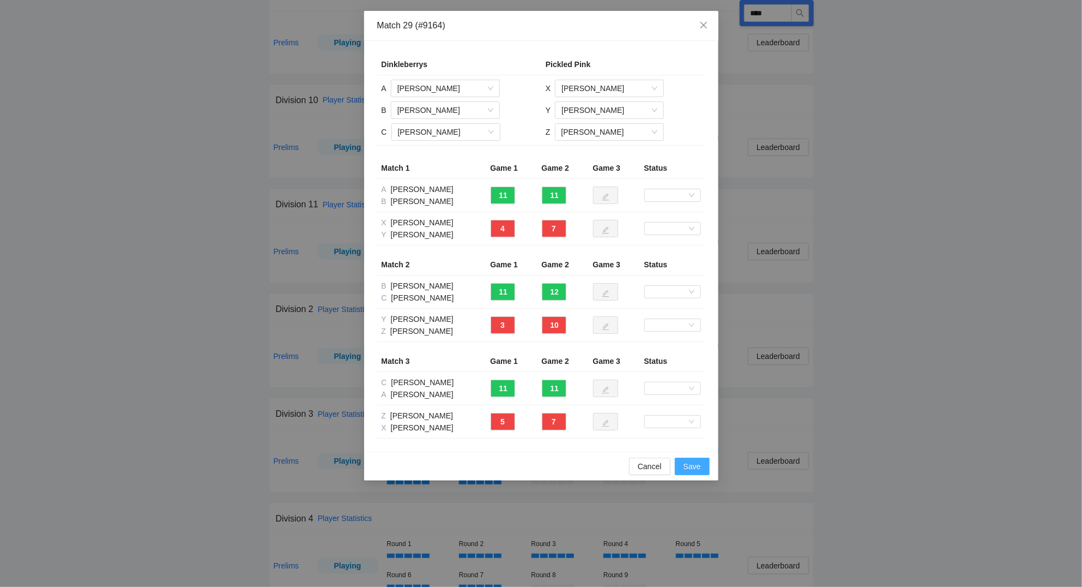
click at [695, 467] on span "Save" at bounding box center [692, 466] width 17 height 12
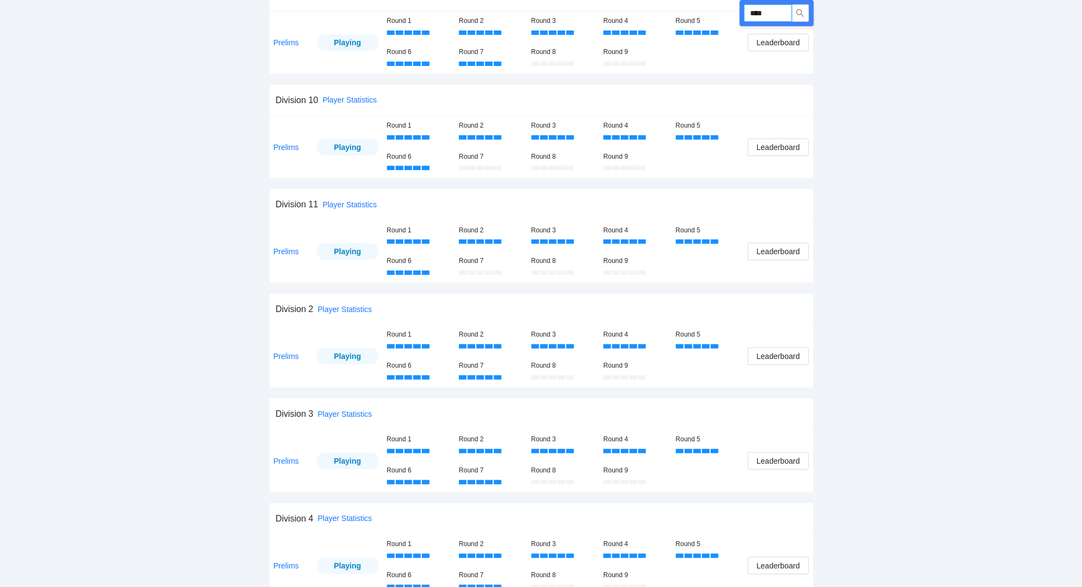
click at [774, 7] on input "****" at bounding box center [768, 12] width 48 height 17
type input "****"
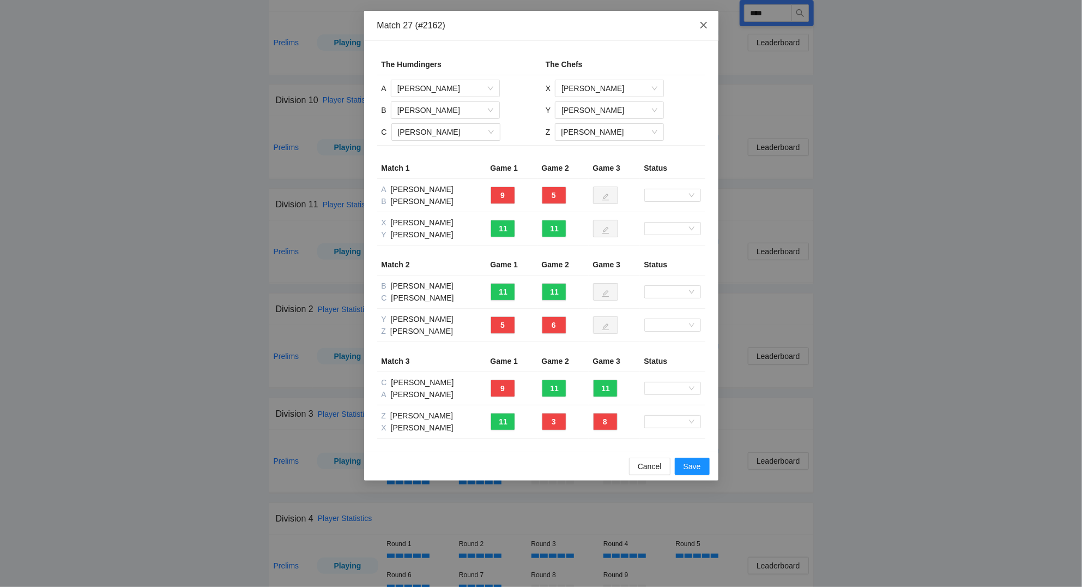
click at [705, 23] on icon "close" at bounding box center [704, 25] width 9 height 9
